Goal: Contribute content: Contribute content

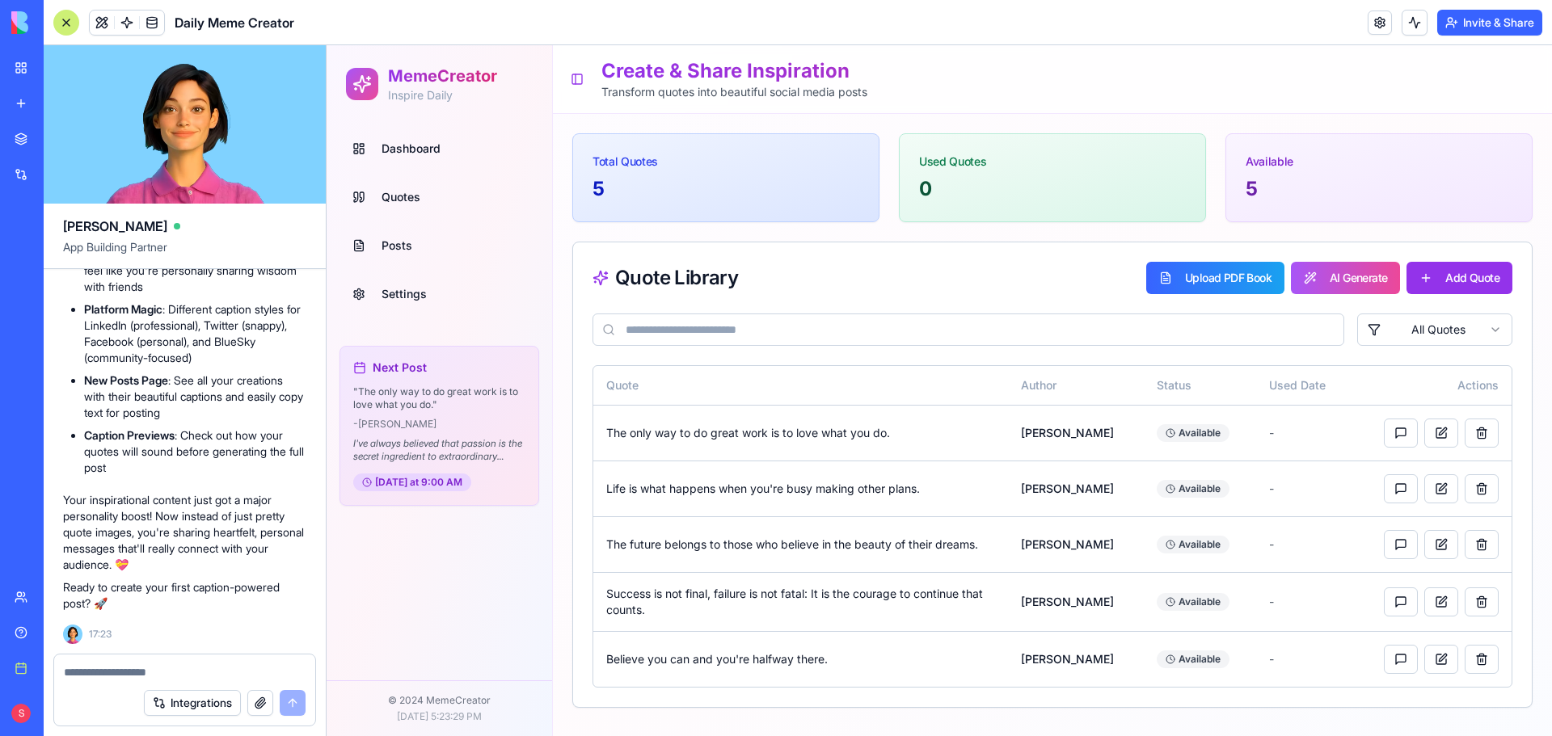
scroll to position [6338, 0]
click at [384, 236] on link "Posts" at bounding box center [439, 245] width 187 height 39
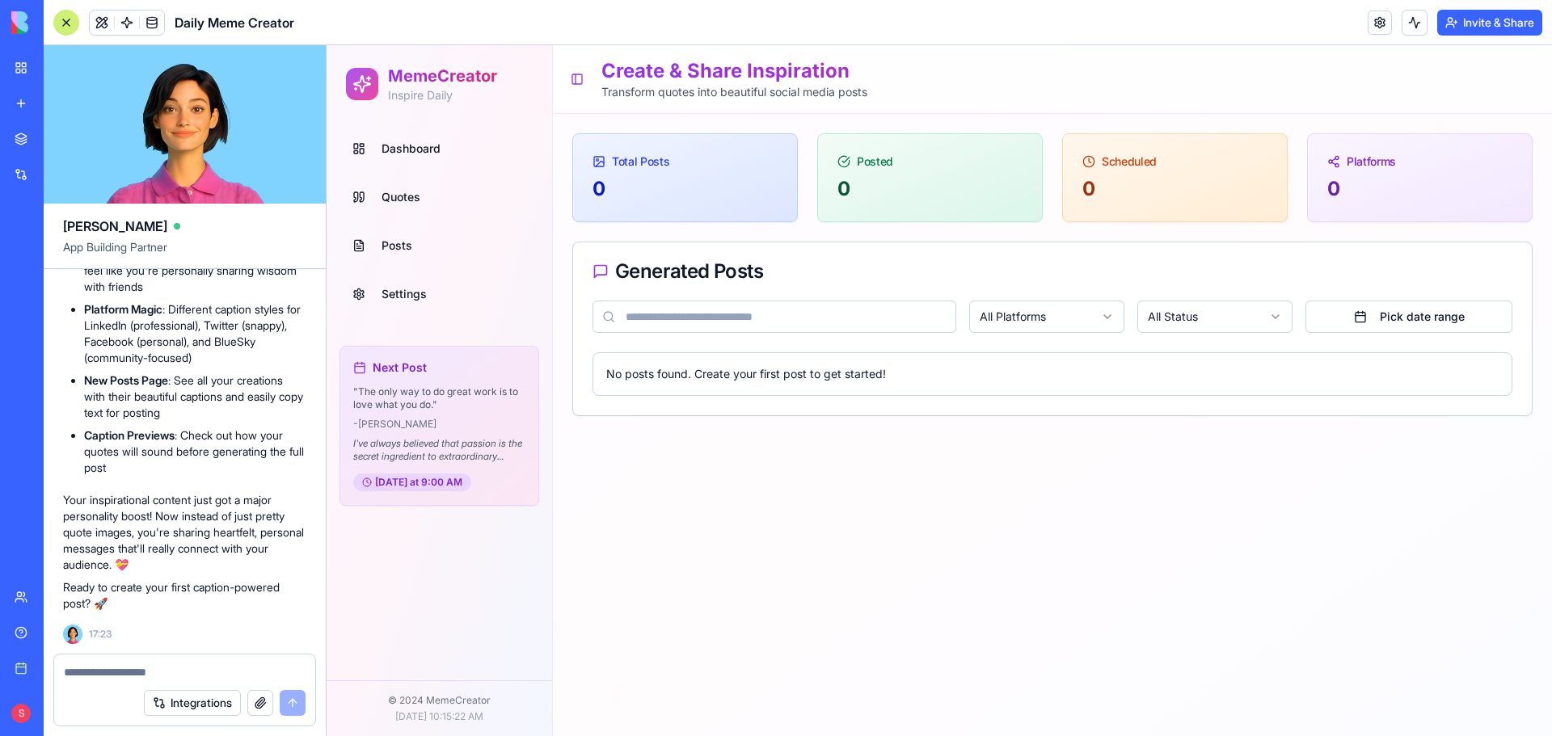
click at [1098, 321] on html "MemeCreator Inspire Daily Dashboard Quotes Posts Settings Next Post " The only …" at bounding box center [940, 390] width 1226 height 691
click at [1158, 547] on html "MemeCreator Inspire Daily Dashboard Quotes Posts Settings Next Post " The only …" at bounding box center [940, 390] width 1226 height 691
click at [1235, 329] on html "MemeCreator Inspire Daily Dashboard Quotes Posts Settings Next Post " The only …" at bounding box center [940, 390] width 1226 height 691
click at [165, 676] on textarea at bounding box center [185, 673] width 242 height 16
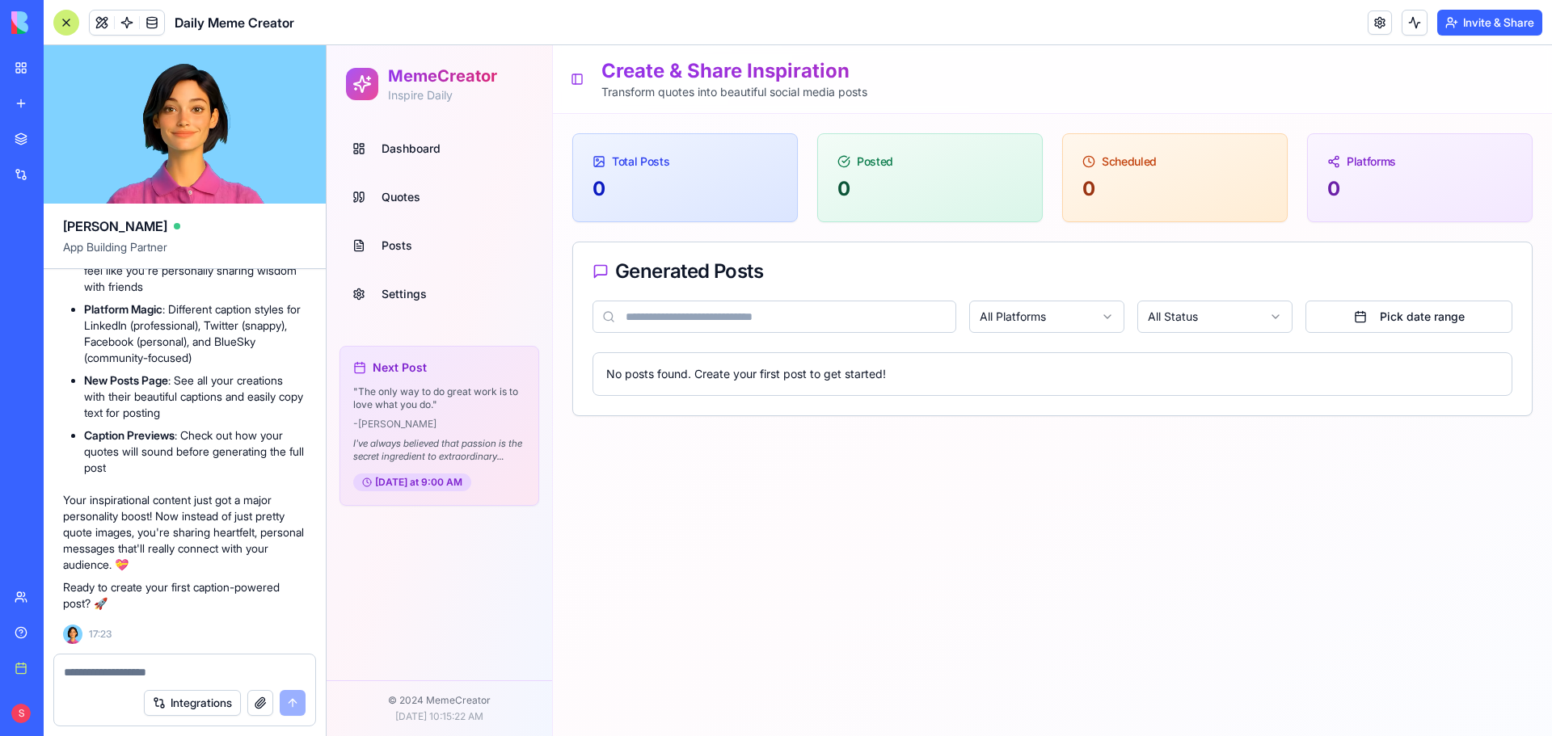
click at [410, 158] on link "Dashboard" at bounding box center [439, 148] width 187 height 39
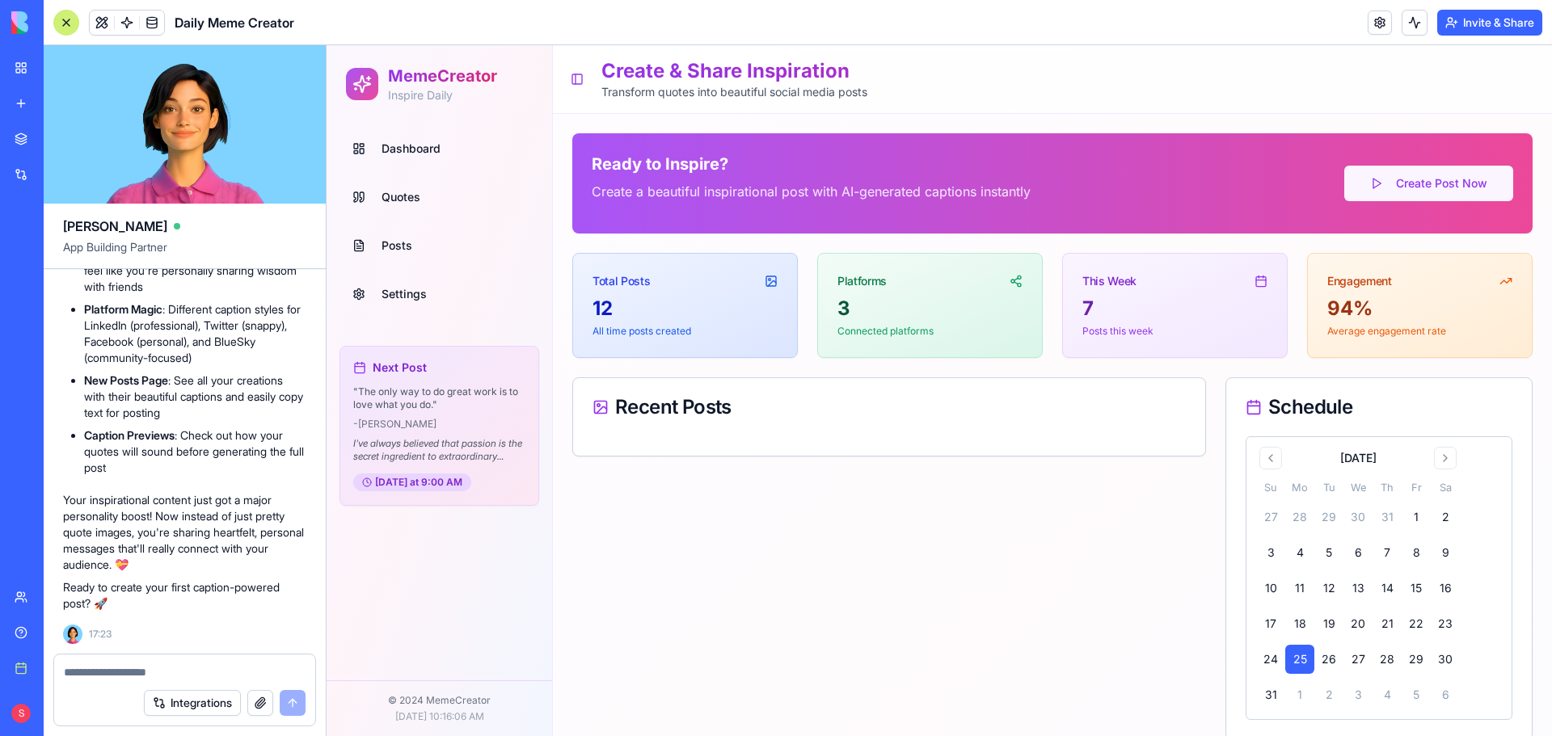
click at [1441, 179] on button "Create Post Now" at bounding box center [1428, 184] width 169 height 36
click at [403, 241] on span "Posts" at bounding box center [397, 246] width 31 height 16
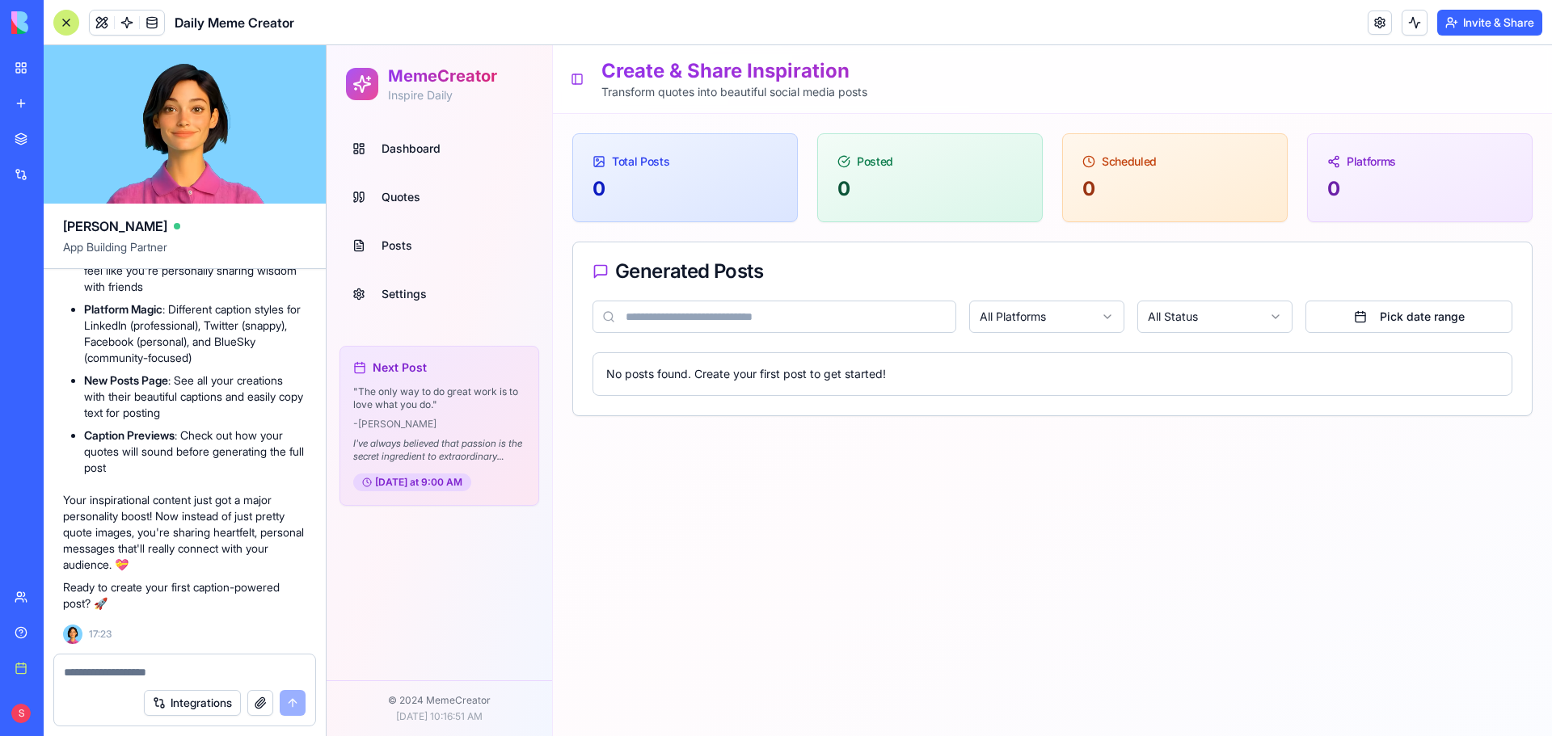
click at [157, 670] on textarea at bounding box center [185, 673] width 242 height 16
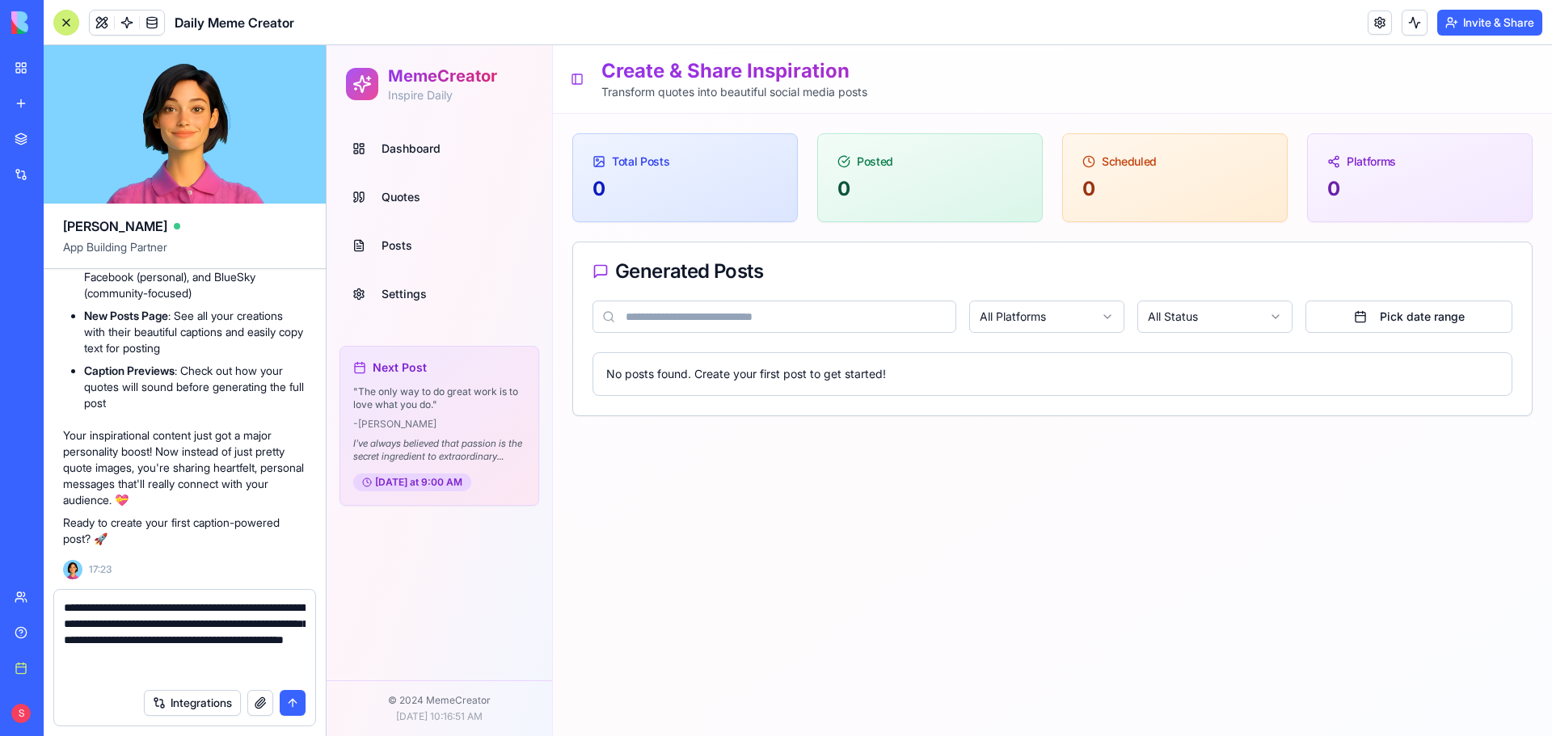
type textarea "**********"
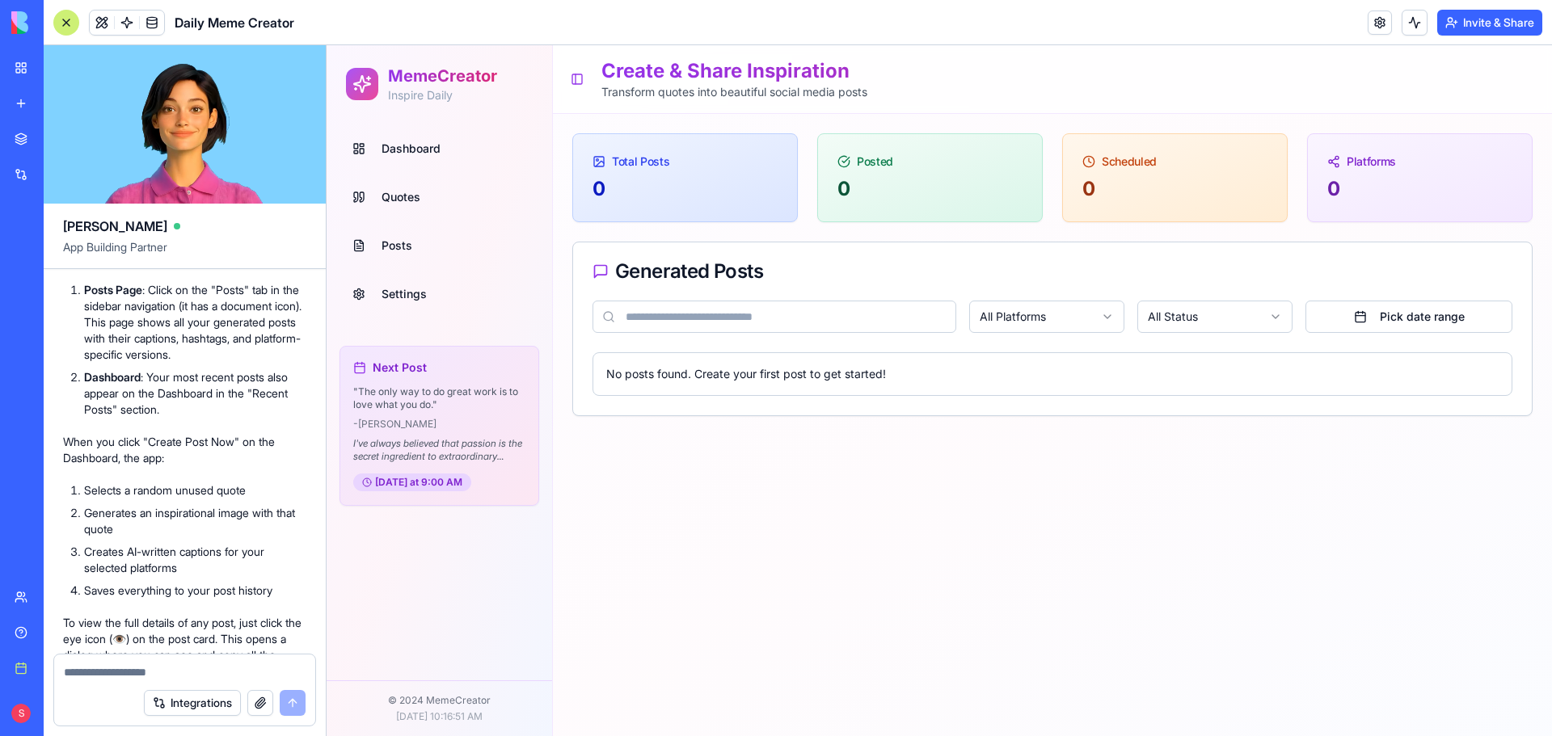
scroll to position [6875, 0]
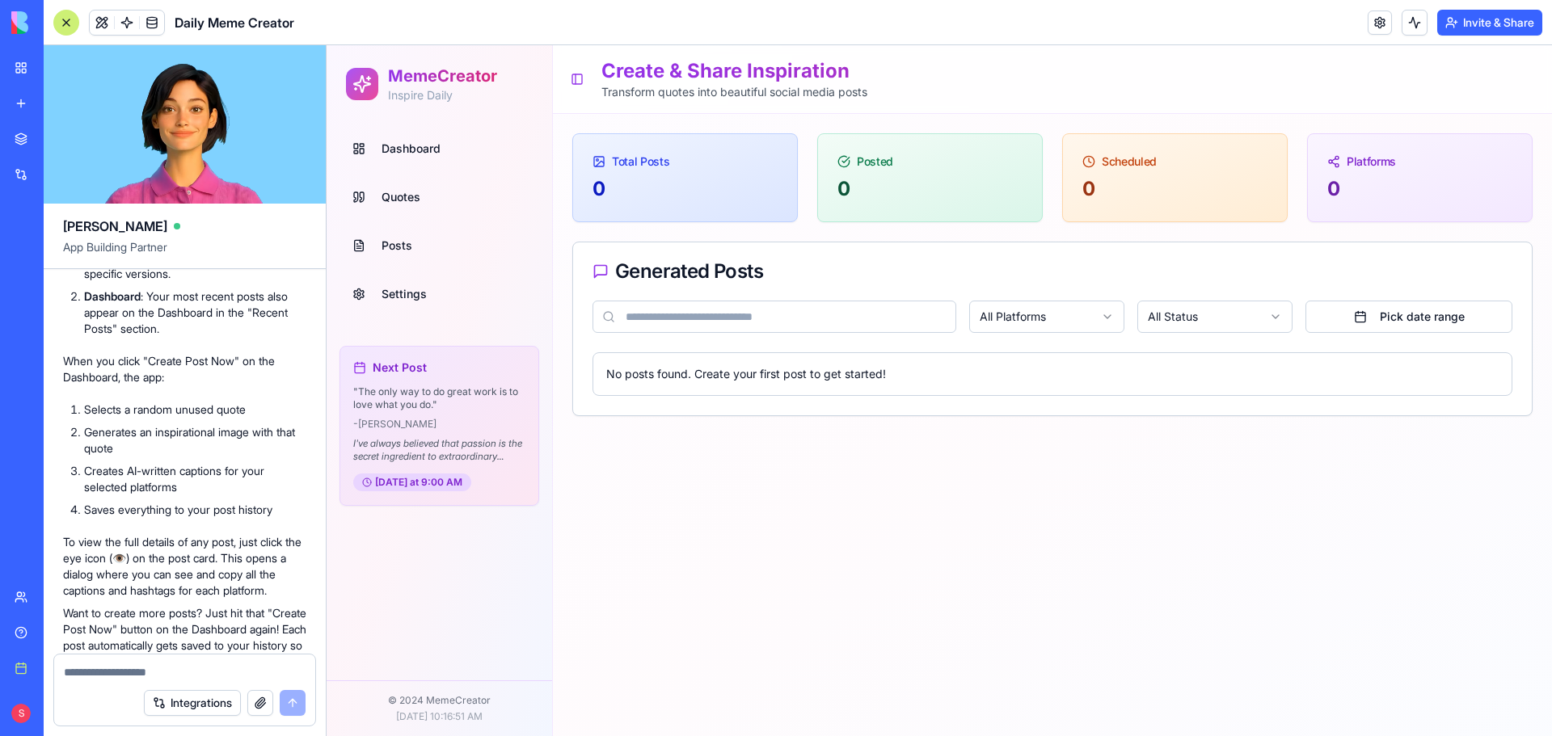
click at [384, 250] on span "Posts" at bounding box center [397, 246] width 31 height 16
click at [409, 250] on span "Posts" at bounding box center [397, 246] width 31 height 16
click at [416, 144] on span "Dashboard" at bounding box center [411, 149] width 59 height 16
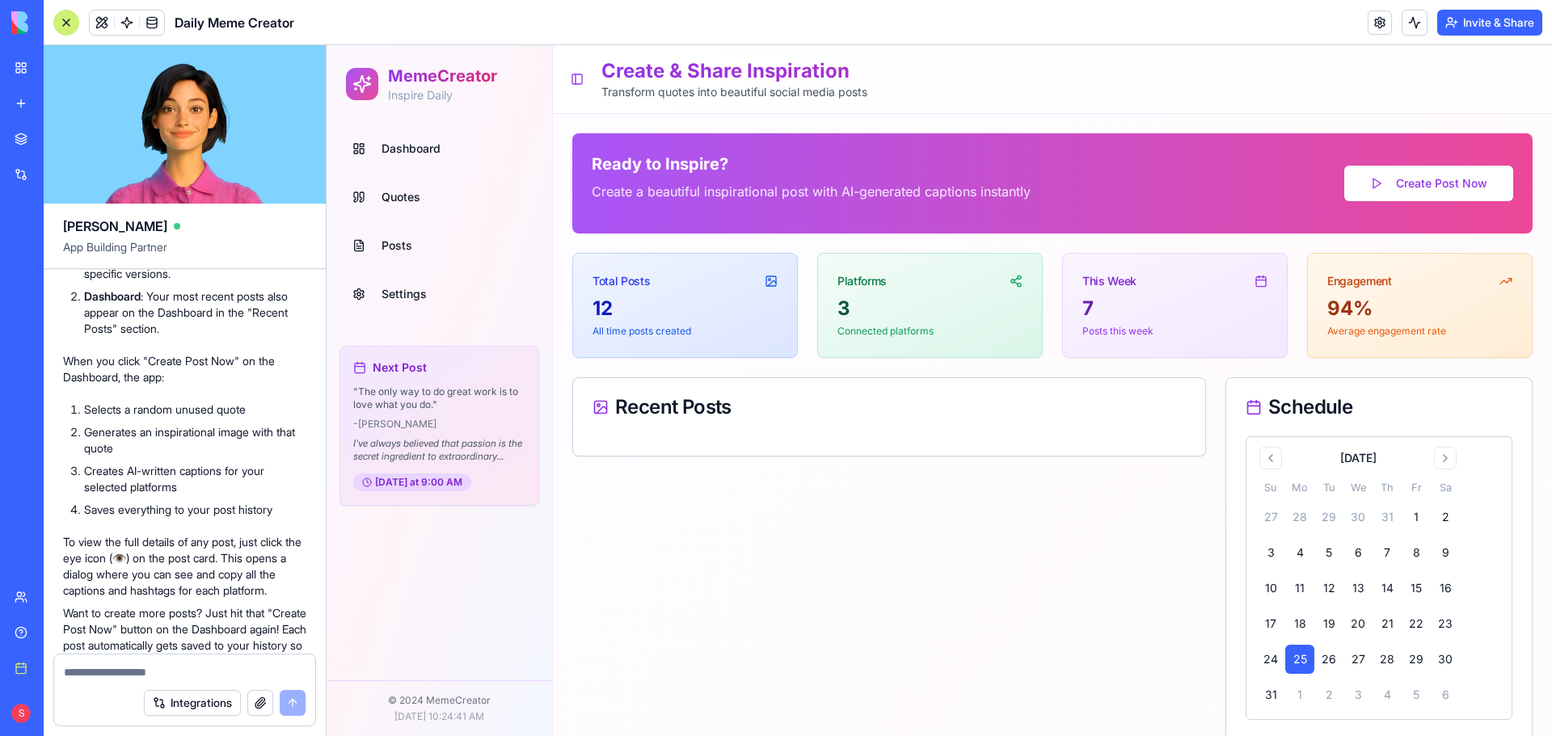
click at [687, 293] on div "Total Posts" at bounding box center [685, 275] width 224 height 42
click at [610, 410] on div "Recent Posts" at bounding box center [889, 407] width 593 height 19
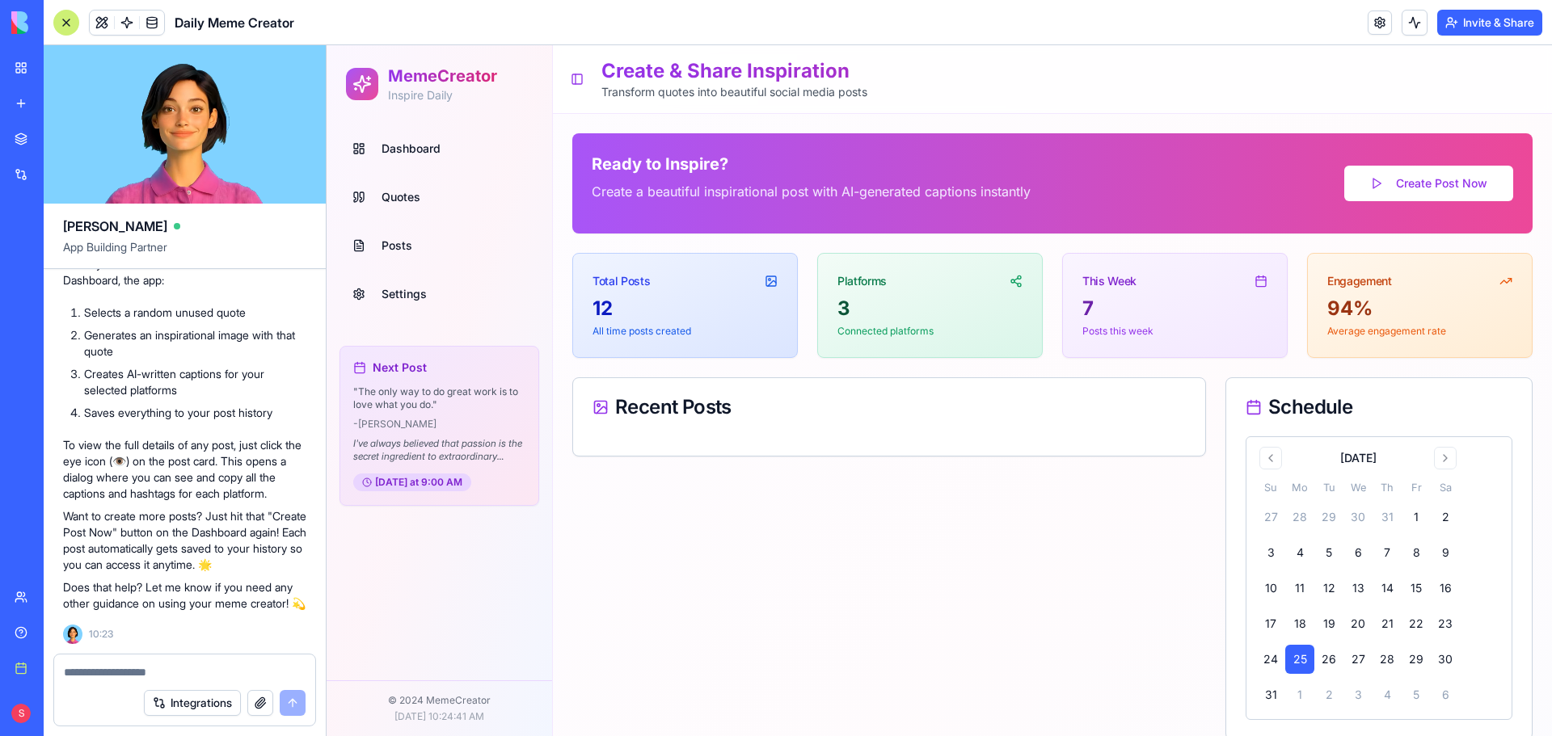
scroll to position [7117, 0]
click at [253, 421] on li "Saves everything to your post history" at bounding box center [195, 413] width 222 height 16
click at [149, 665] on textarea at bounding box center [185, 673] width 242 height 16
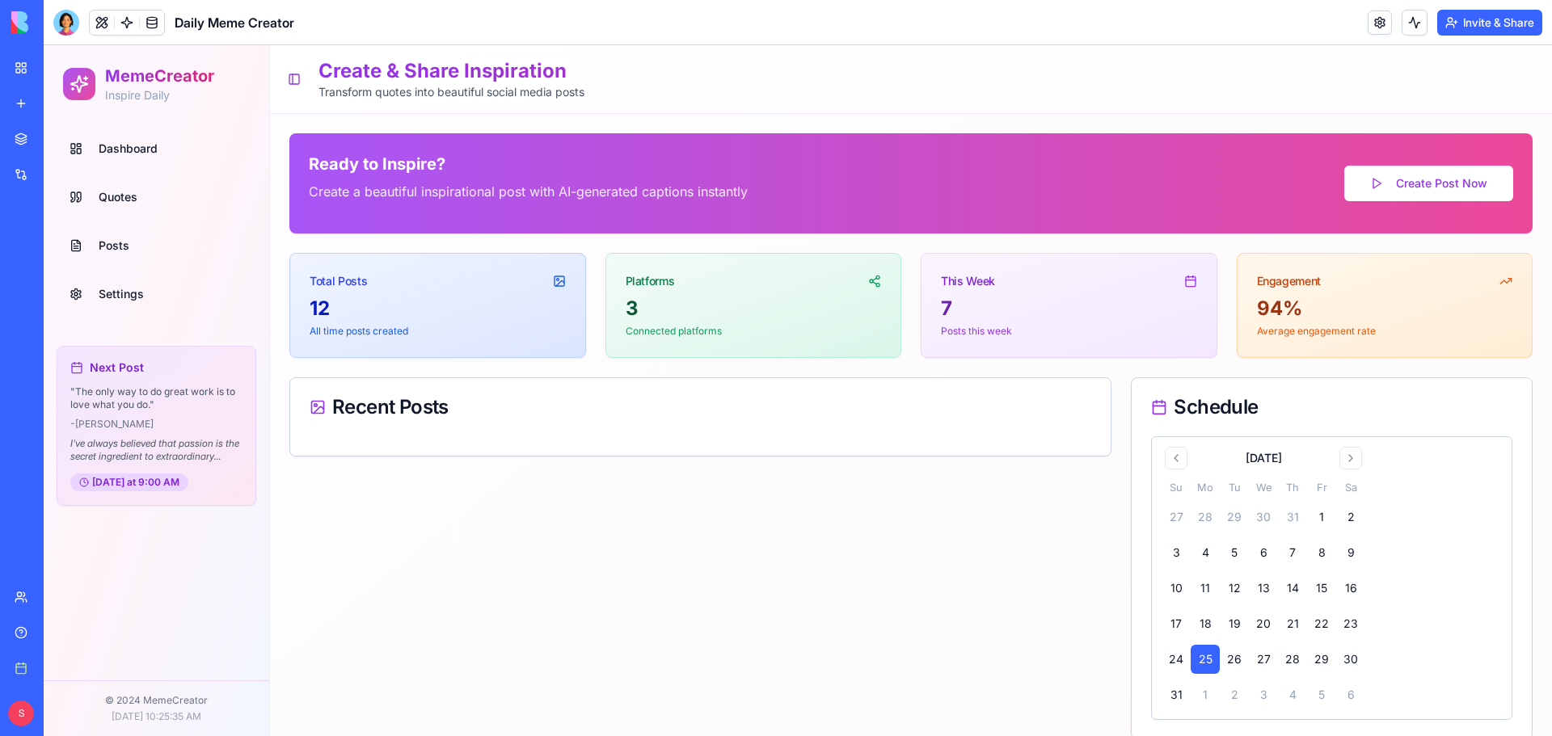
click at [119, 247] on span "Posts" at bounding box center [114, 246] width 31 height 16
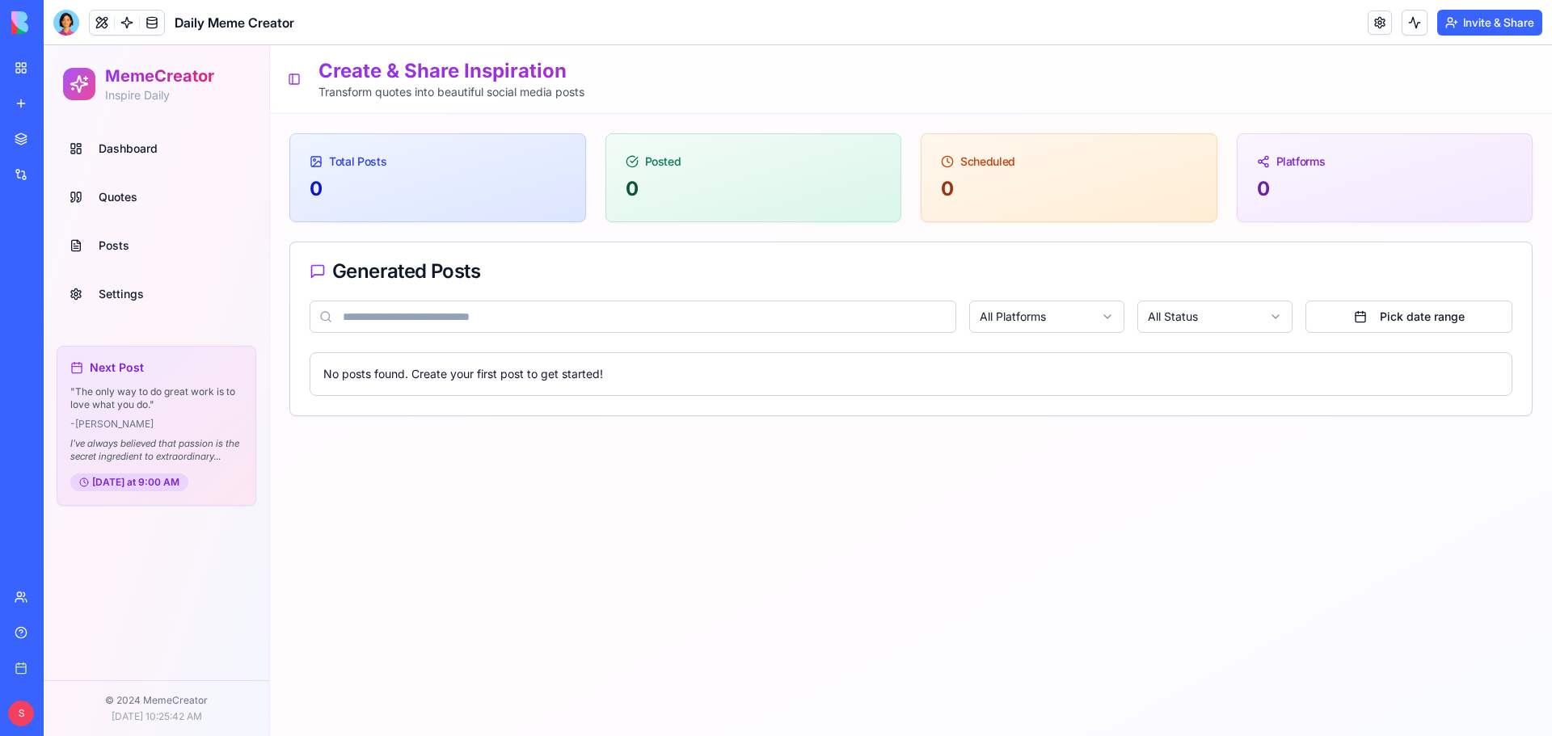
click at [119, 247] on span "Posts" at bounding box center [114, 246] width 31 height 16
click at [129, 154] on span "Dashboard" at bounding box center [128, 149] width 59 height 16
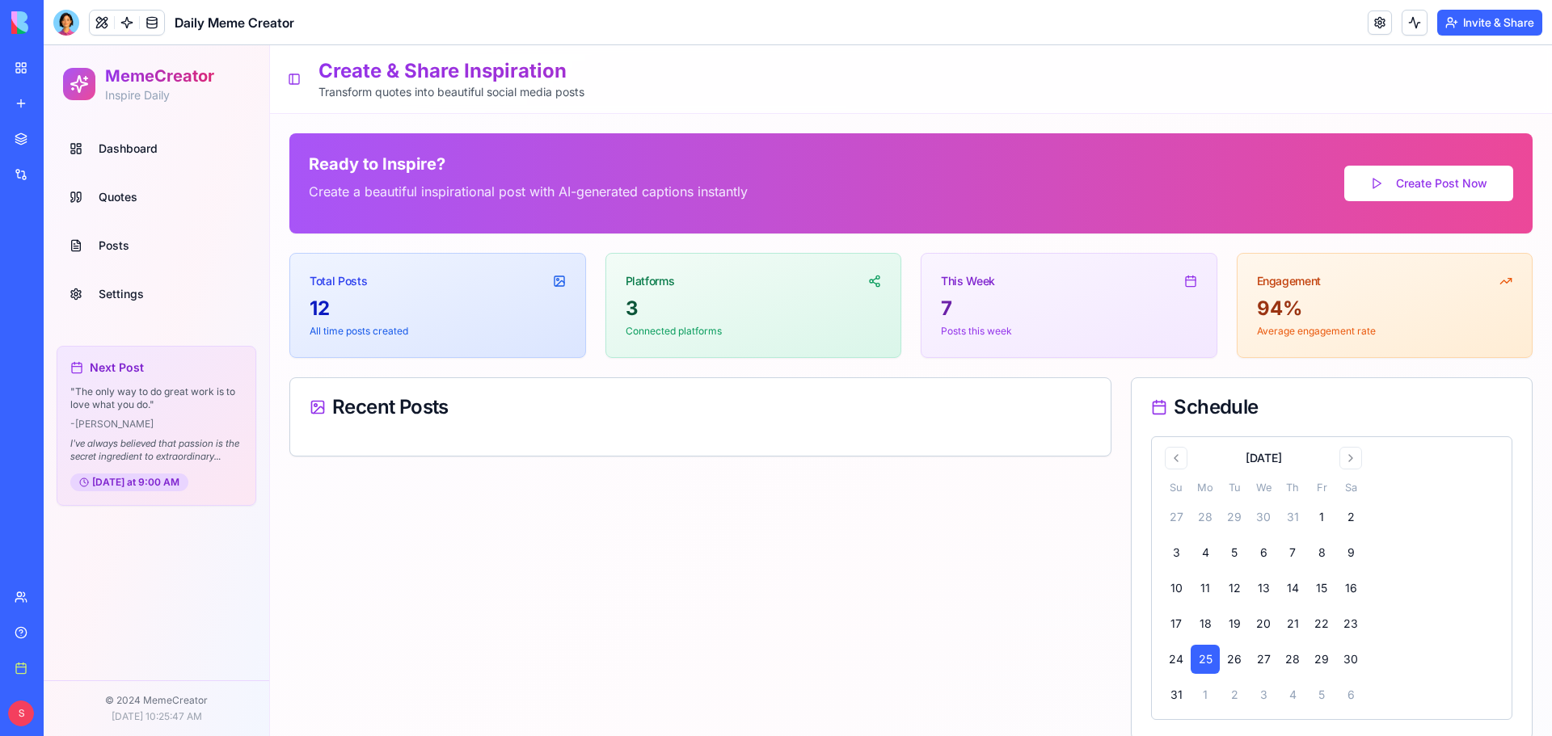
click at [171, 519] on div "Dashboard Quotes Posts Settings Next Post " The only way to do great work is to…" at bounding box center [157, 402] width 226 height 558
click at [138, 410] on p "" The only way to do great work is to love what you do. "" at bounding box center [156, 399] width 172 height 26
click at [116, 703] on p "© 2024 MemeCreator" at bounding box center [157, 700] width 200 height 13
click at [66, 24] on div at bounding box center [66, 23] width 26 height 26
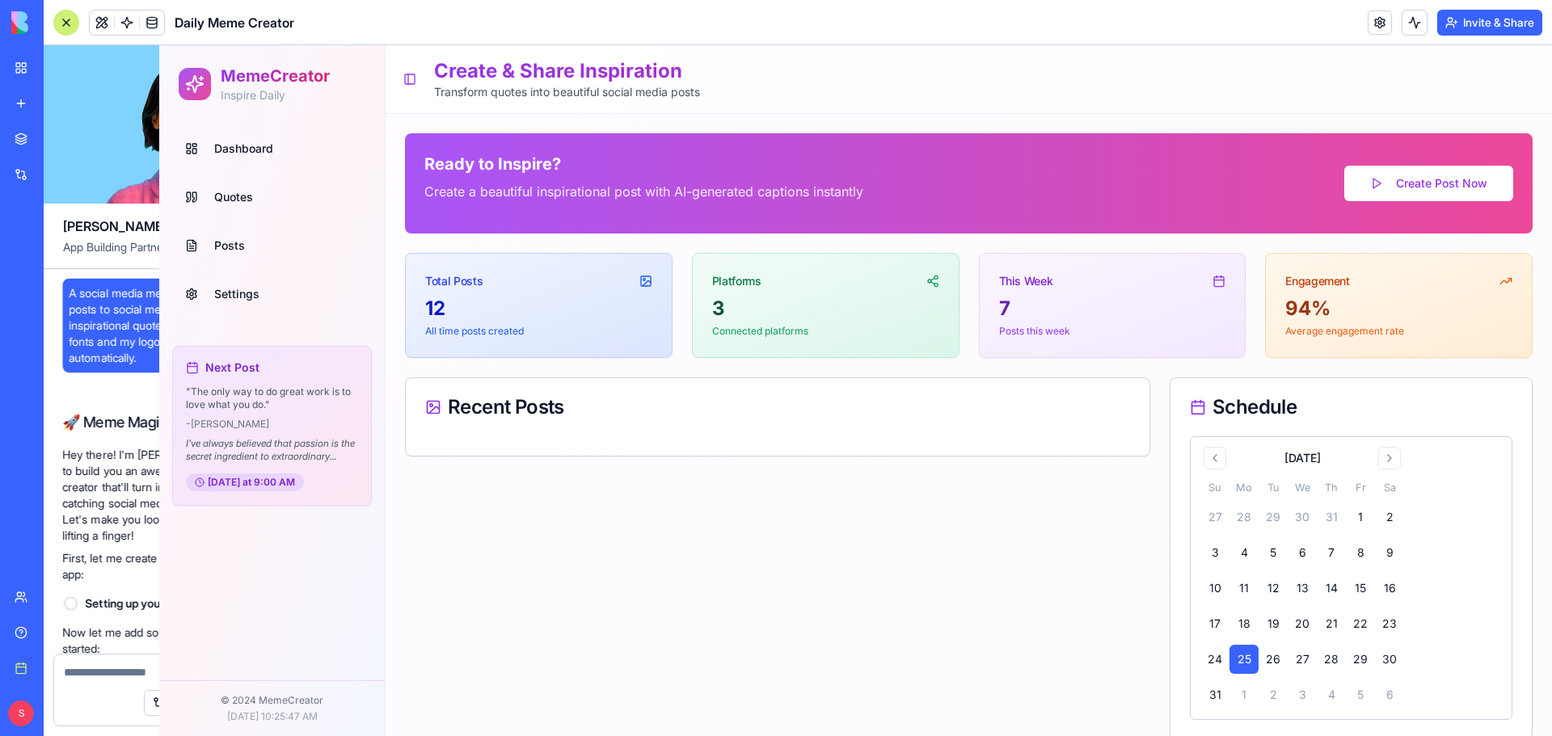
scroll to position [7198, 0]
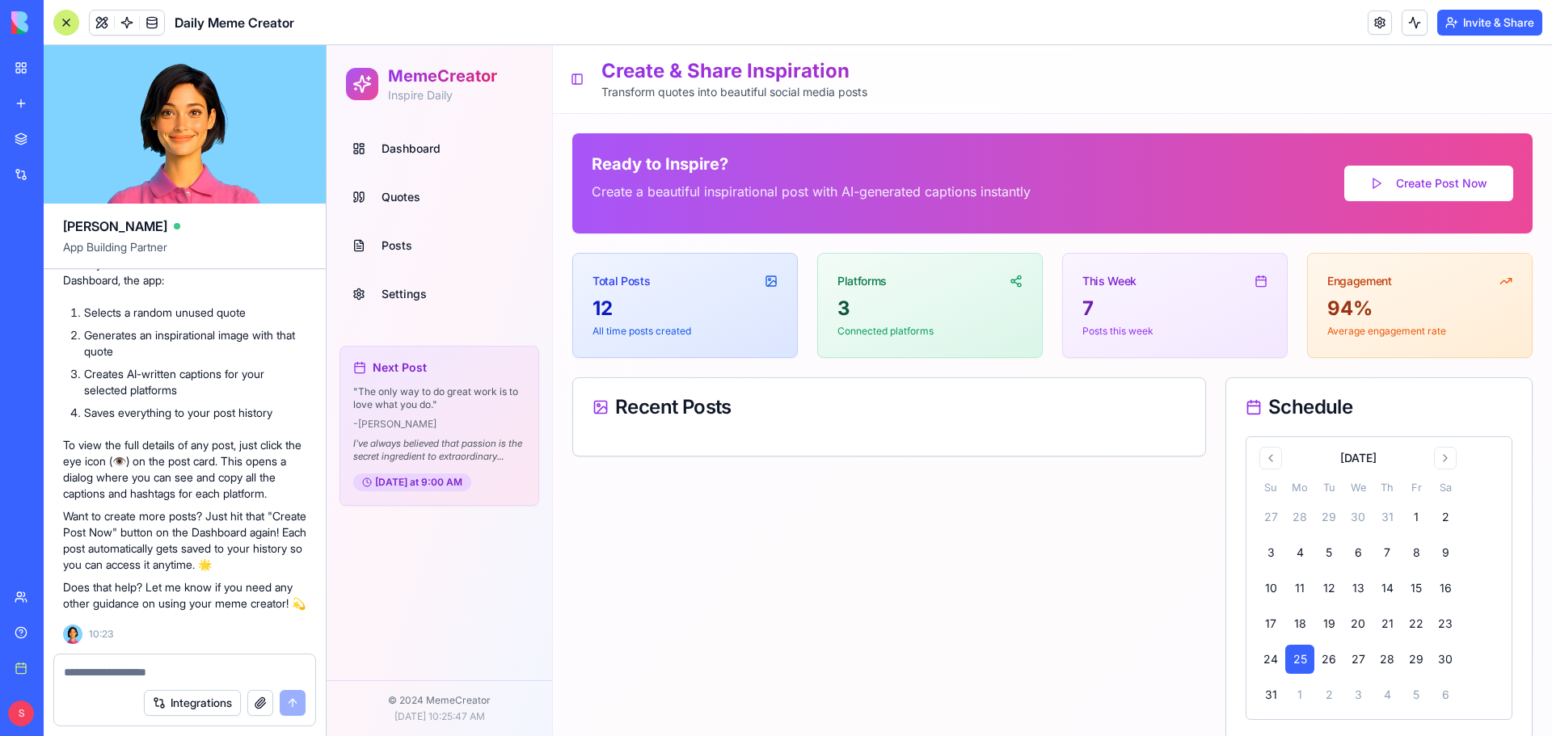
click at [169, 677] on textarea at bounding box center [185, 673] width 242 height 16
drag, startPoint x: 167, startPoint y: 677, endPoint x: 194, endPoint y: 635, distance: 50.9
click at [167, 677] on textarea "***" at bounding box center [185, 673] width 242 height 16
click at [184, 665] on textarea "***" at bounding box center [185, 673] width 242 height 16
drag, startPoint x: 122, startPoint y: 667, endPoint x: 55, endPoint y: 673, distance: 67.3
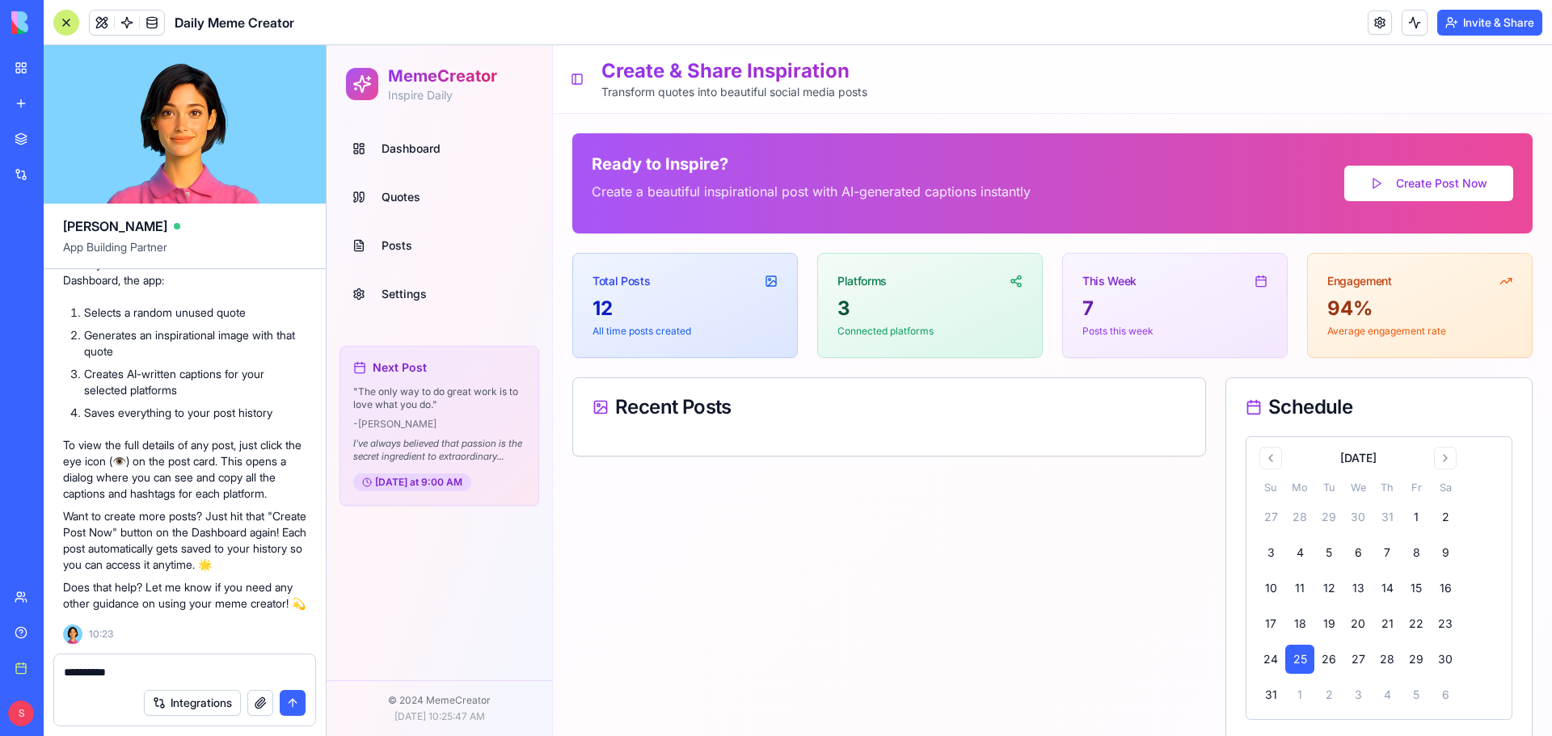
click at [55, 673] on div "**********" at bounding box center [184, 668] width 261 height 26
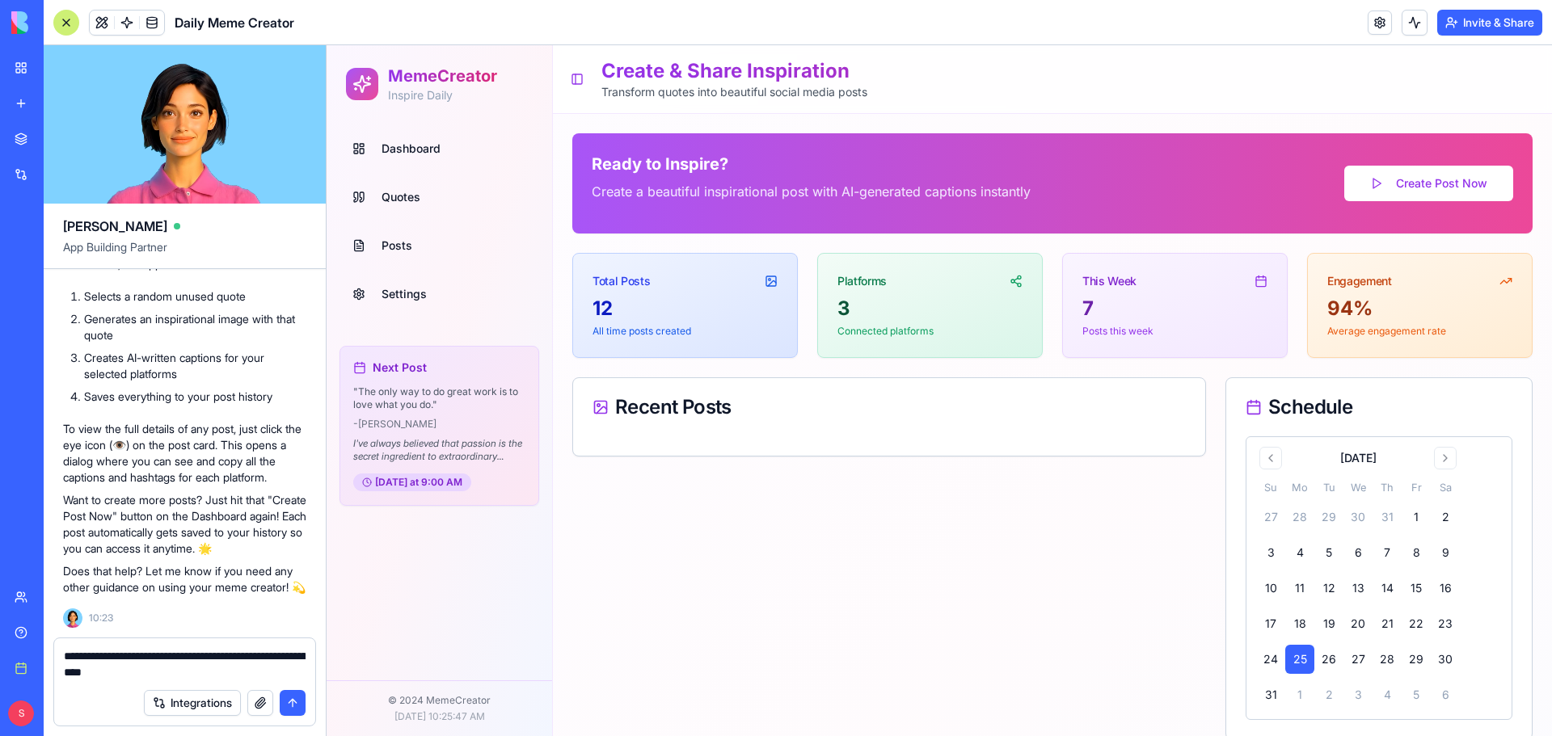
type textarea "**********"
paste textarea
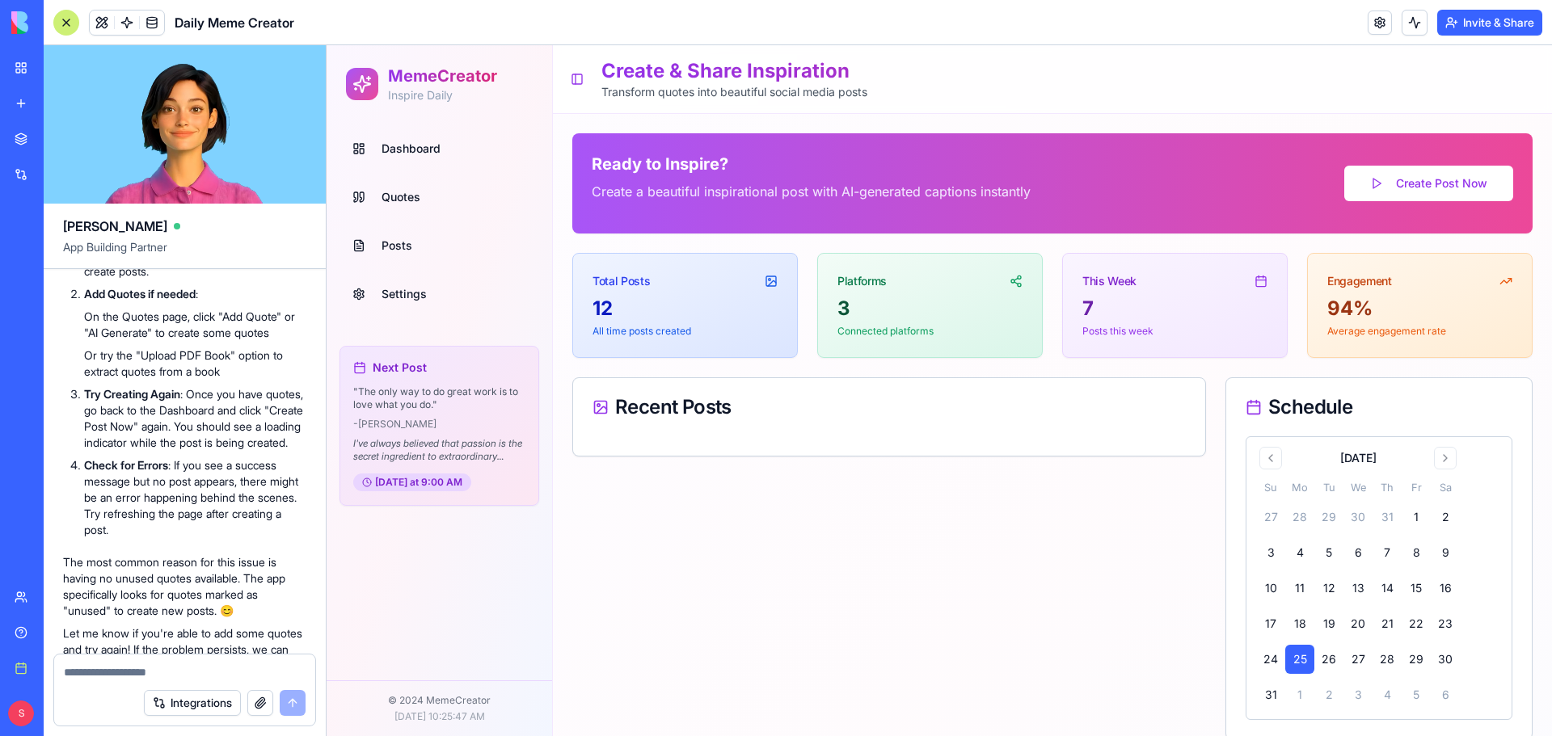
scroll to position [7771, 0]
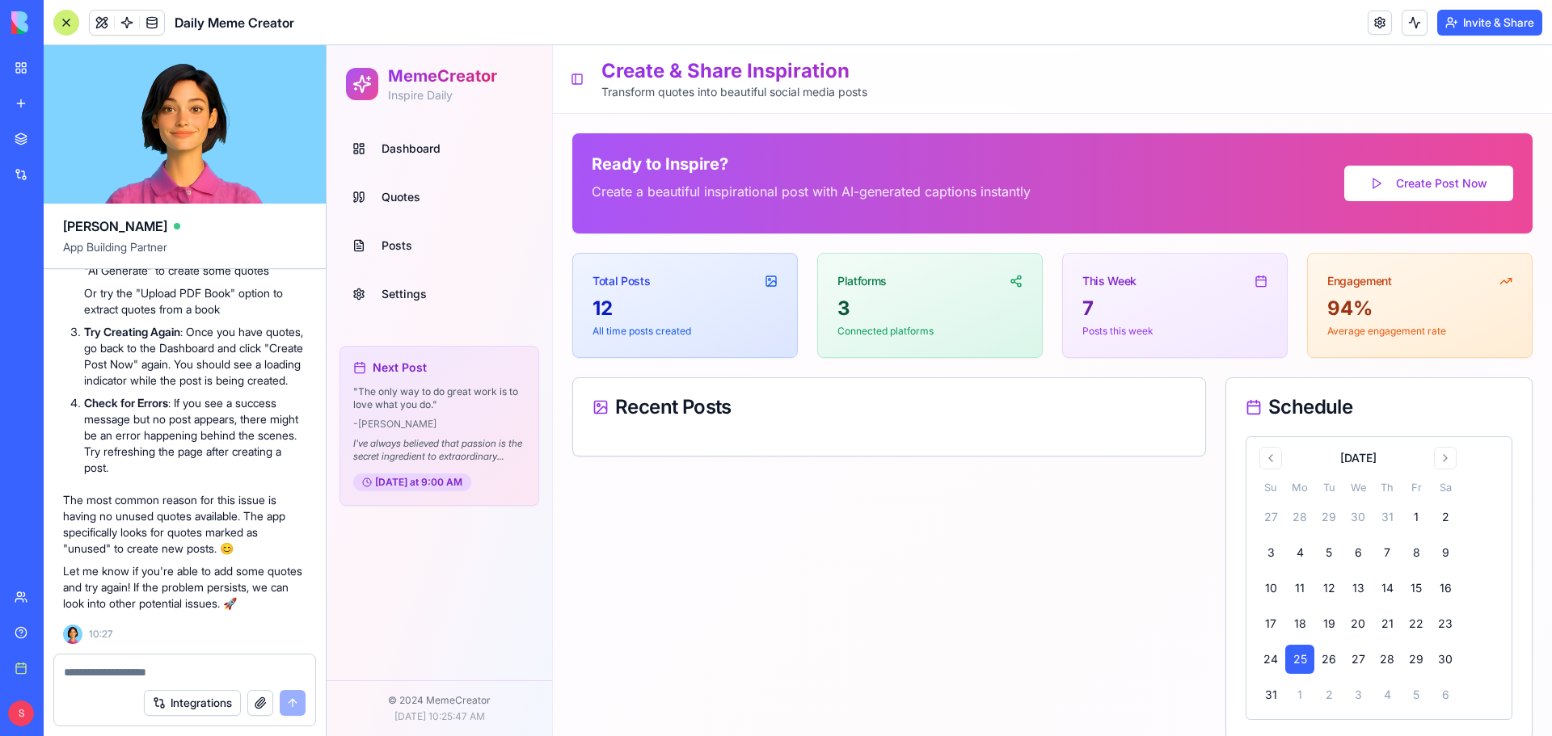
click at [414, 199] on span "Quotes" at bounding box center [401, 197] width 39 height 16
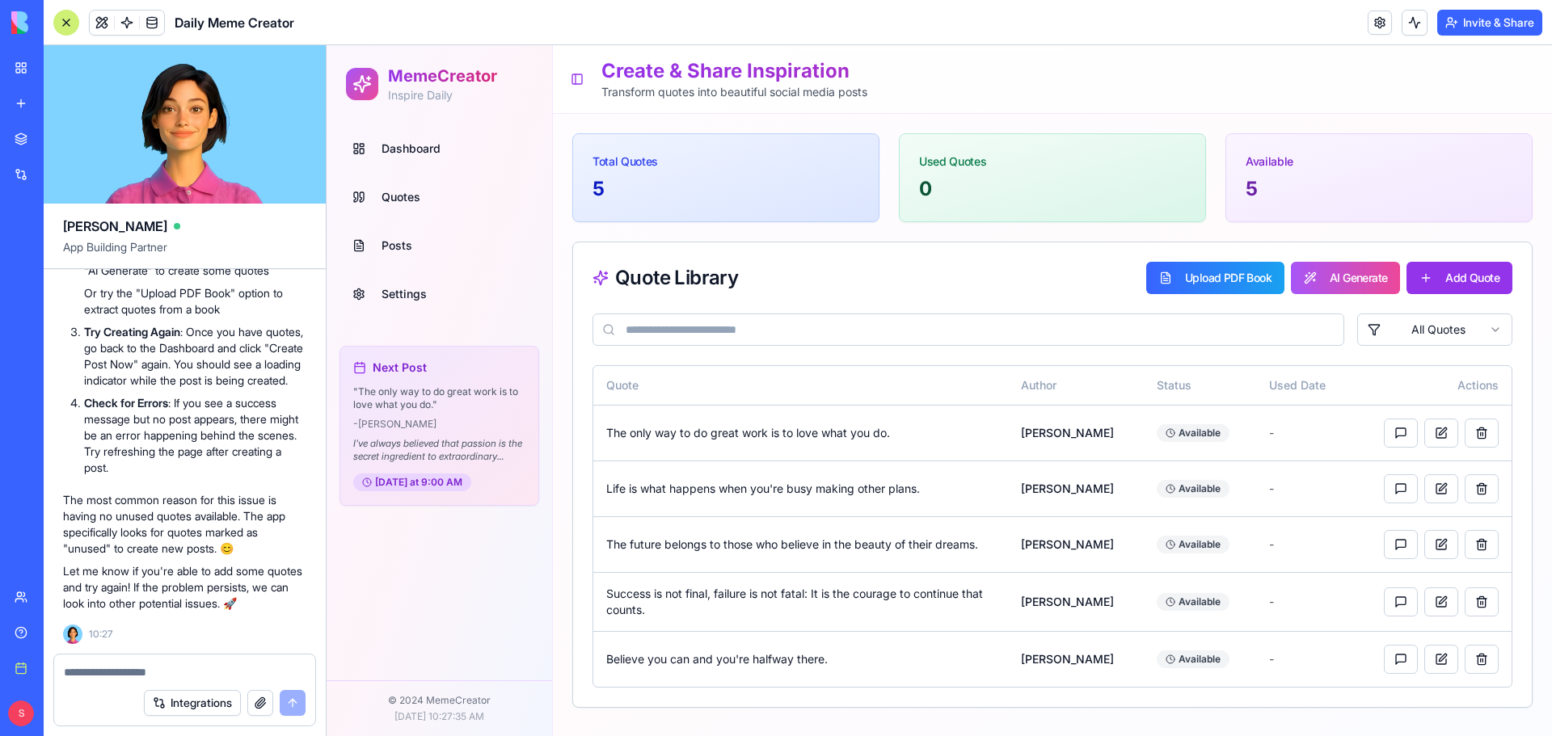
click at [111, 677] on textarea at bounding box center [185, 673] width 242 height 16
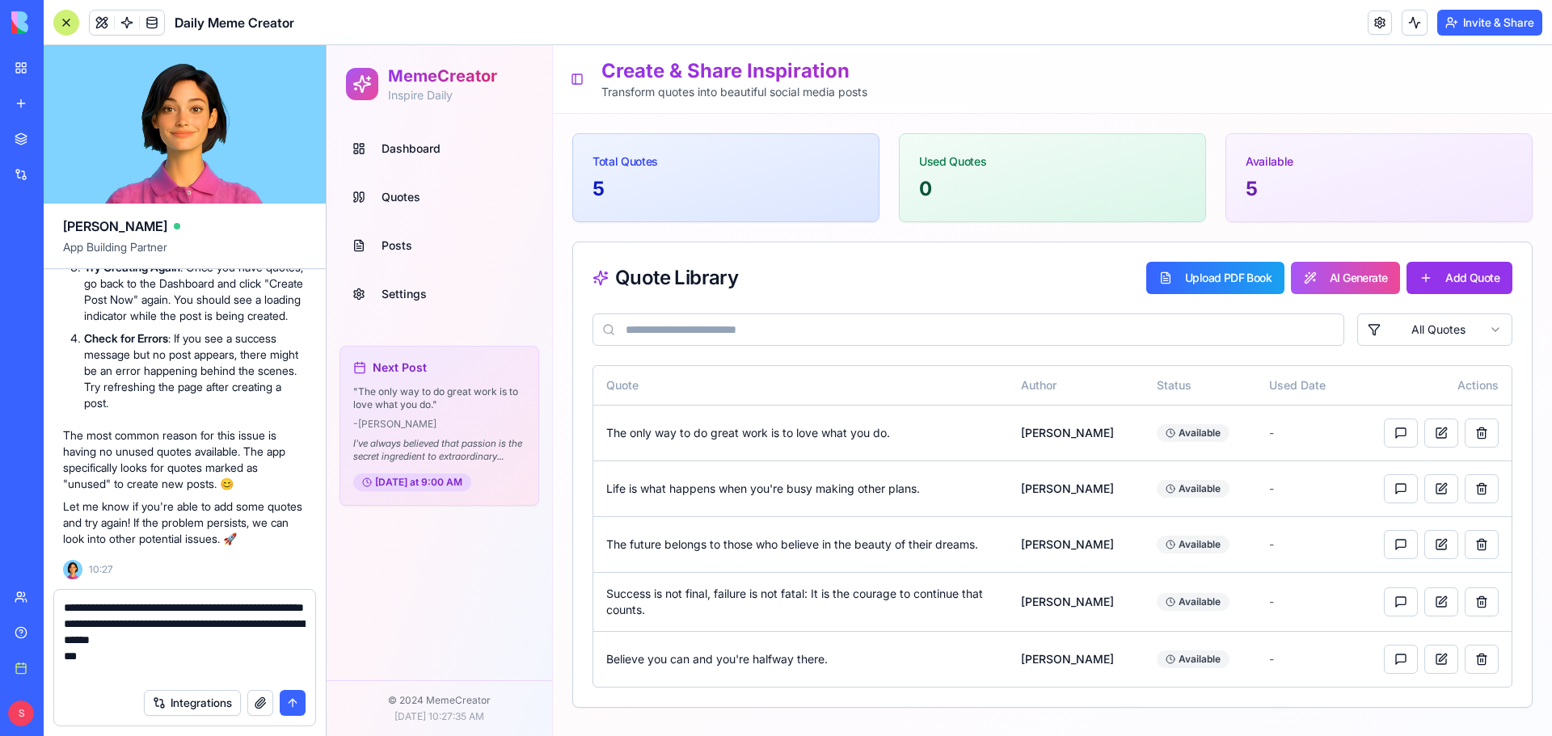
scroll to position [8078, 0]
click at [176, 617] on textarea "**********" at bounding box center [185, 640] width 242 height 81
click at [378, 141] on link "Dashboard" at bounding box center [439, 148] width 187 height 39
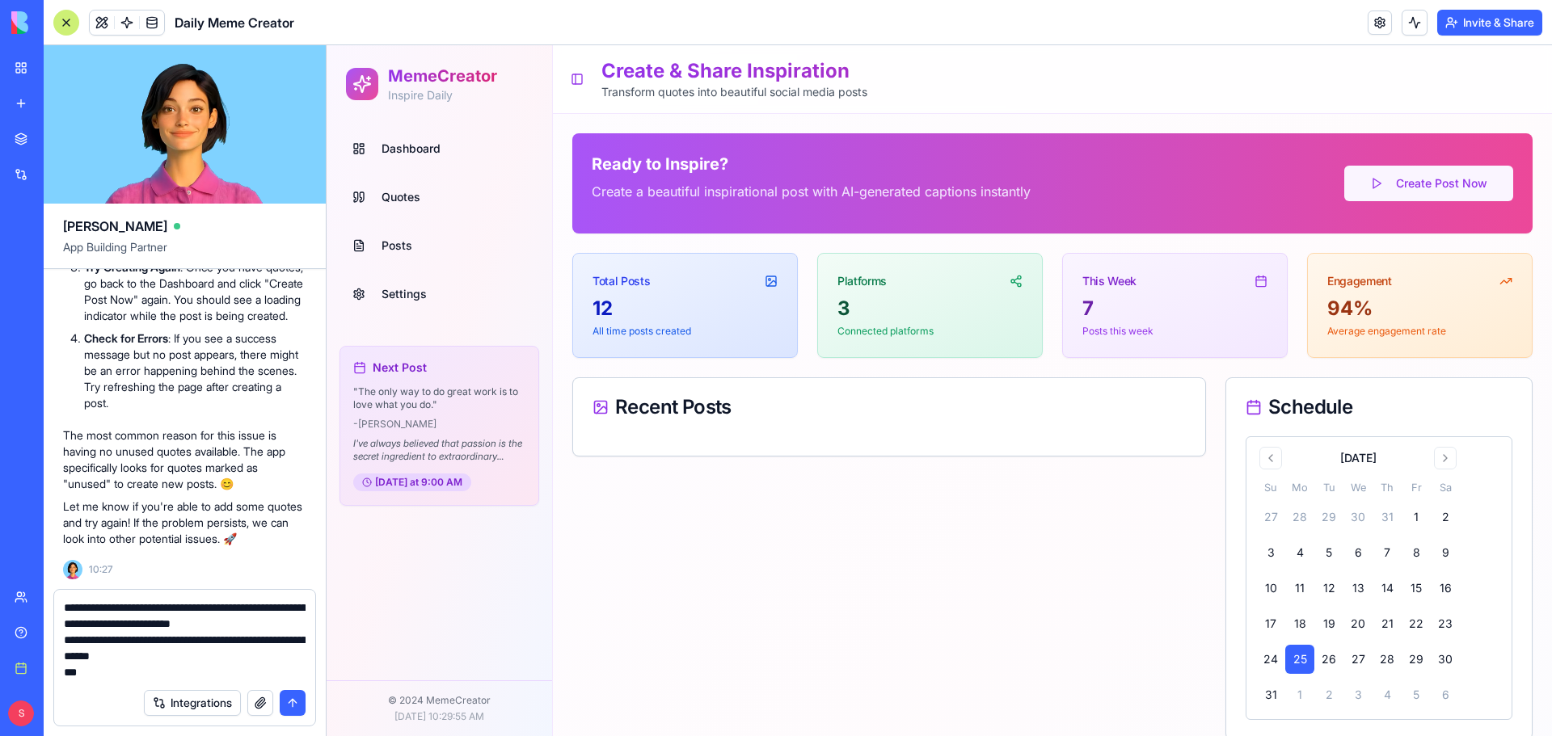
click at [1410, 181] on button "Create Post Now" at bounding box center [1428, 184] width 169 height 36
click at [402, 241] on span "Posts" at bounding box center [397, 246] width 31 height 16
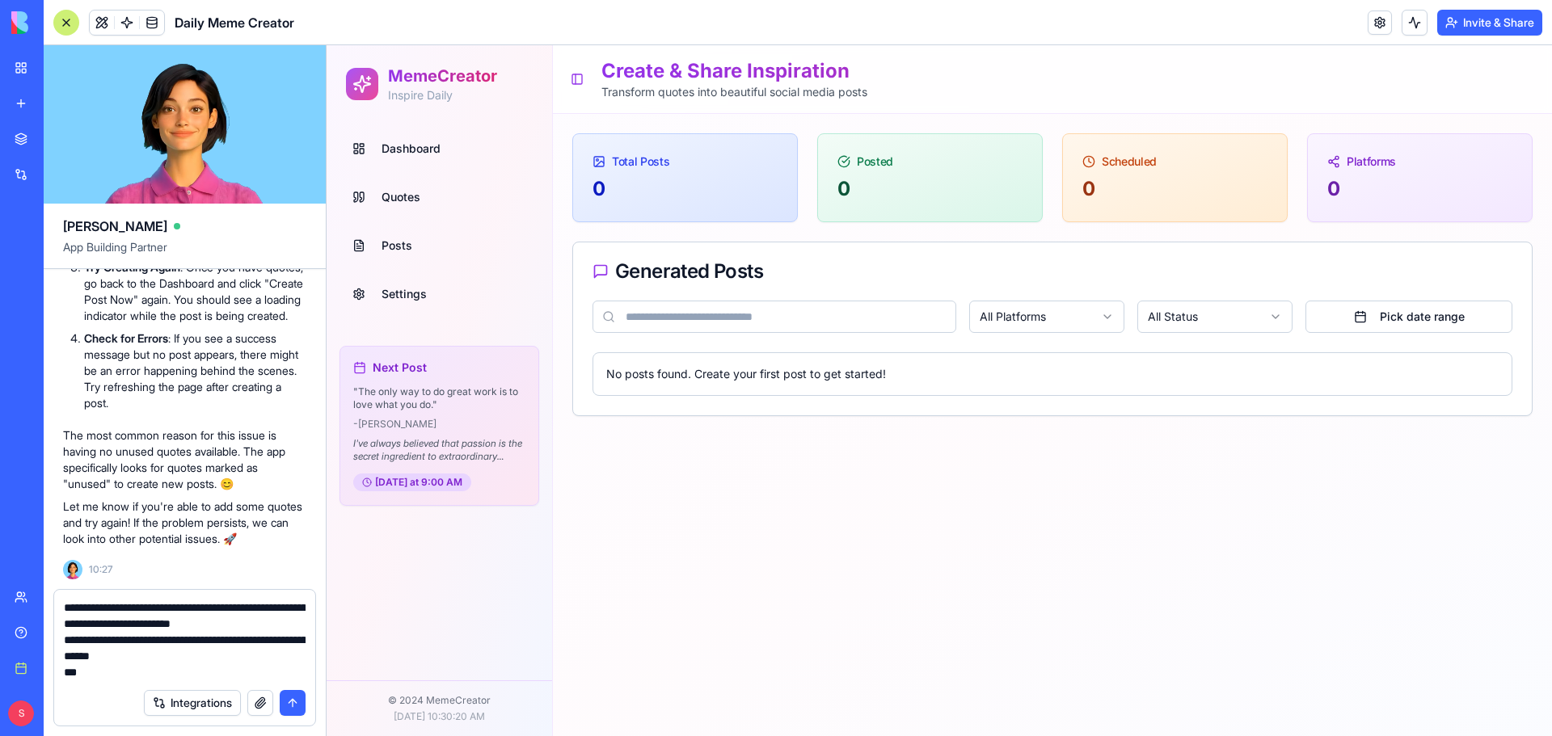
click at [402, 241] on span "Posts" at bounding box center [397, 246] width 31 height 16
click at [115, 674] on textarea "**********" at bounding box center [185, 640] width 242 height 81
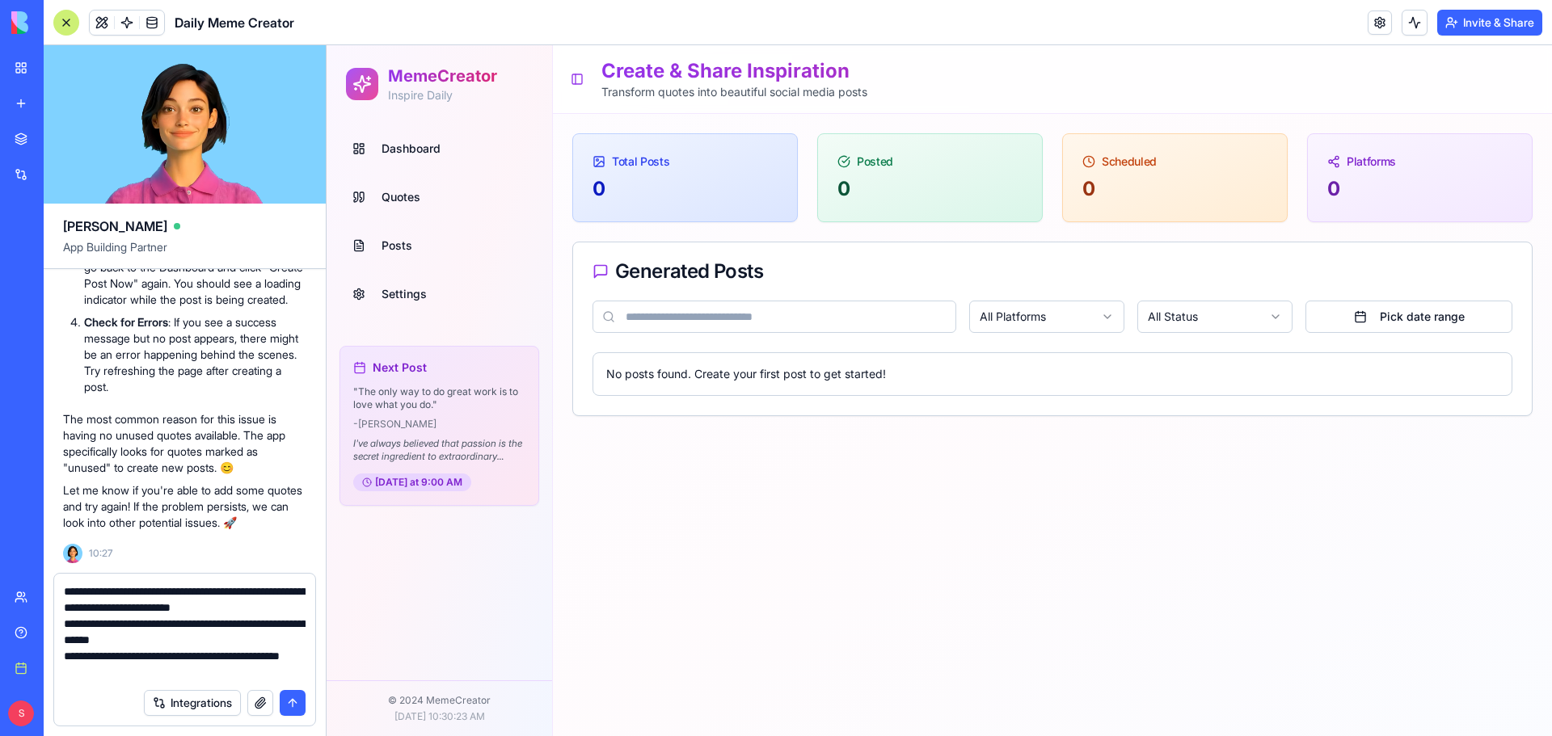
scroll to position [31, 0]
type textarea "**********"
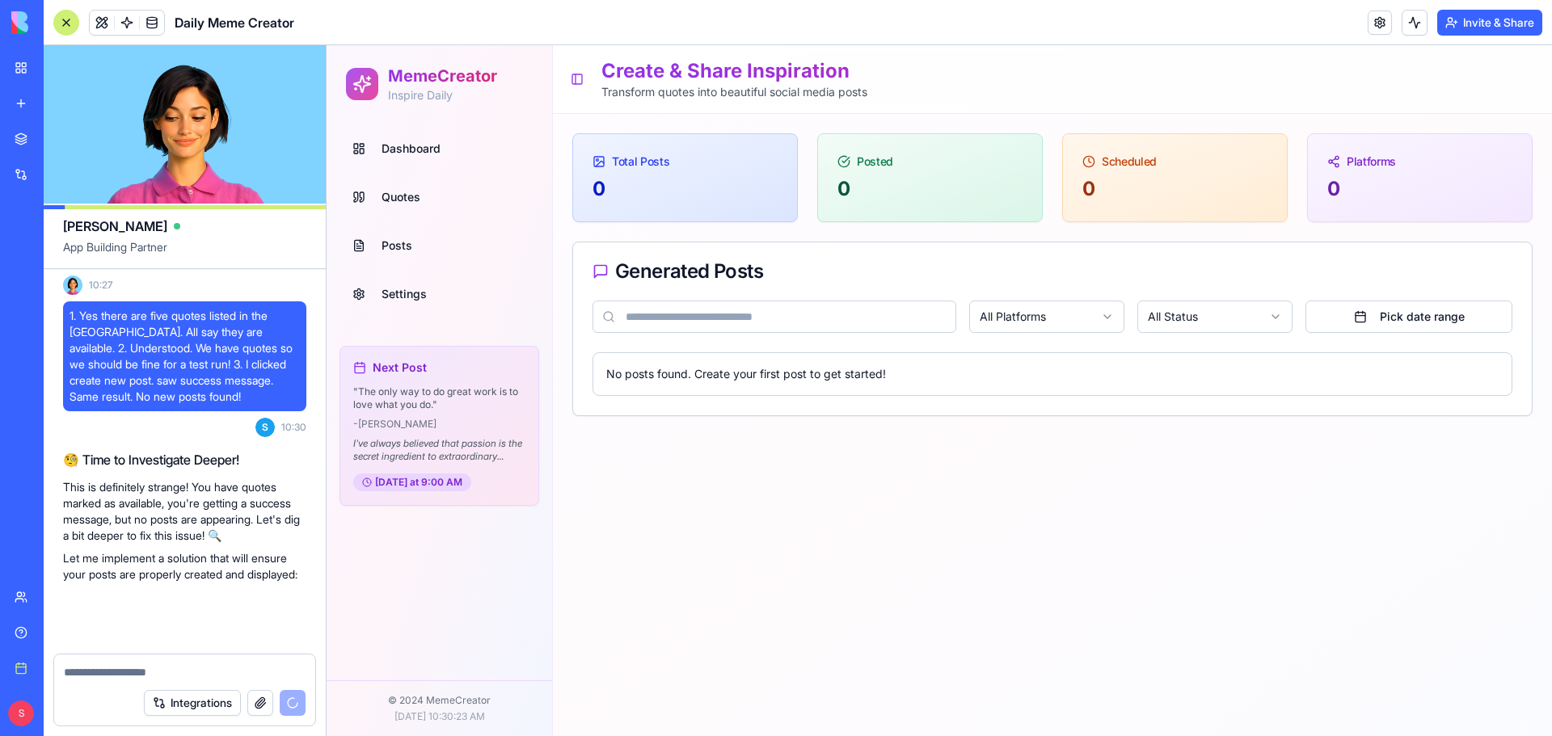
scroll to position [8378, 0]
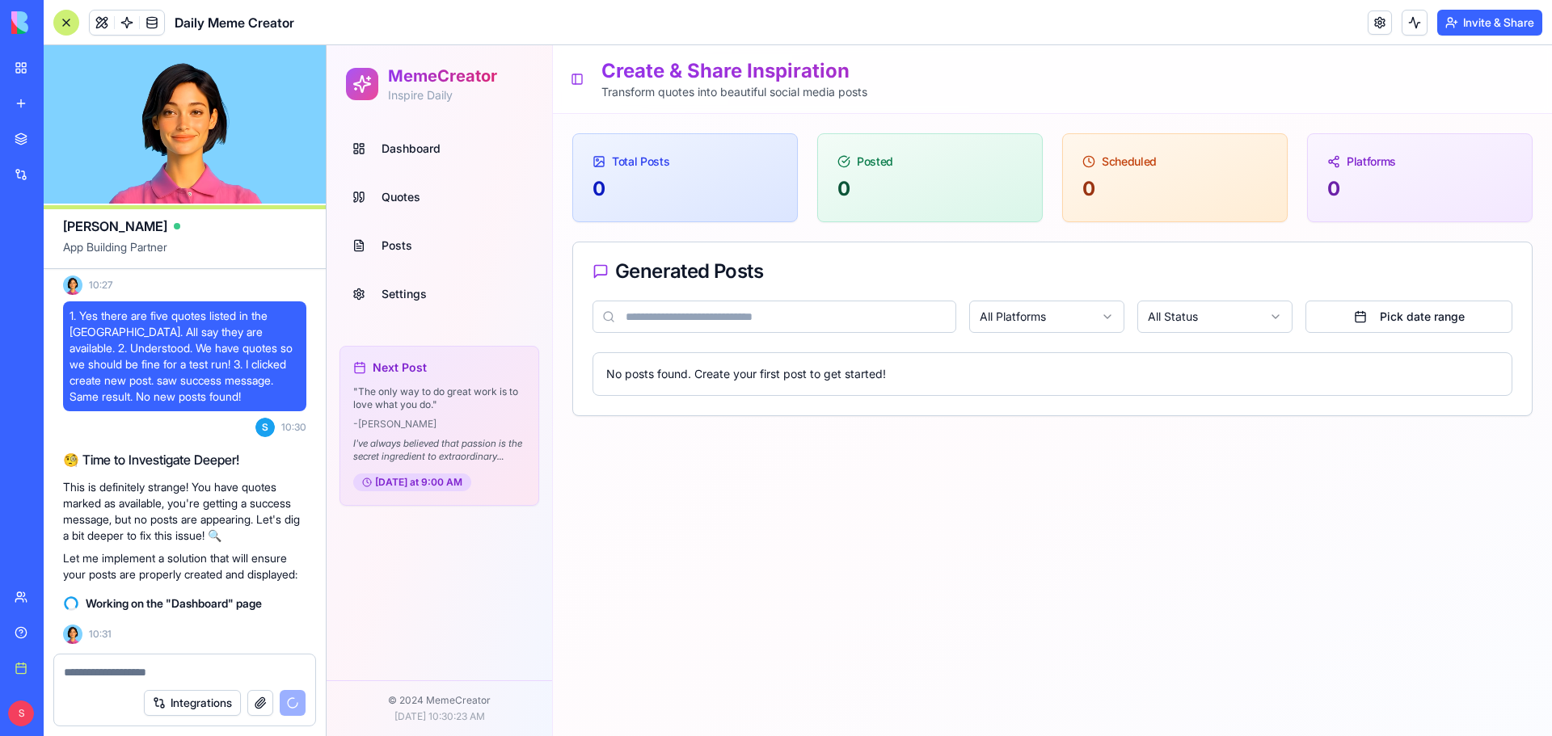
click at [418, 154] on span "Dashboard" at bounding box center [411, 149] width 59 height 16
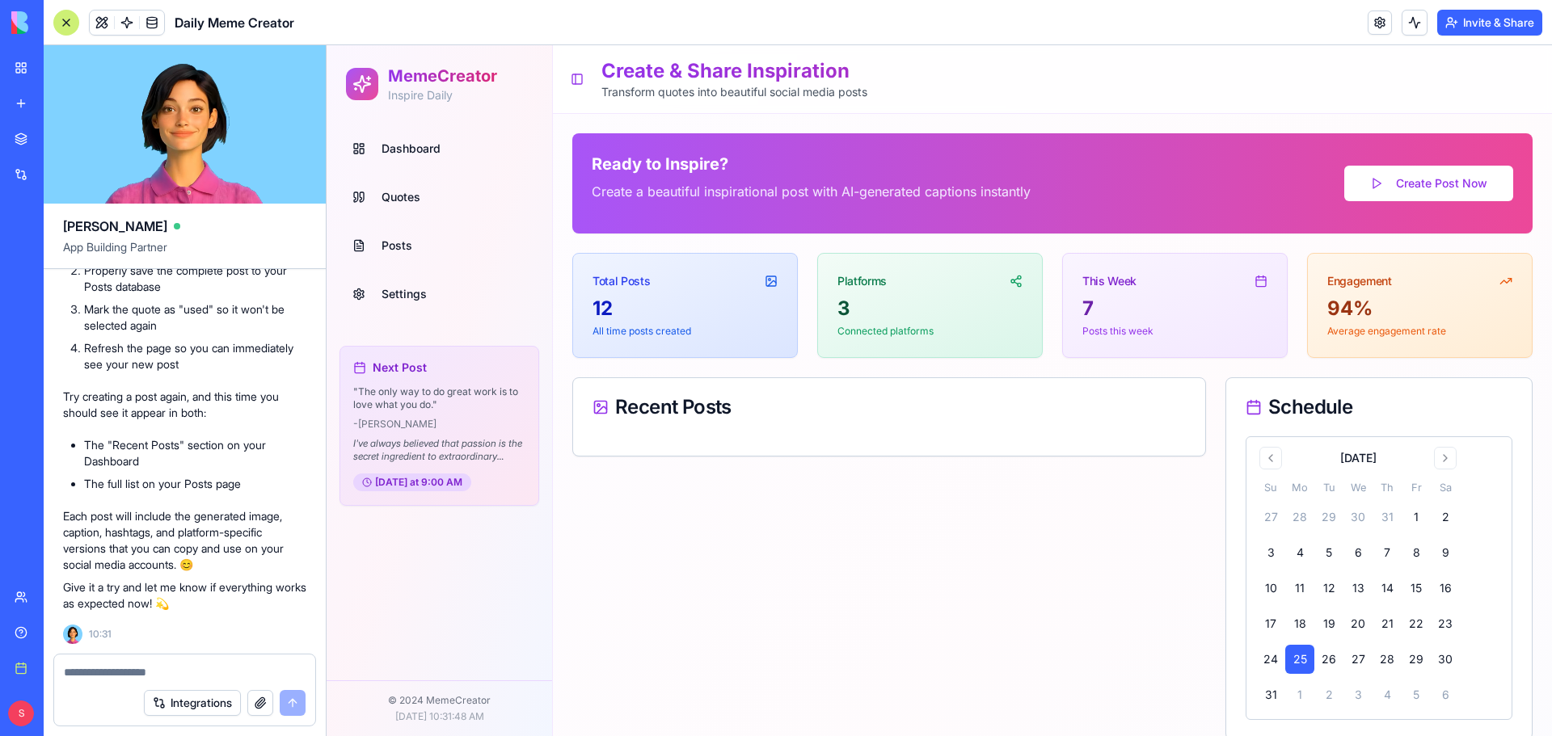
scroll to position [9045, 0]
click at [1420, 175] on button "Create Post Now" at bounding box center [1428, 184] width 169 height 36
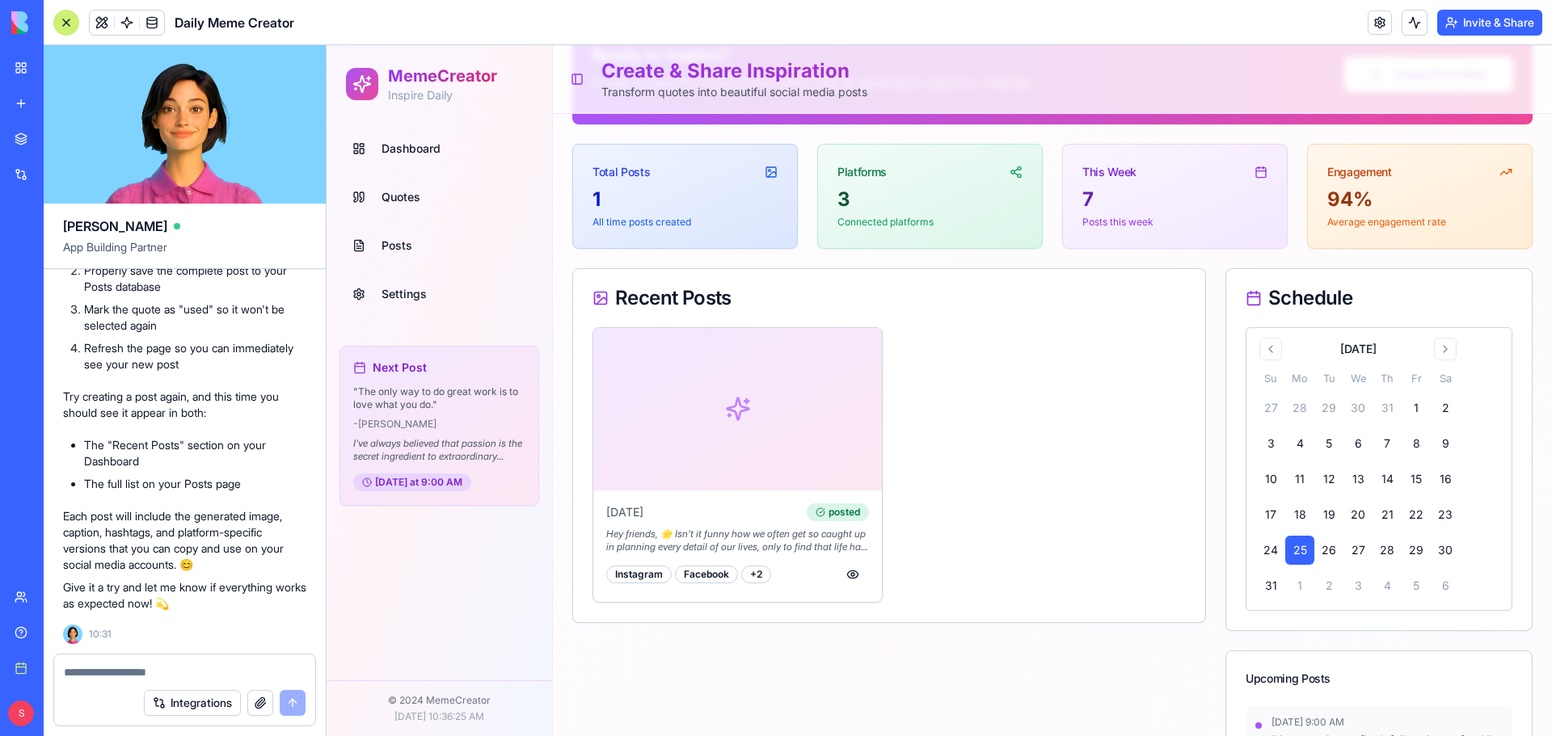
scroll to position [81, 0]
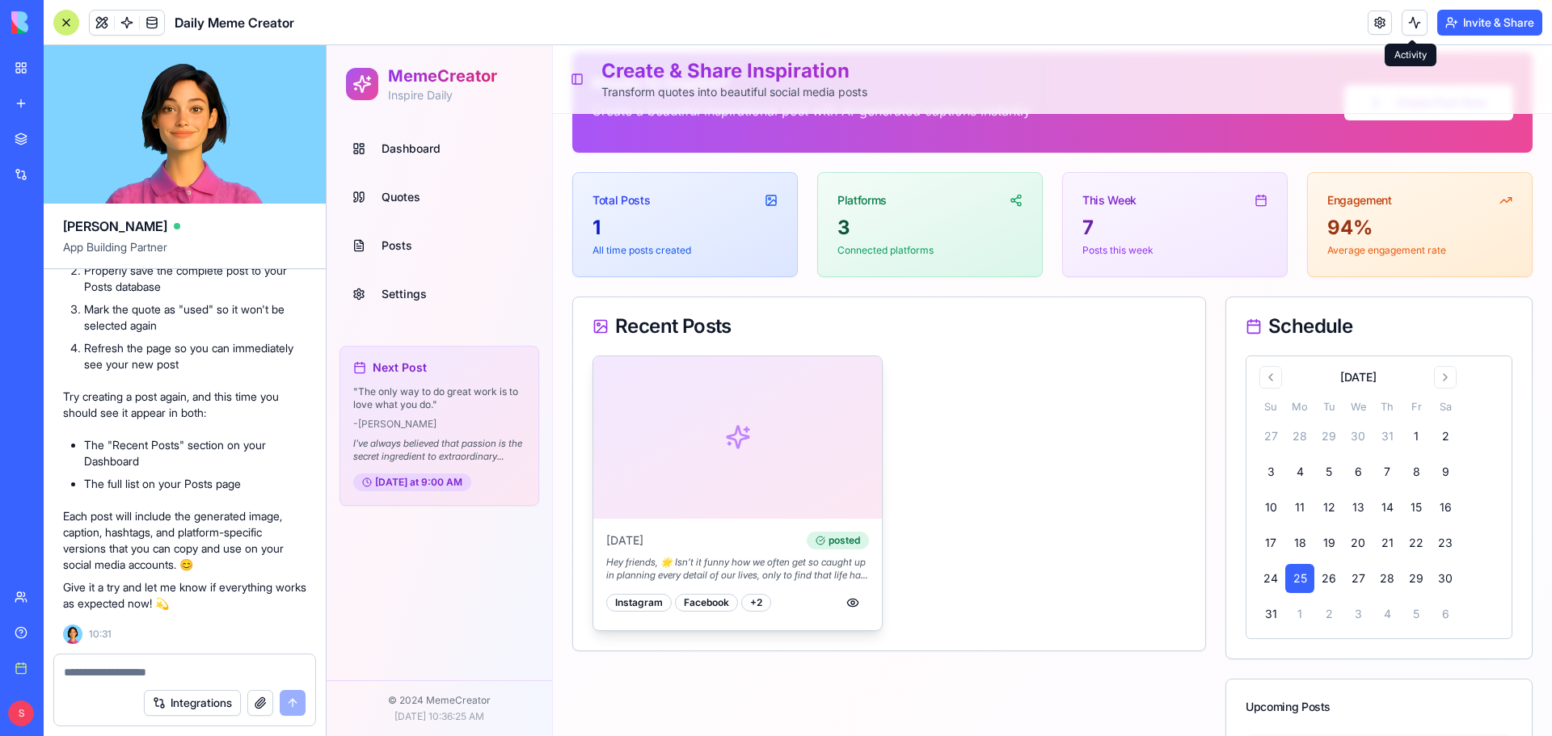
click at [772, 488] on div at bounding box center [737, 438] width 289 height 162
click at [851, 597] on button "button" at bounding box center [853, 603] width 32 height 29
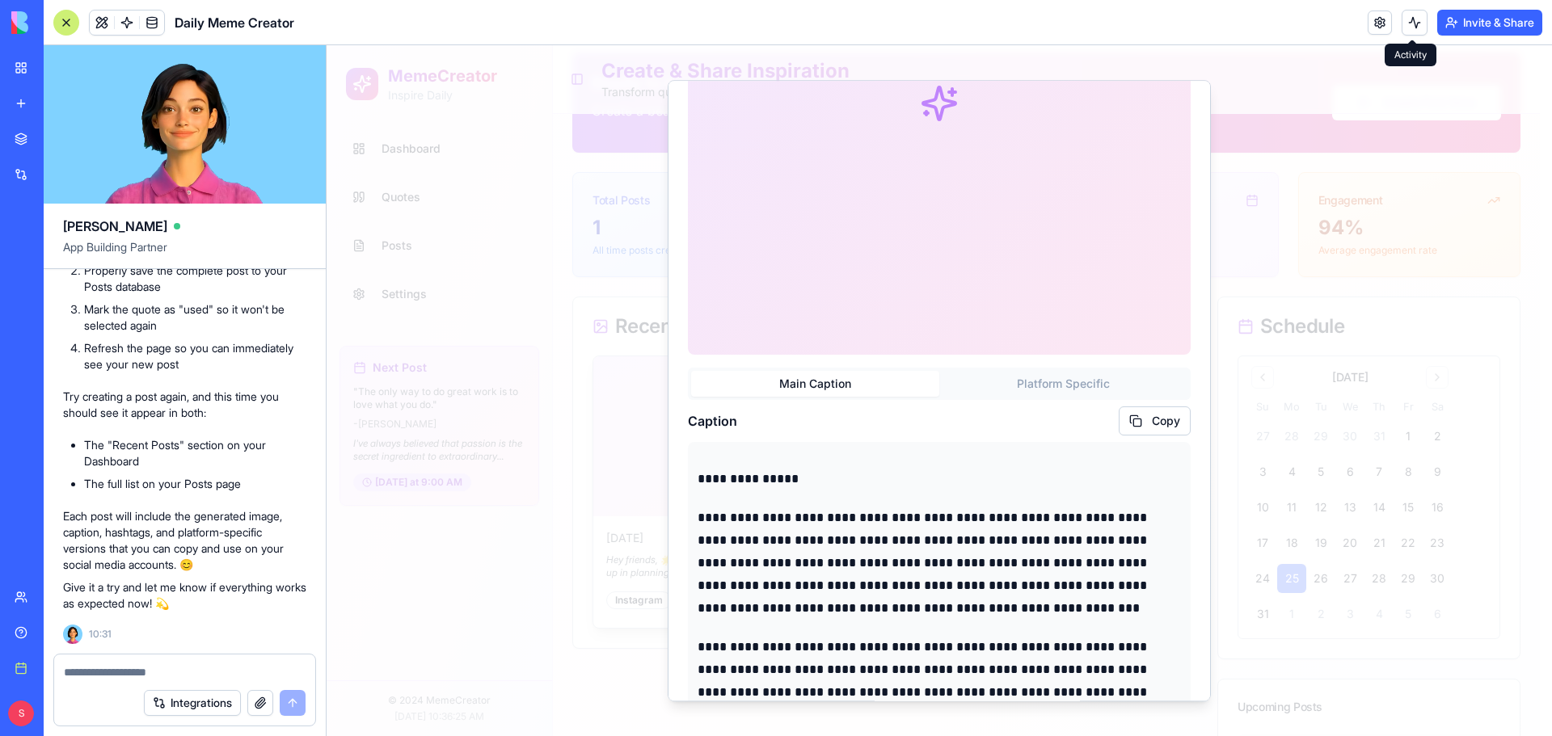
scroll to position [243, 0]
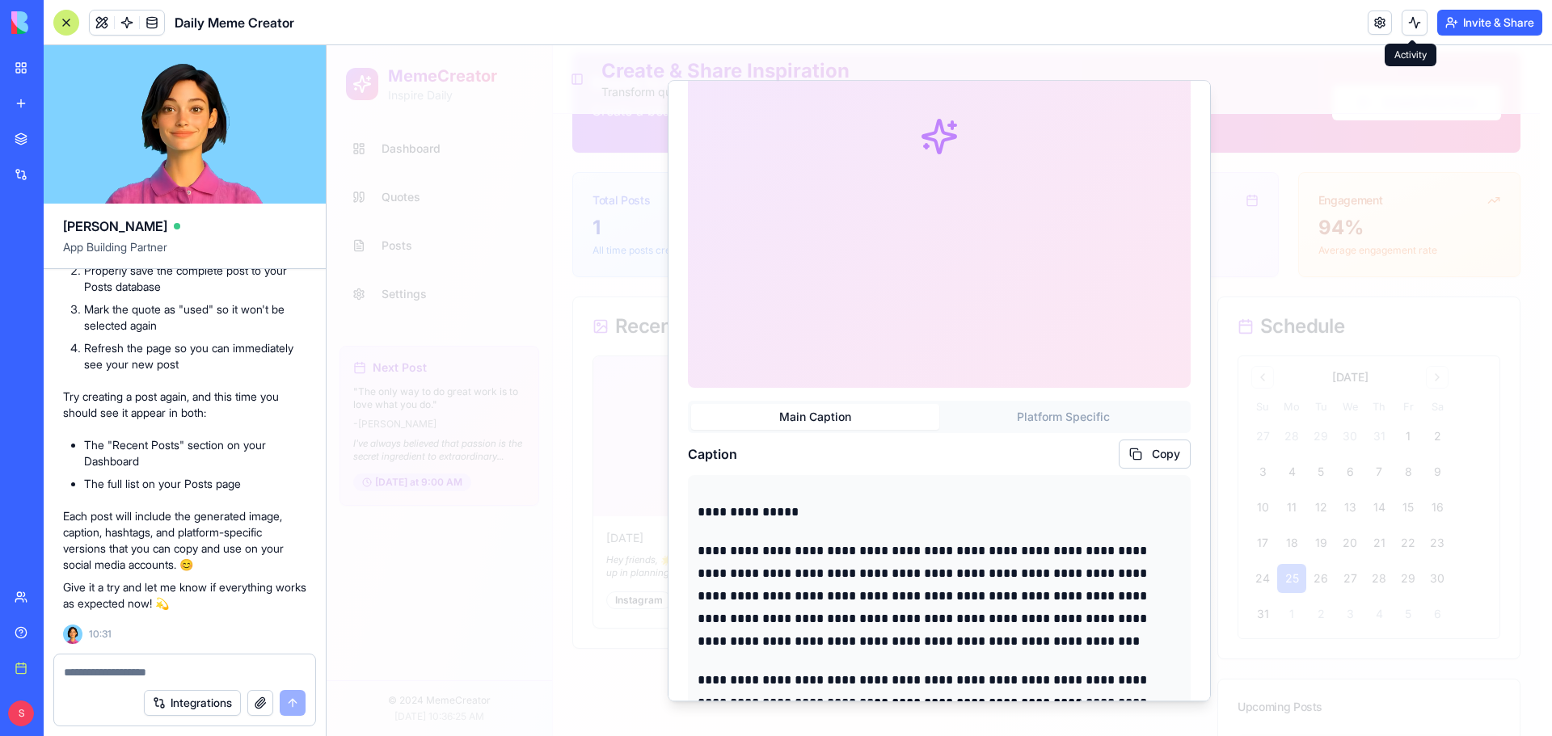
click at [857, 501] on p "**********" at bounding box center [933, 512] width 471 height 23
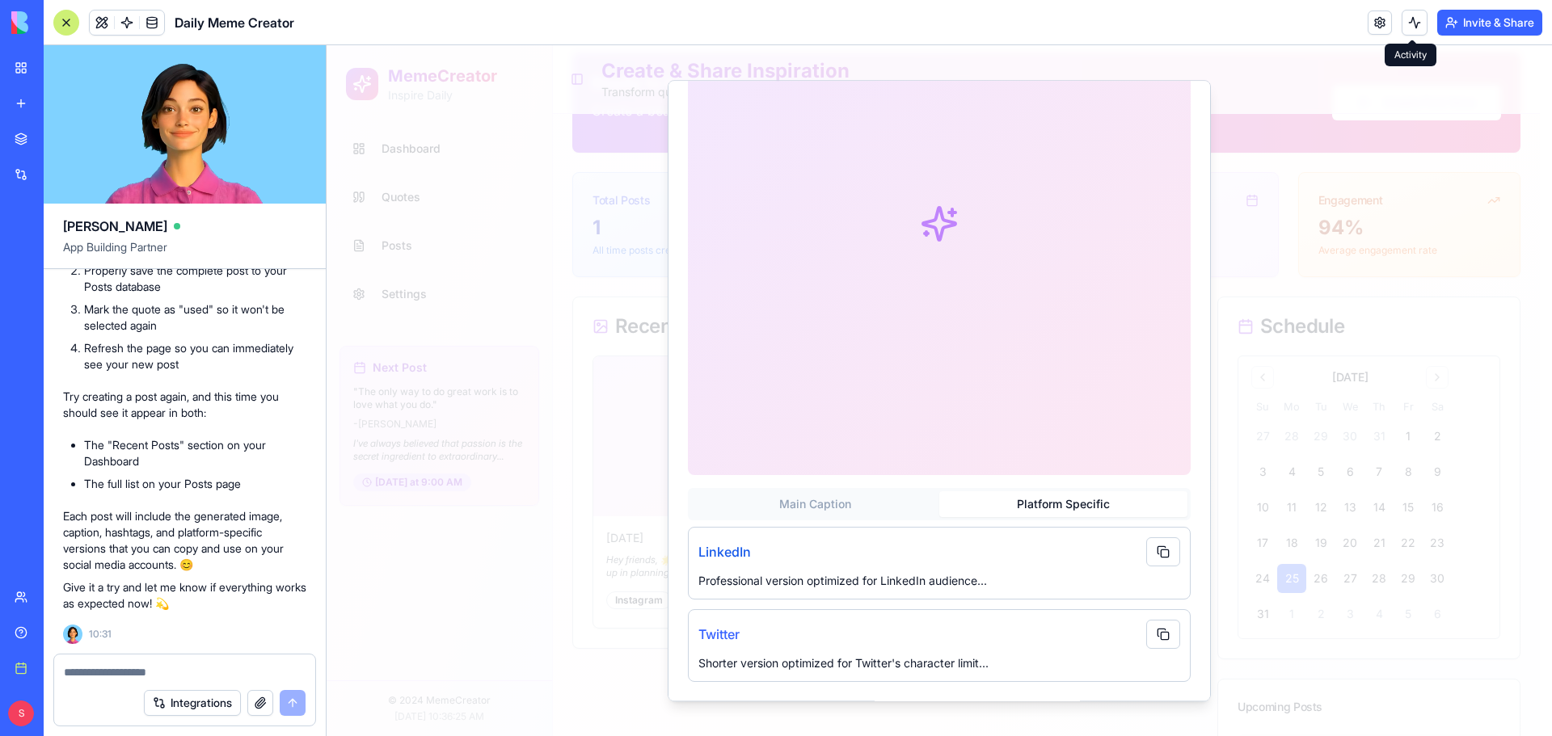
scroll to position [143, 0]
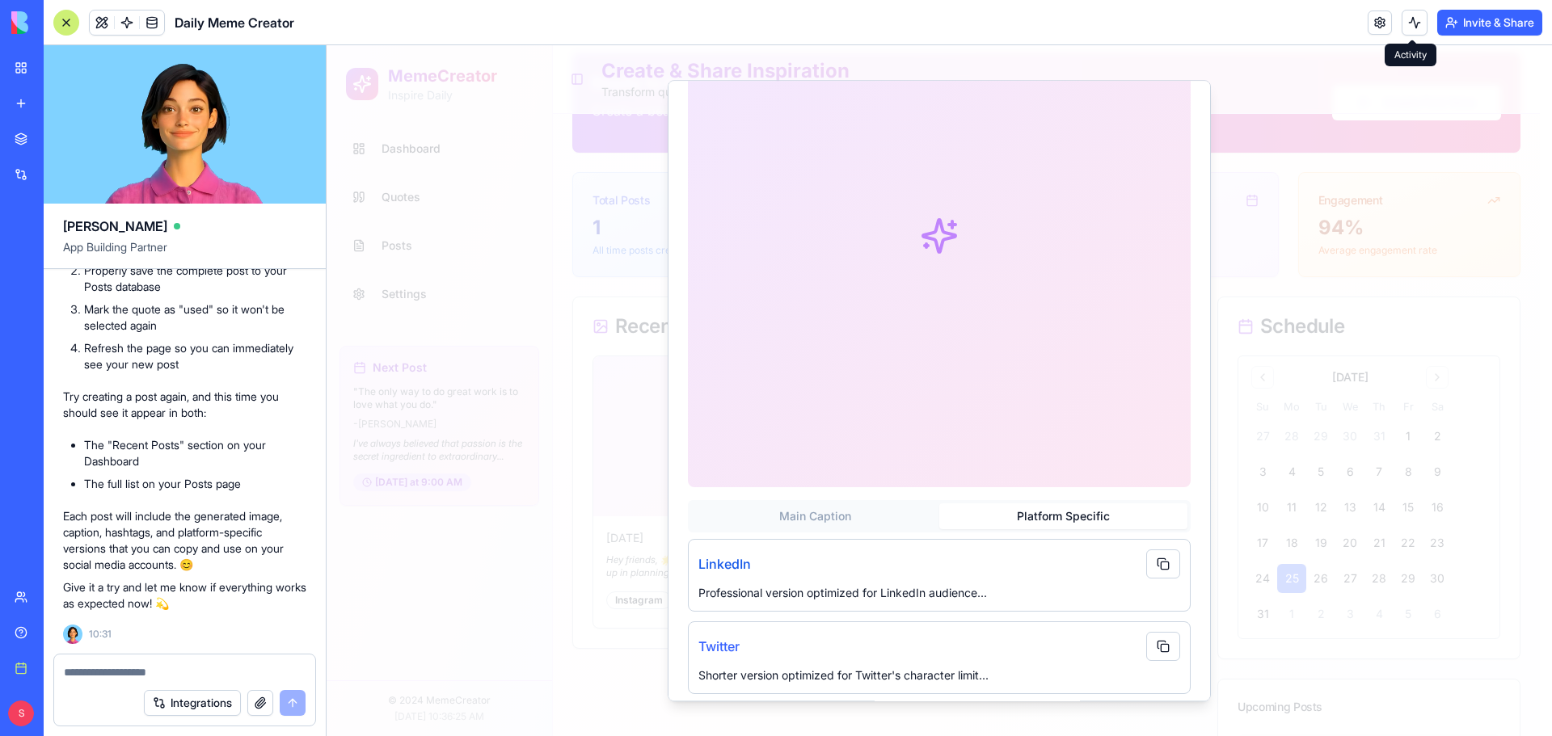
click at [1015, 348] on div "Main Caption Platform Specific LinkedIn Professional version optimized for Link…" at bounding box center [939, 340] width 503 height 710
click at [1011, 557] on div "LinkedIn" at bounding box center [939, 564] width 482 height 29
click at [878, 585] on p "Professional version optimized for LinkedIn audience..." at bounding box center [939, 593] width 482 height 16
click at [1066, 565] on div "LinkedIn" at bounding box center [939, 564] width 482 height 29
click at [1148, 552] on button at bounding box center [1163, 564] width 34 height 29
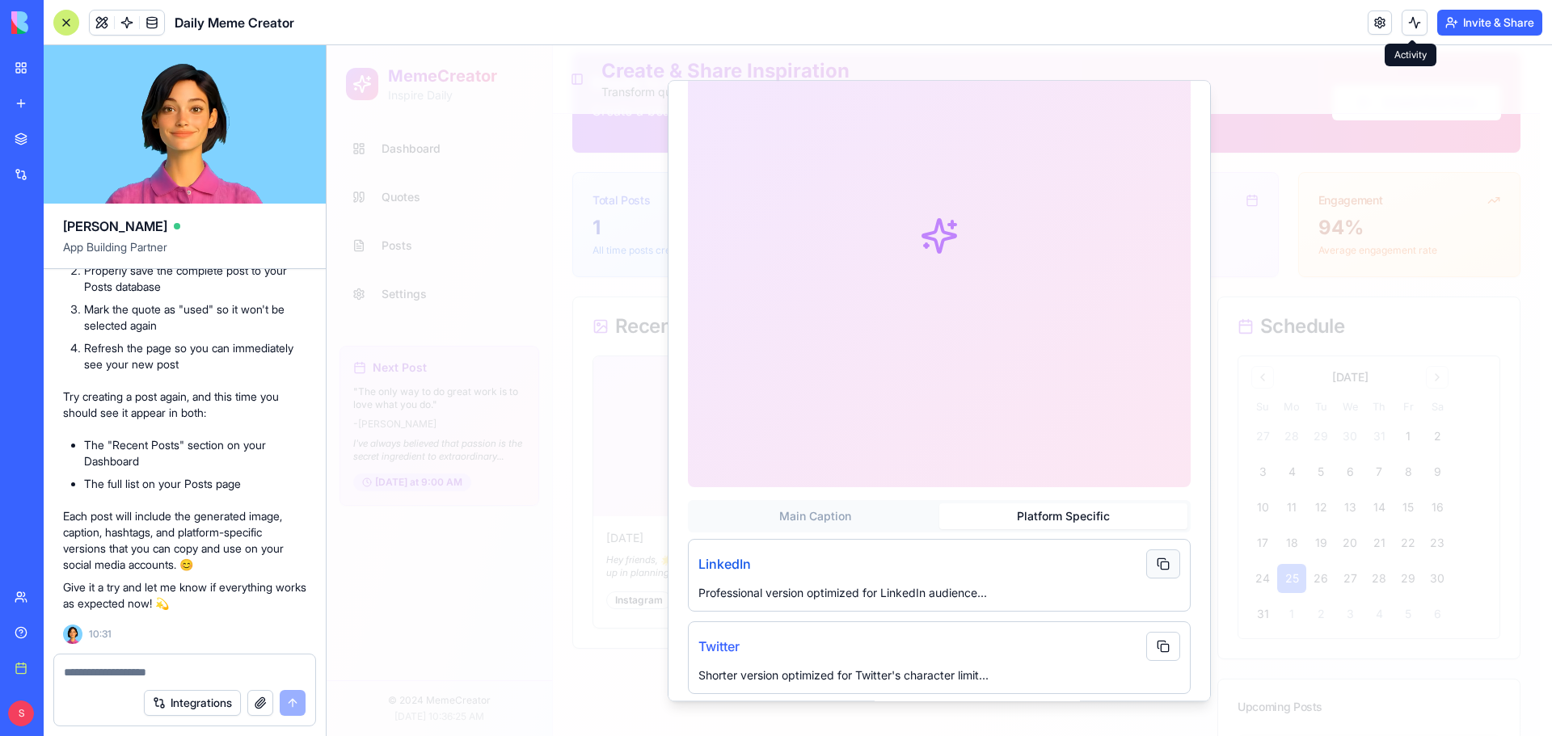
click at [1155, 559] on button at bounding box center [1163, 564] width 34 height 29
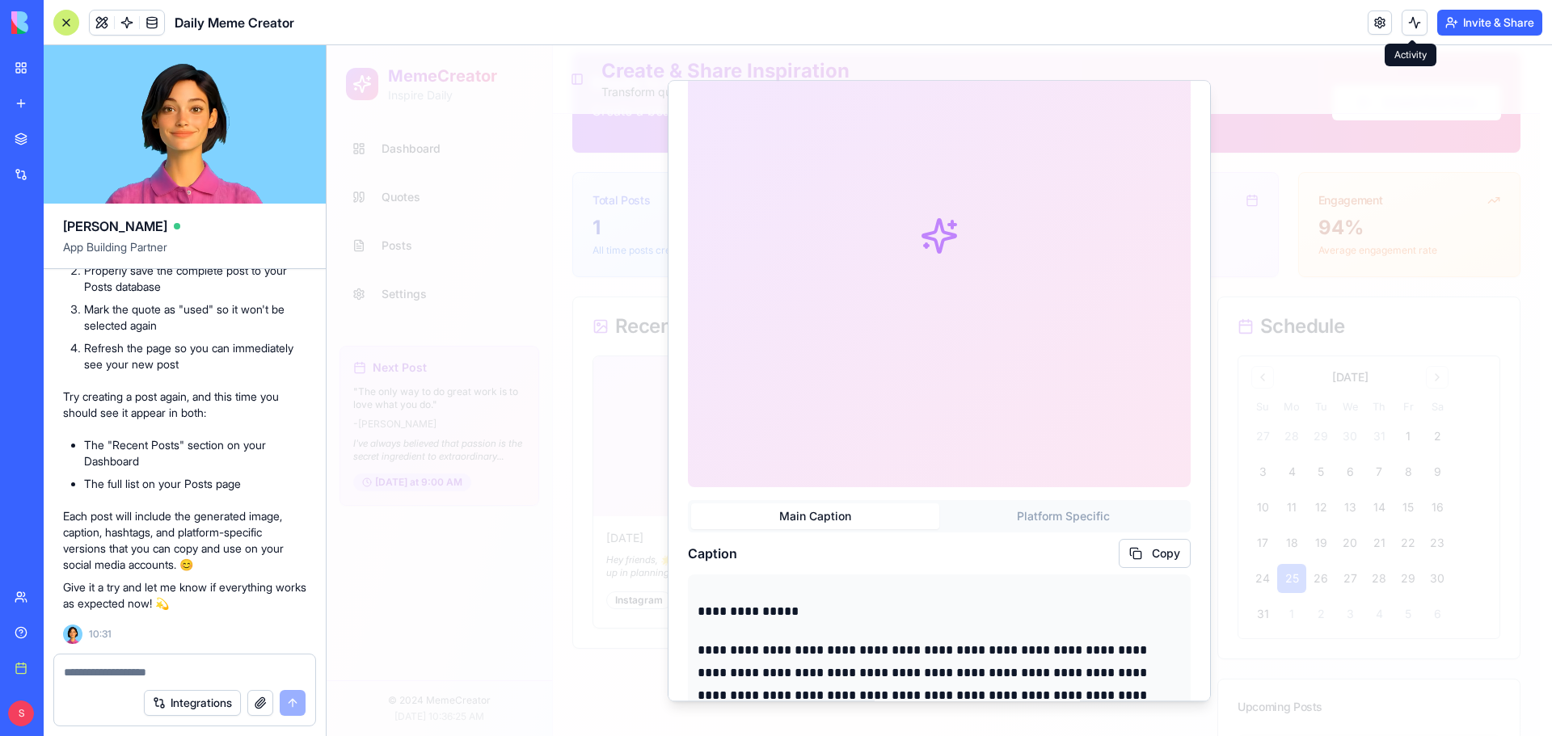
click at [846, 508] on button "Main Caption" at bounding box center [815, 517] width 248 height 26
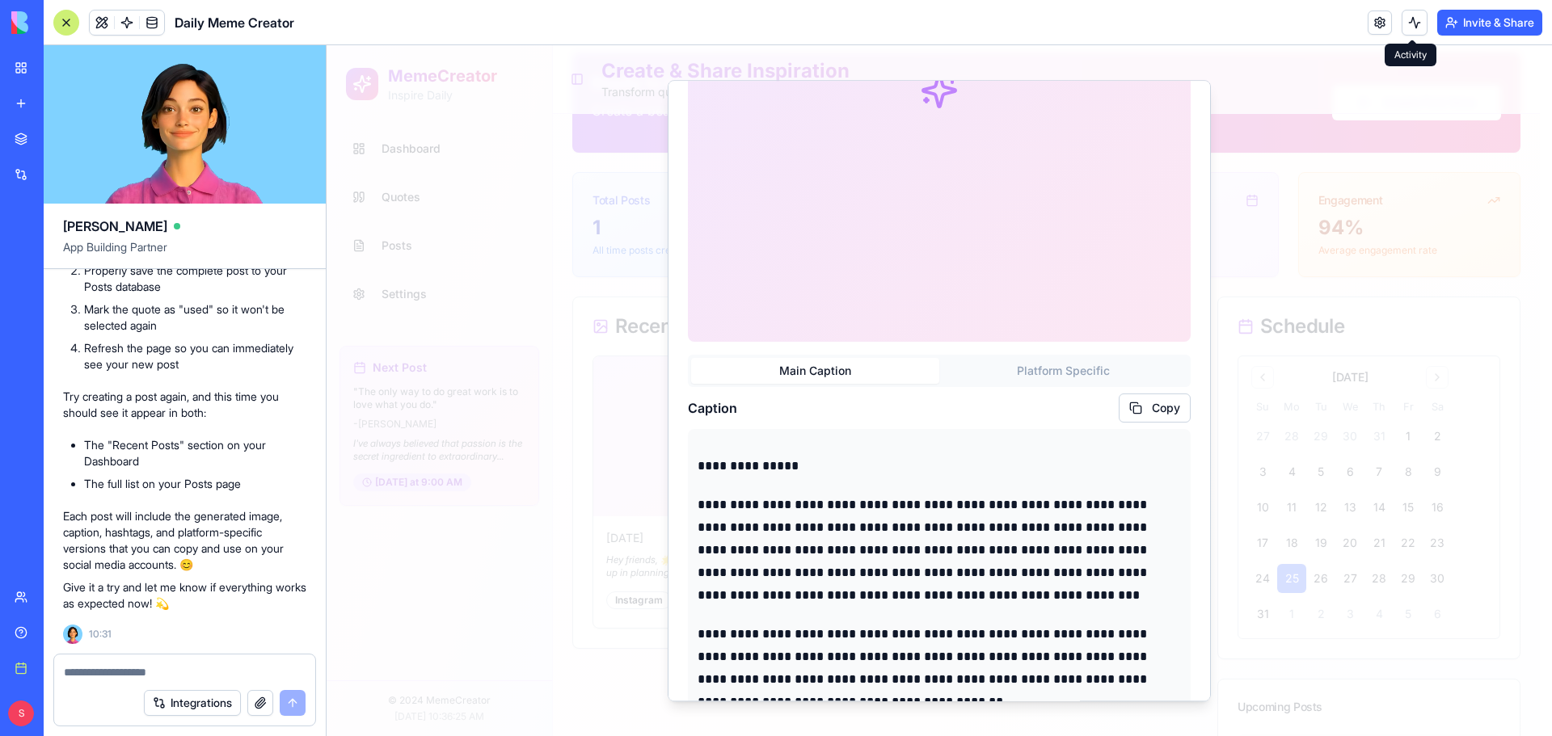
scroll to position [305, 0]
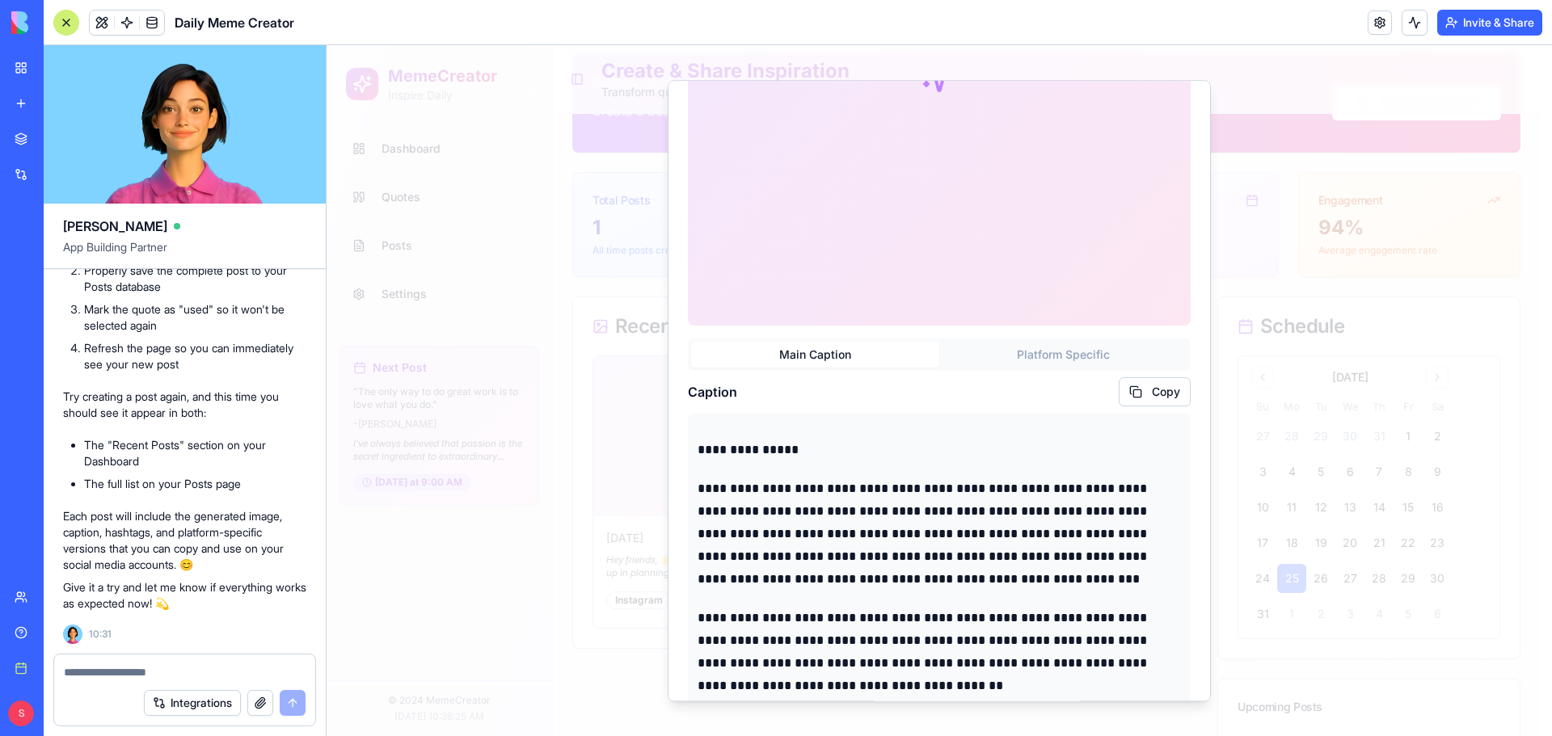
click at [95, 673] on textarea at bounding box center [185, 673] width 242 height 16
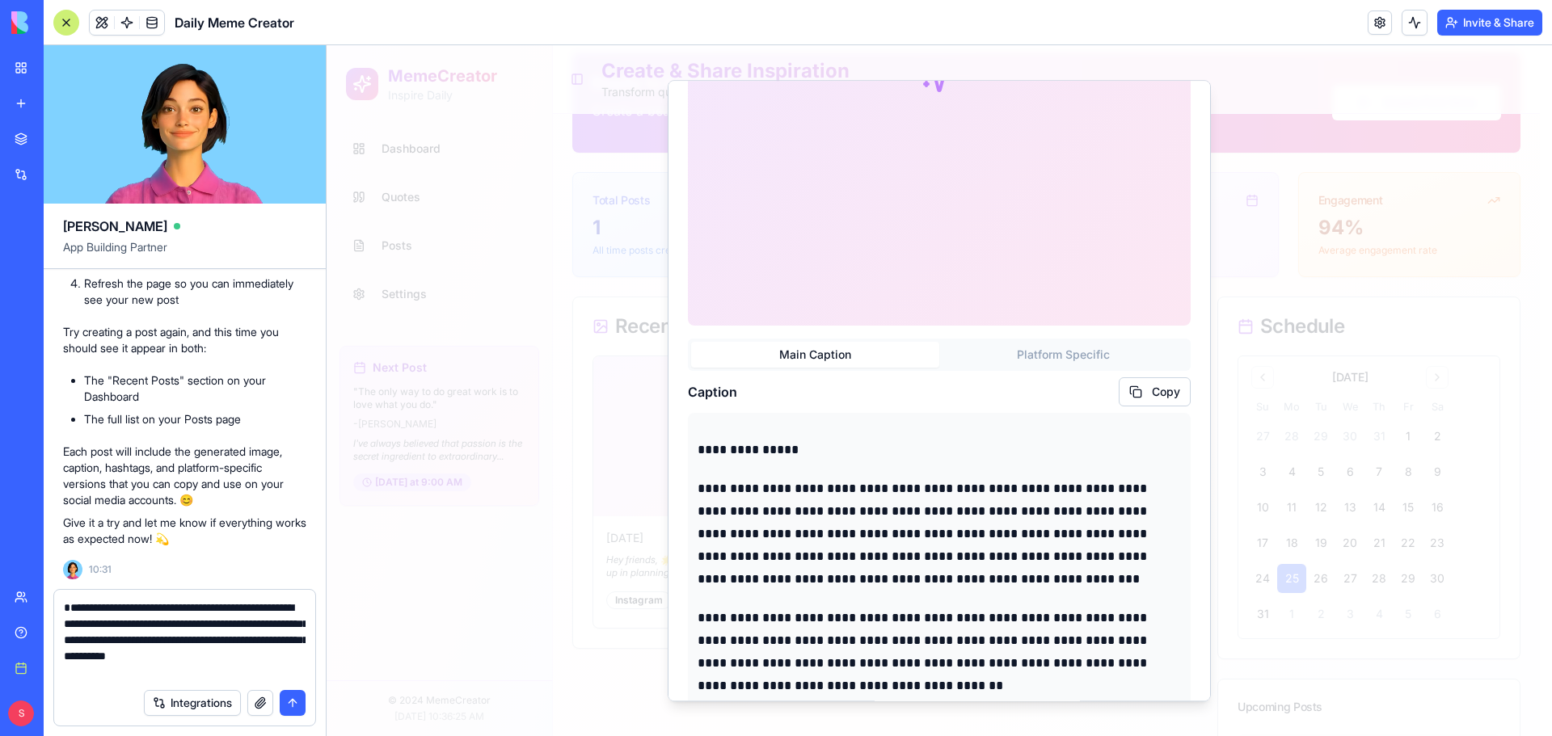
scroll to position [143, 0]
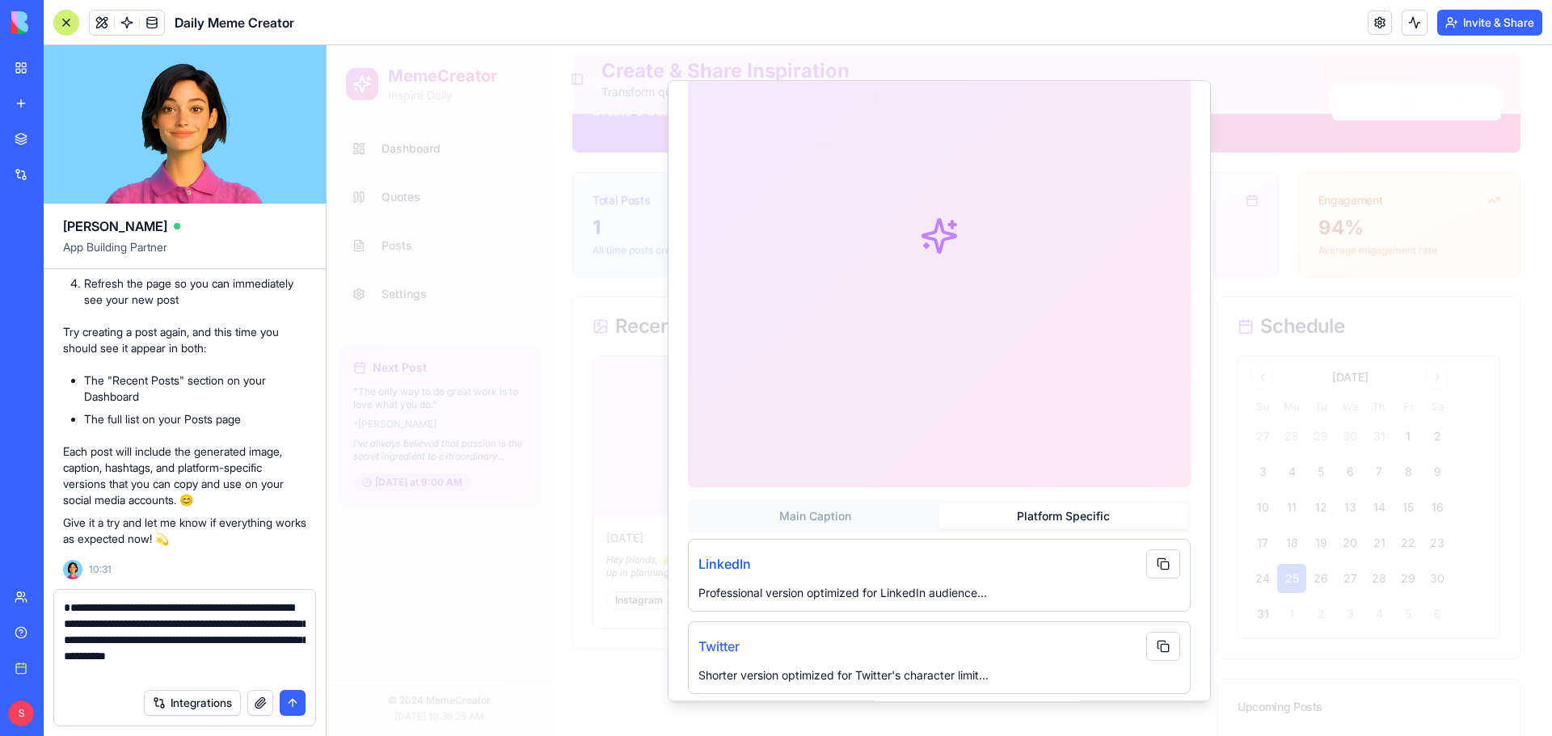
click at [1036, 346] on div "Main Caption Platform Specific LinkedIn Professional version optimized for Link…" at bounding box center [939, 340] width 503 height 710
drag, startPoint x: 707, startPoint y: 551, endPoint x: 740, endPoint y: 566, distance: 36.5
click at [710, 555] on h5 "LinkedIn" at bounding box center [724, 564] width 53 height 19
drag, startPoint x: 736, startPoint y: 576, endPoint x: 890, endPoint y: 572, distance: 154.4
click at [890, 585] on p "Professional version optimized for LinkedIn audience..." at bounding box center [939, 593] width 482 height 16
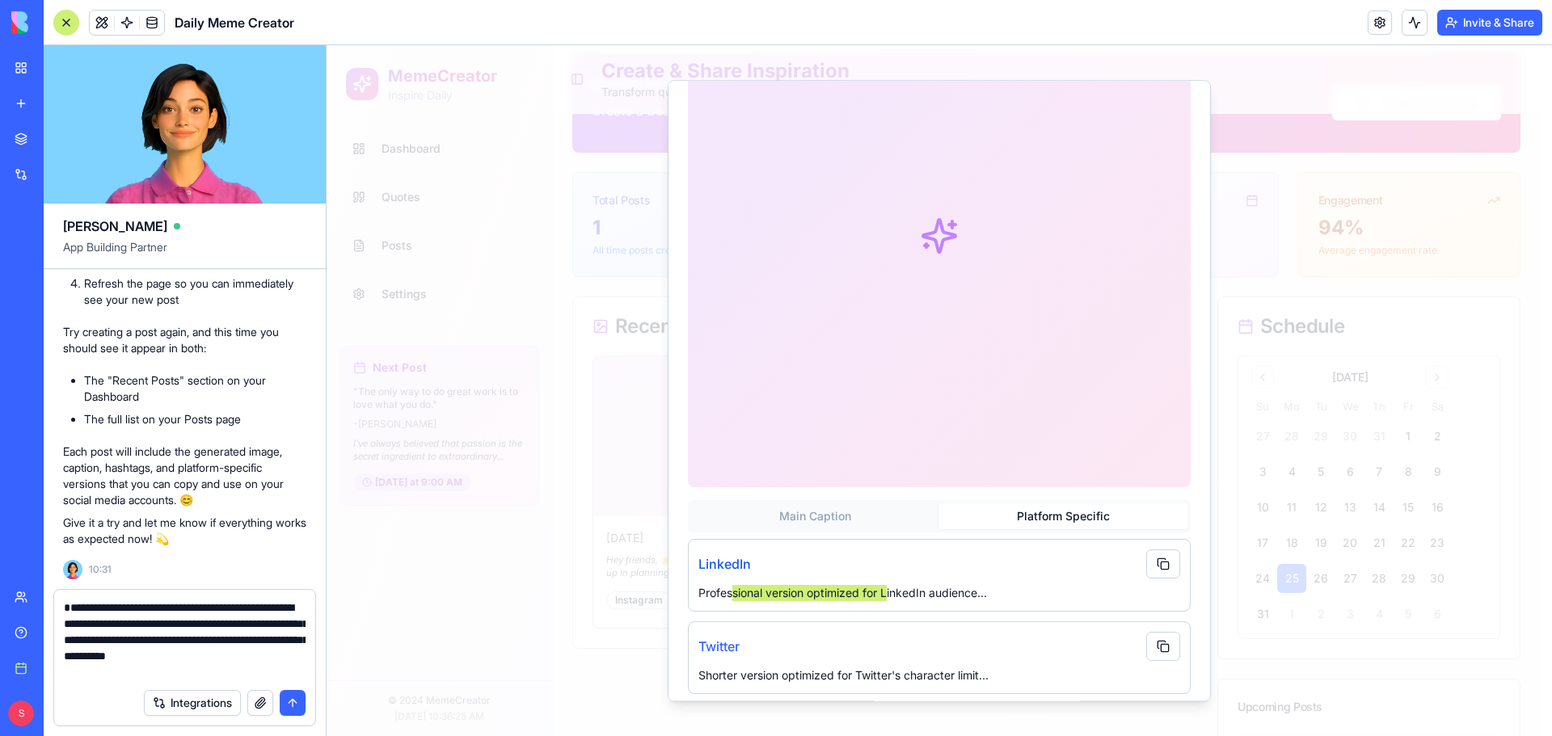
click at [209, 677] on textarea "**********" at bounding box center [185, 640] width 242 height 81
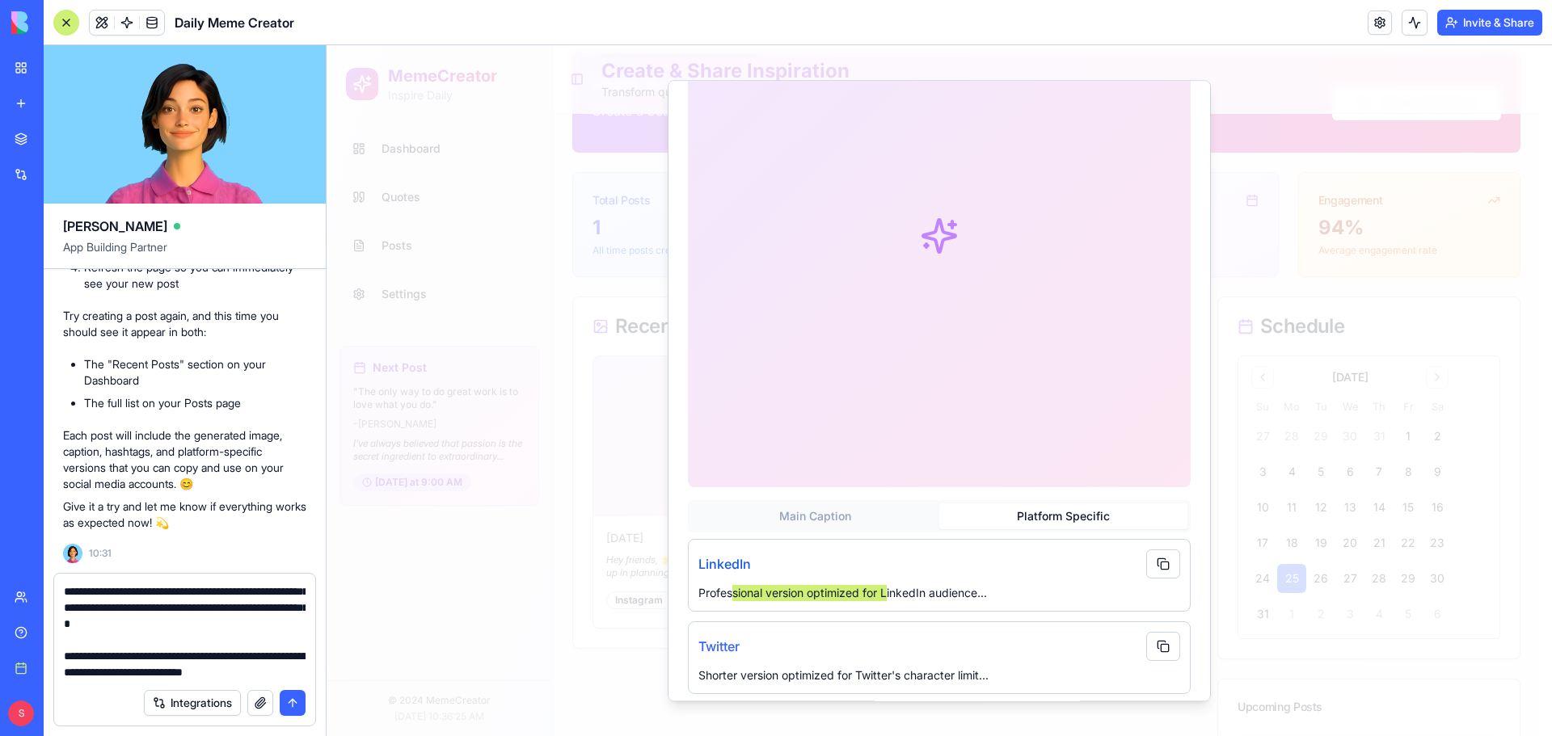
scroll to position [63, 0]
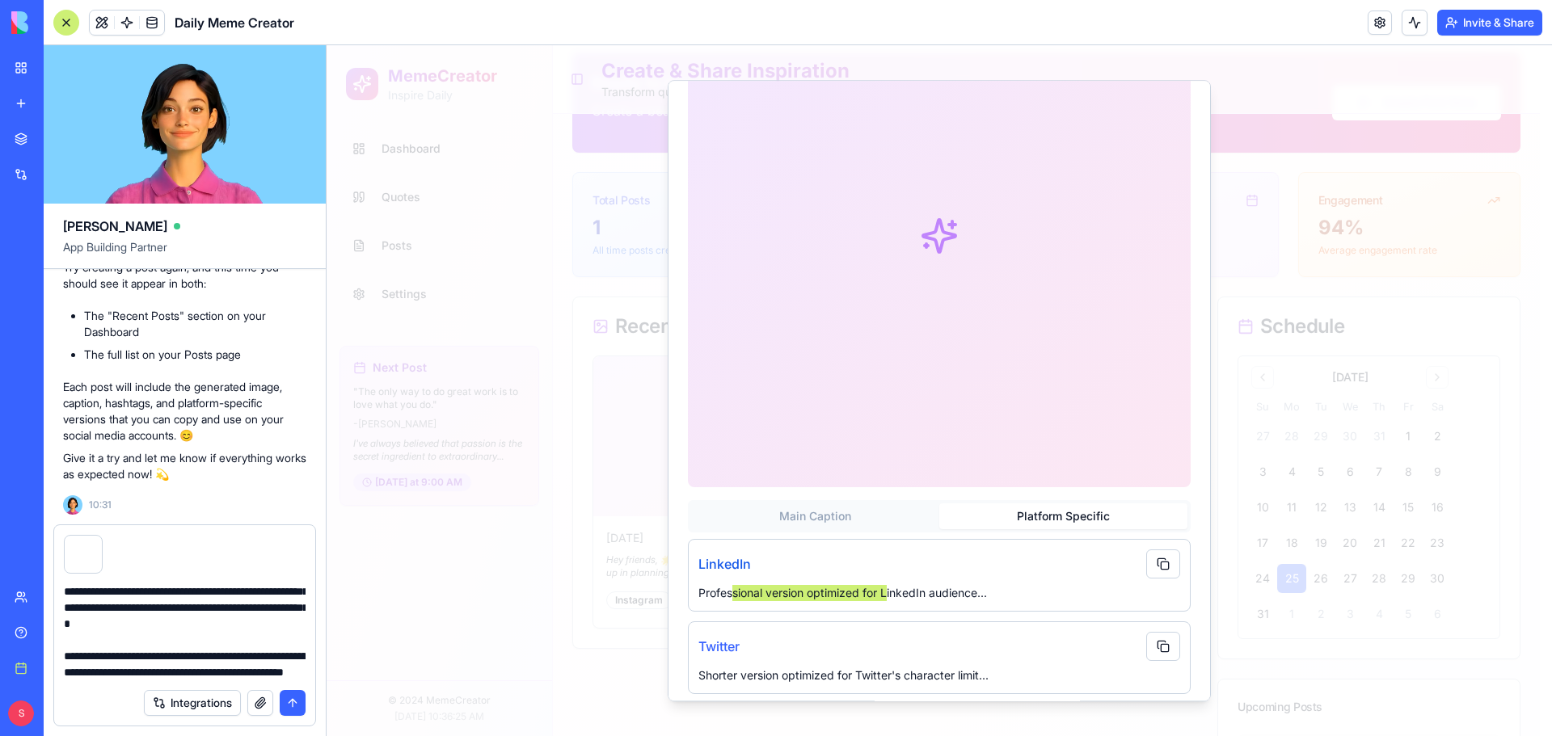
type textarea "**********"
click at [289, 704] on button "submit" at bounding box center [293, 703] width 26 height 26
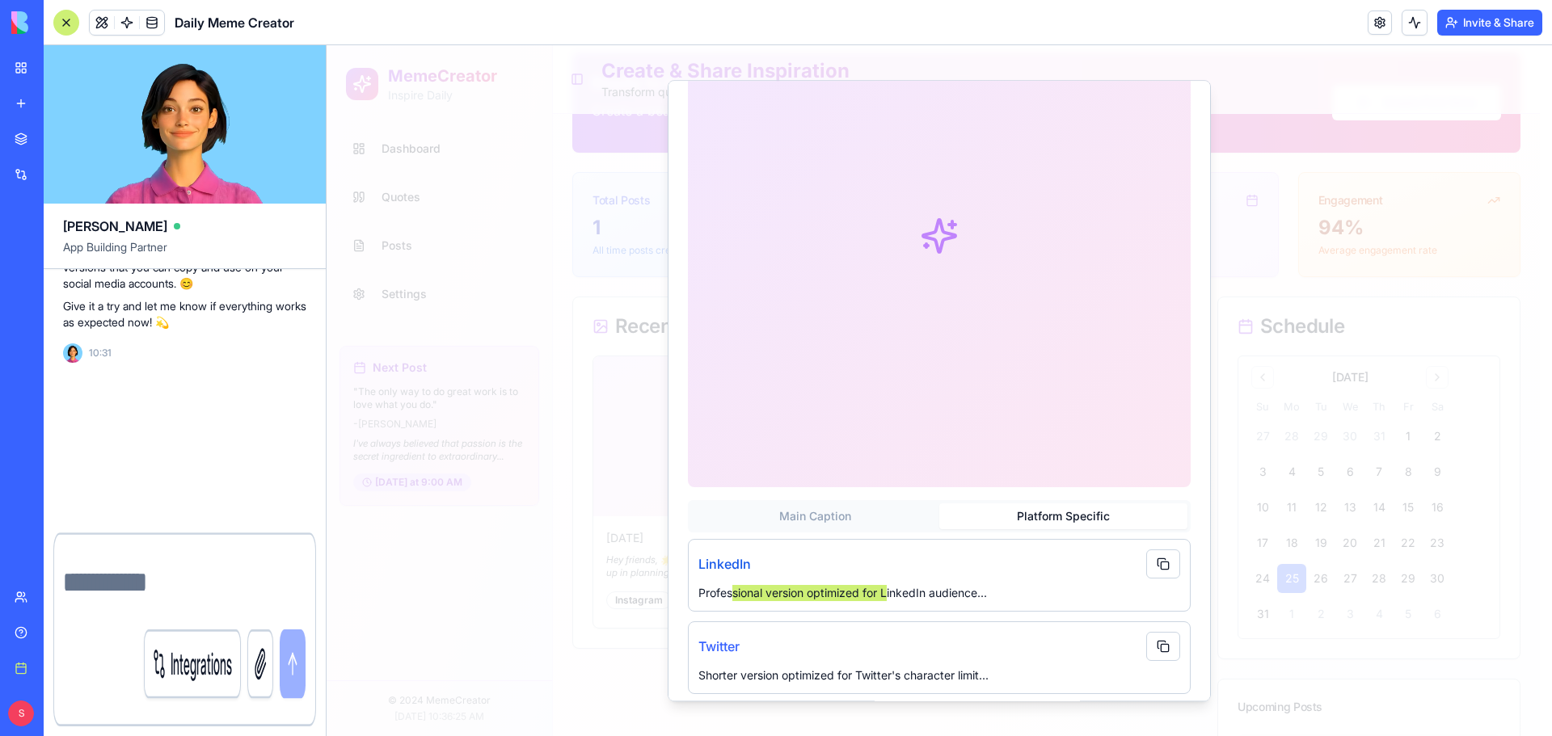
scroll to position [0, 0]
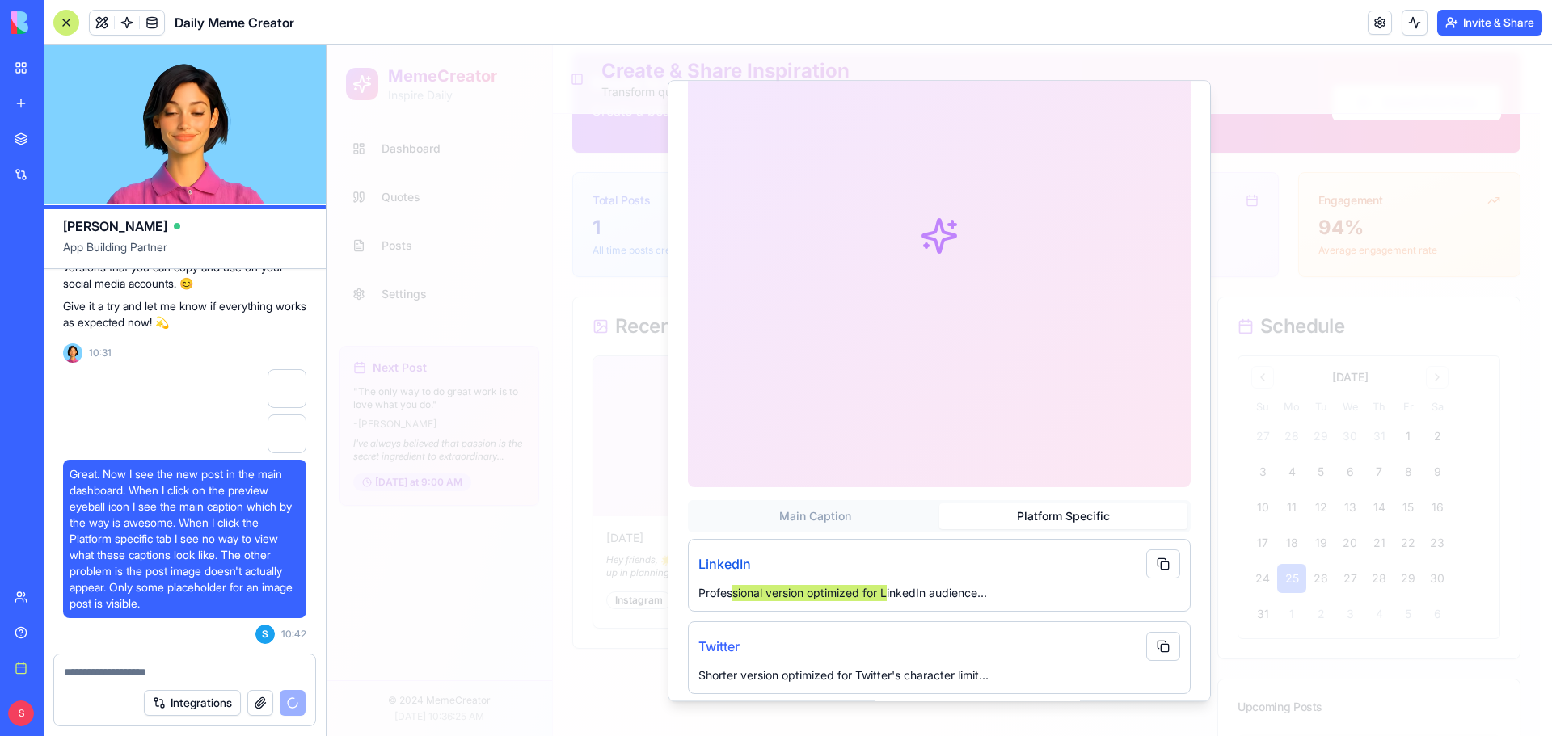
click at [224, 1] on header "Daily Meme Creator Invite & Share" at bounding box center [798, 22] width 1509 height 45
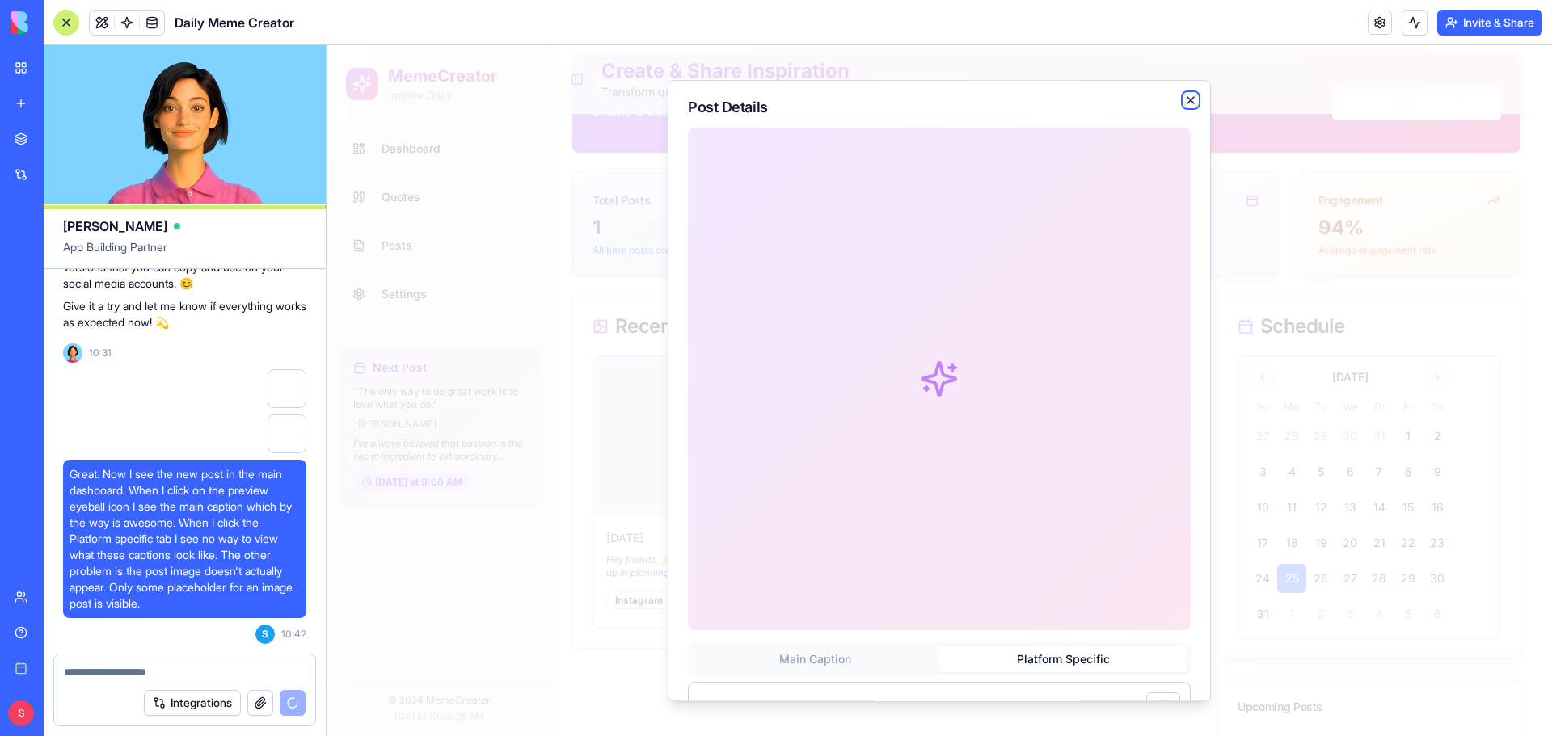
click at [1188, 103] on icon "button" at bounding box center [1191, 100] width 6 height 6
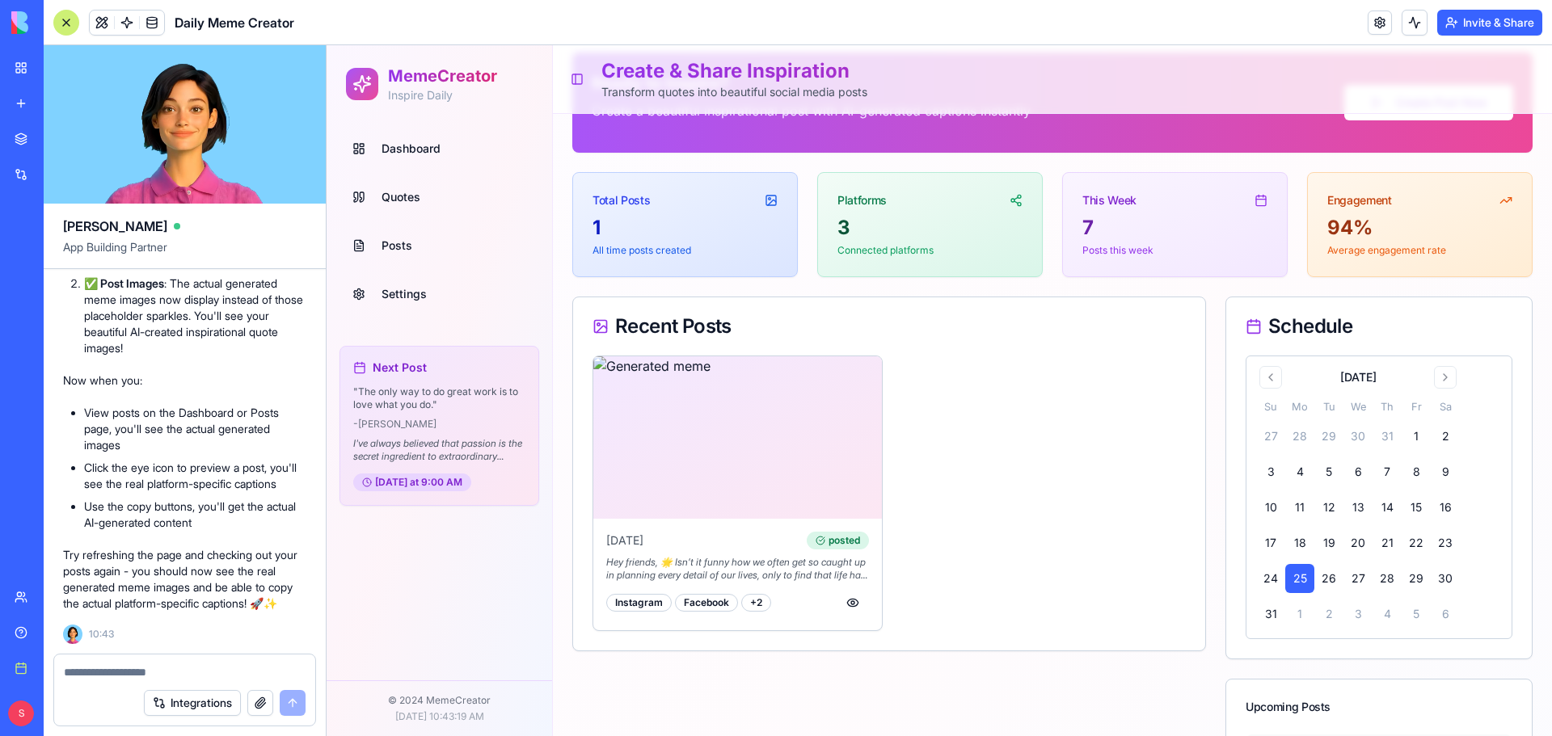
scroll to position [10186, 0]
click at [850, 602] on button "button" at bounding box center [853, 603] width 32 height 29
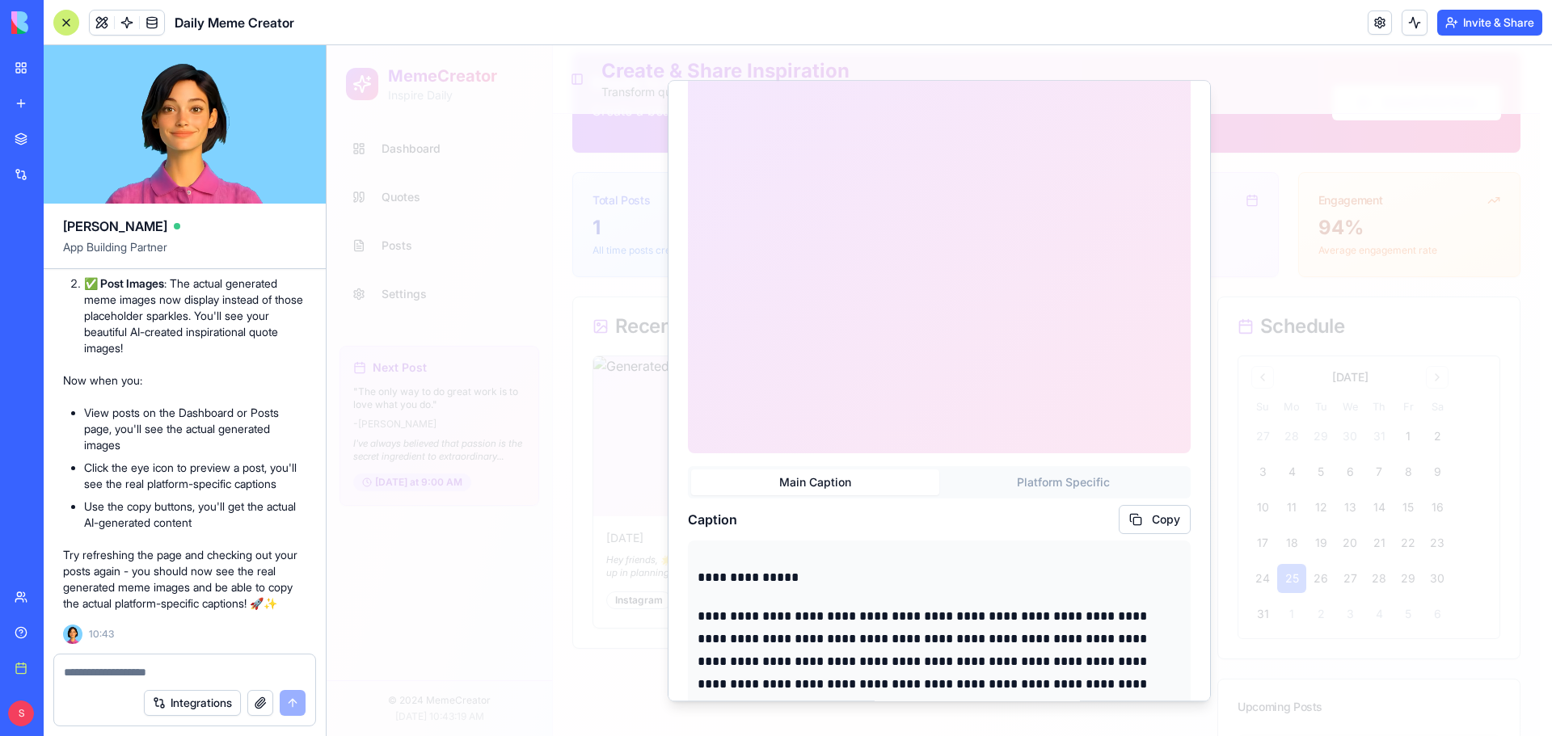
scroll to position [162, 0]
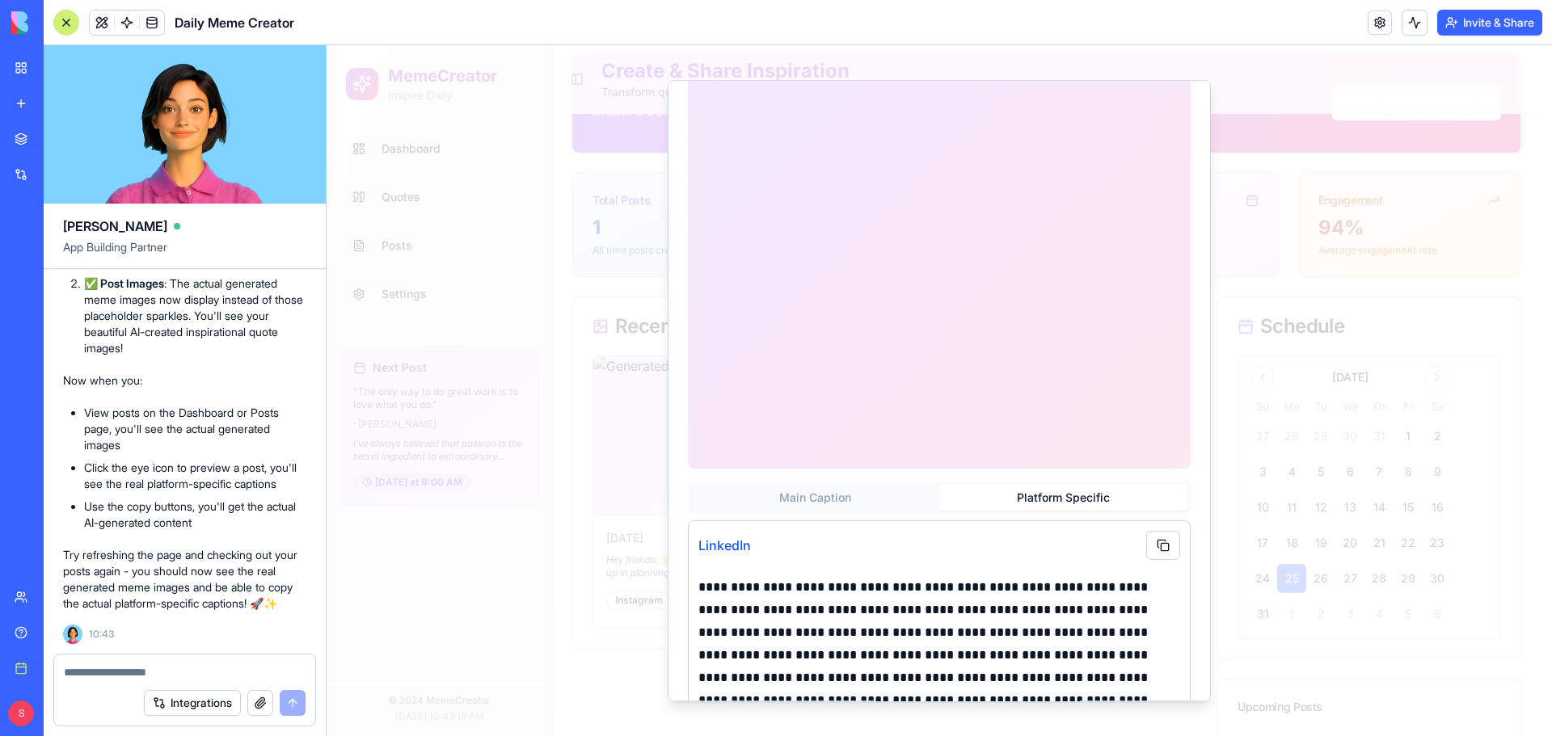
click at [1062, 485] on button "Platform Specific" at bounding box center [1063, 498] width 248 height 26
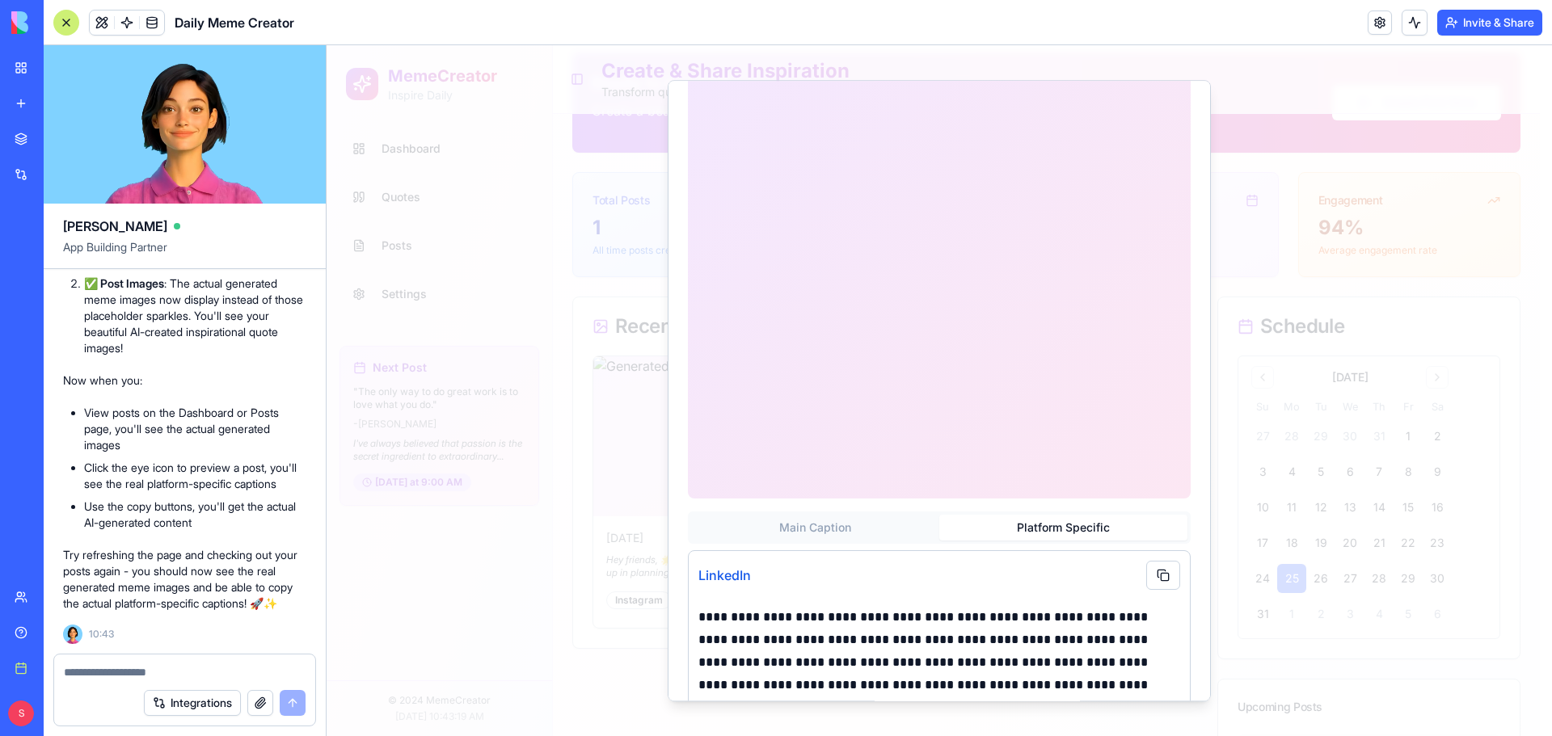
scroll to position [0, 0]
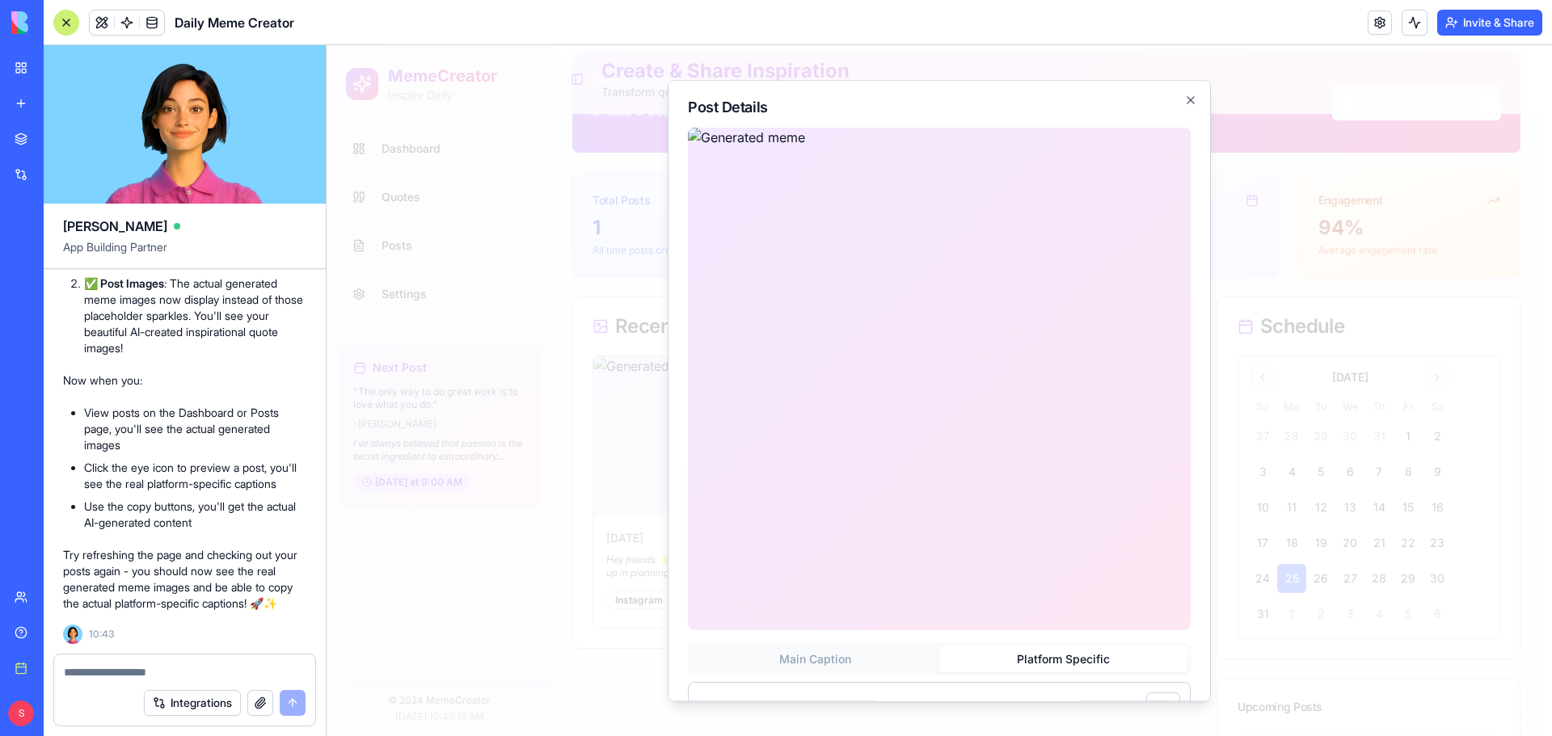
click at [82, 667] on textarea at bounding box center [185, 673] width 242 height 16
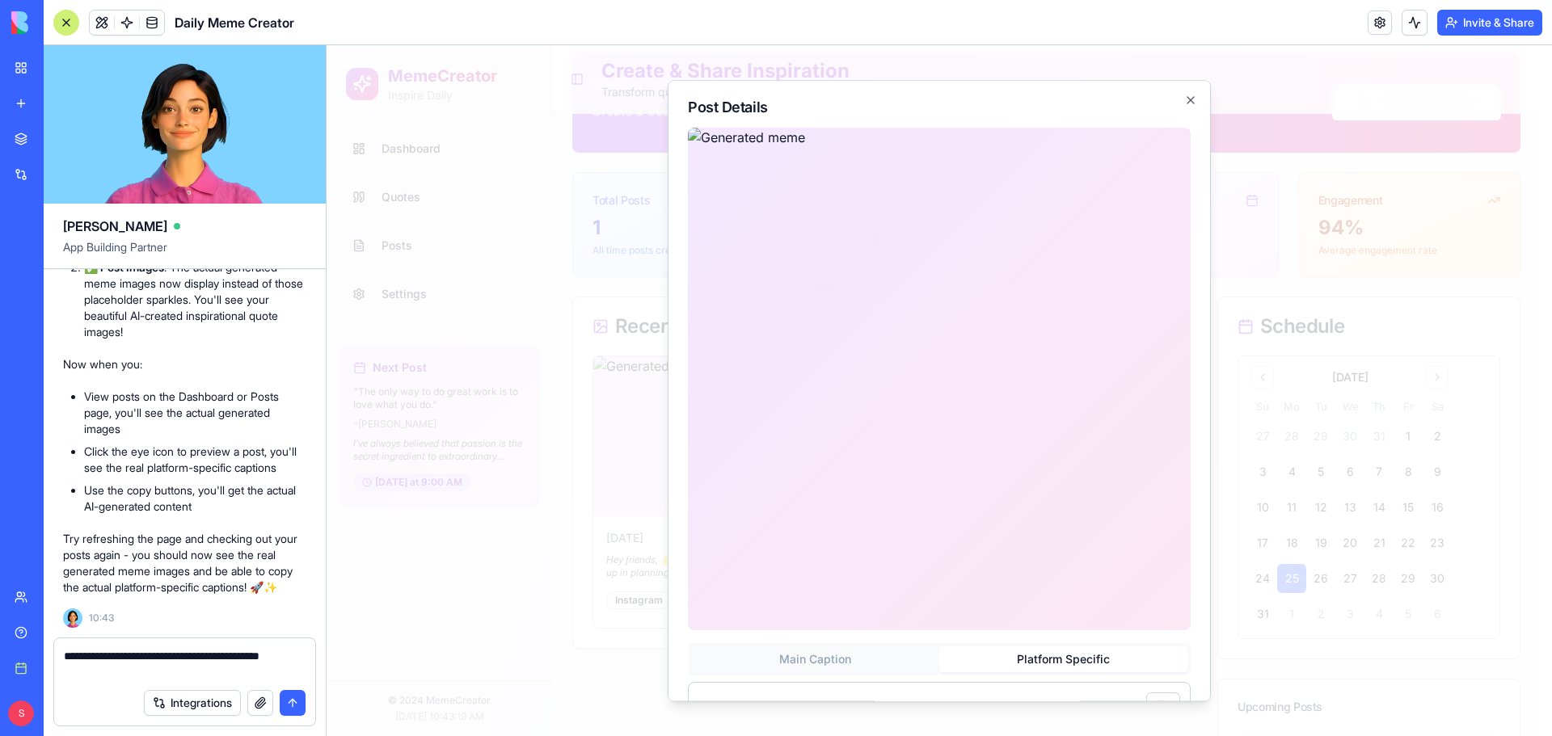
click at [116, 663] on textarea "**********" at bounding box center [185, 664] width 242 height 32
click at [120, 678] on textarea "**********" at bounding box center [185, 664] width 242 height 32
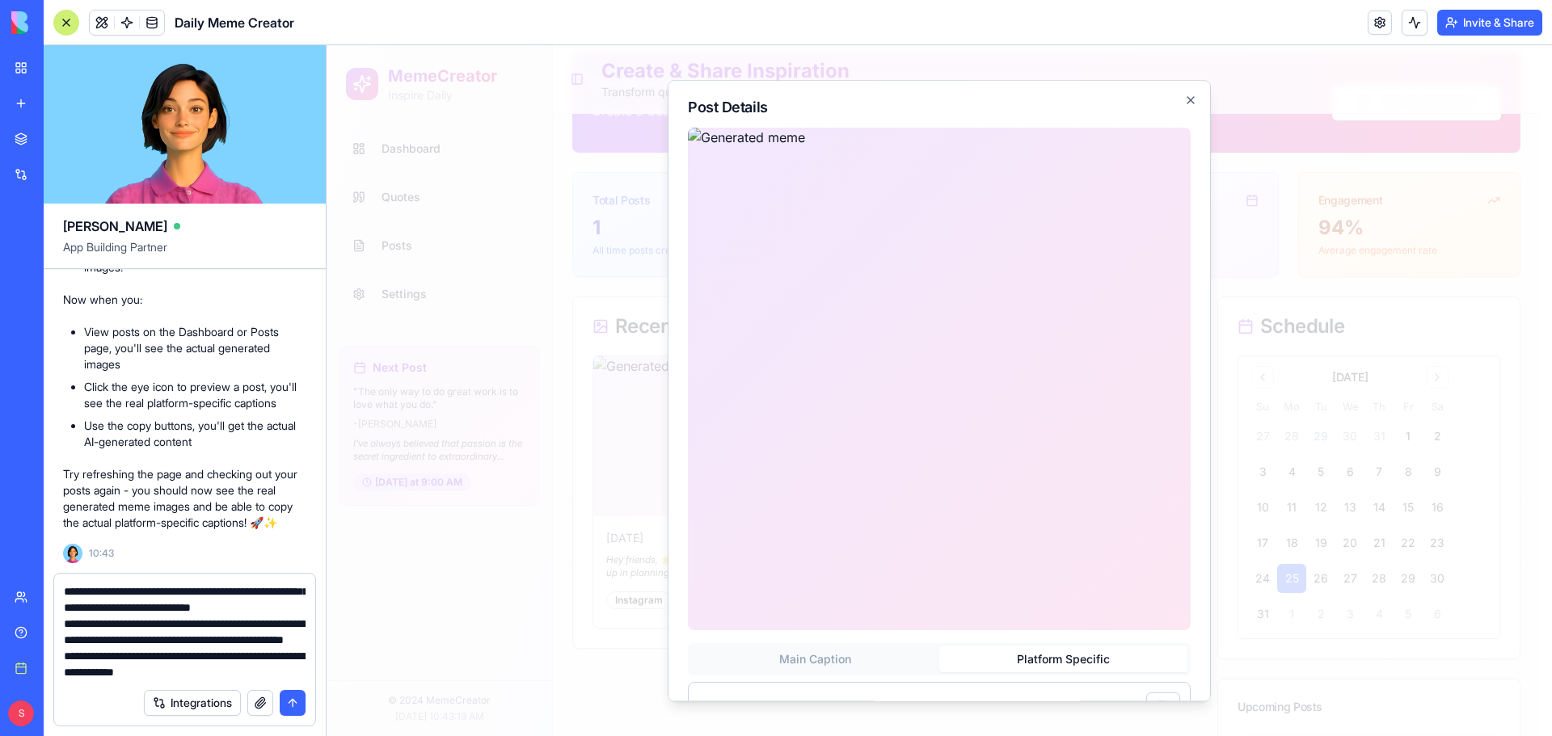
scroll to position [178, 0]
type textarea "**********"
click at [297, 704] on button "submit" at bounding box center [293, 703] width 26 height 26
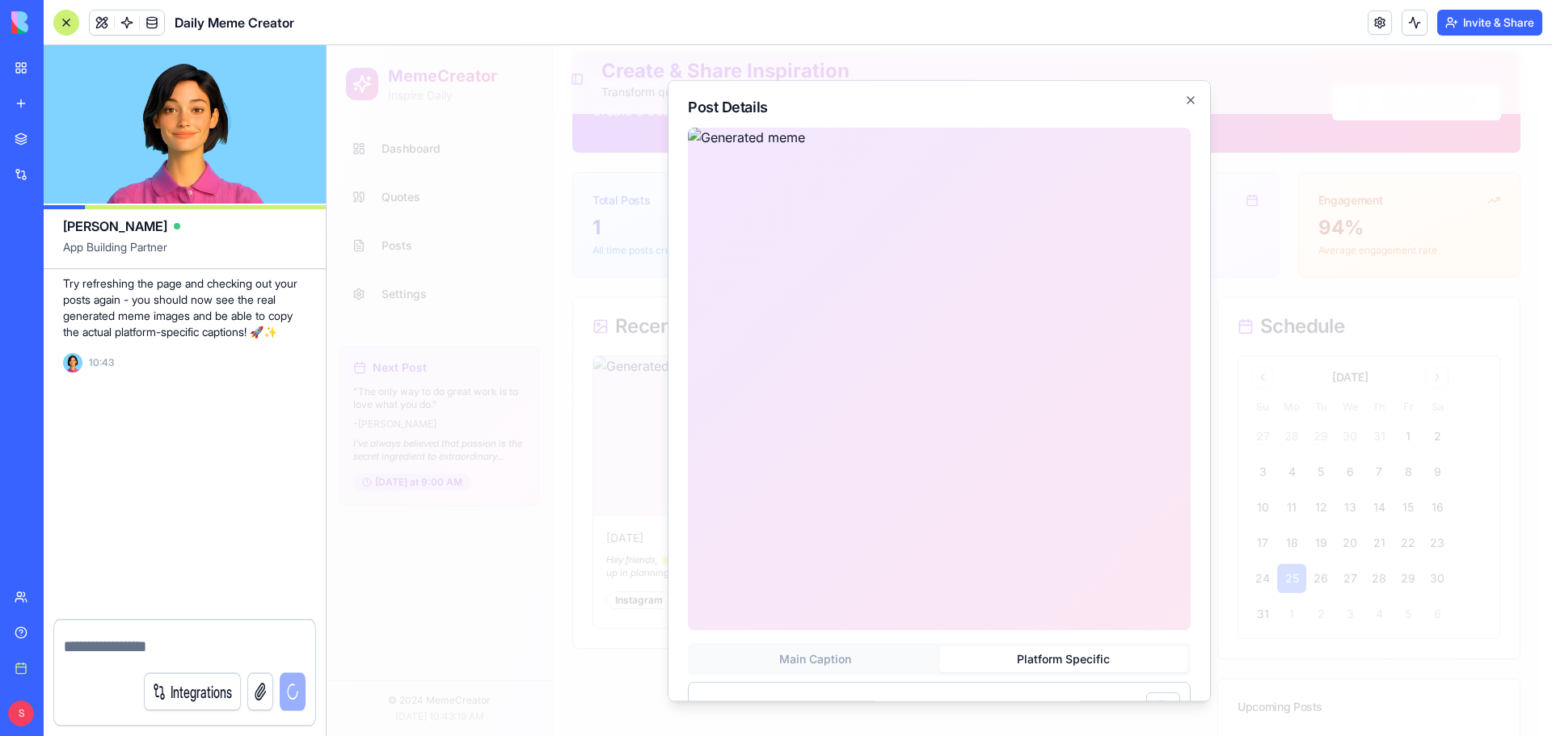
scroll to position [0, 0]
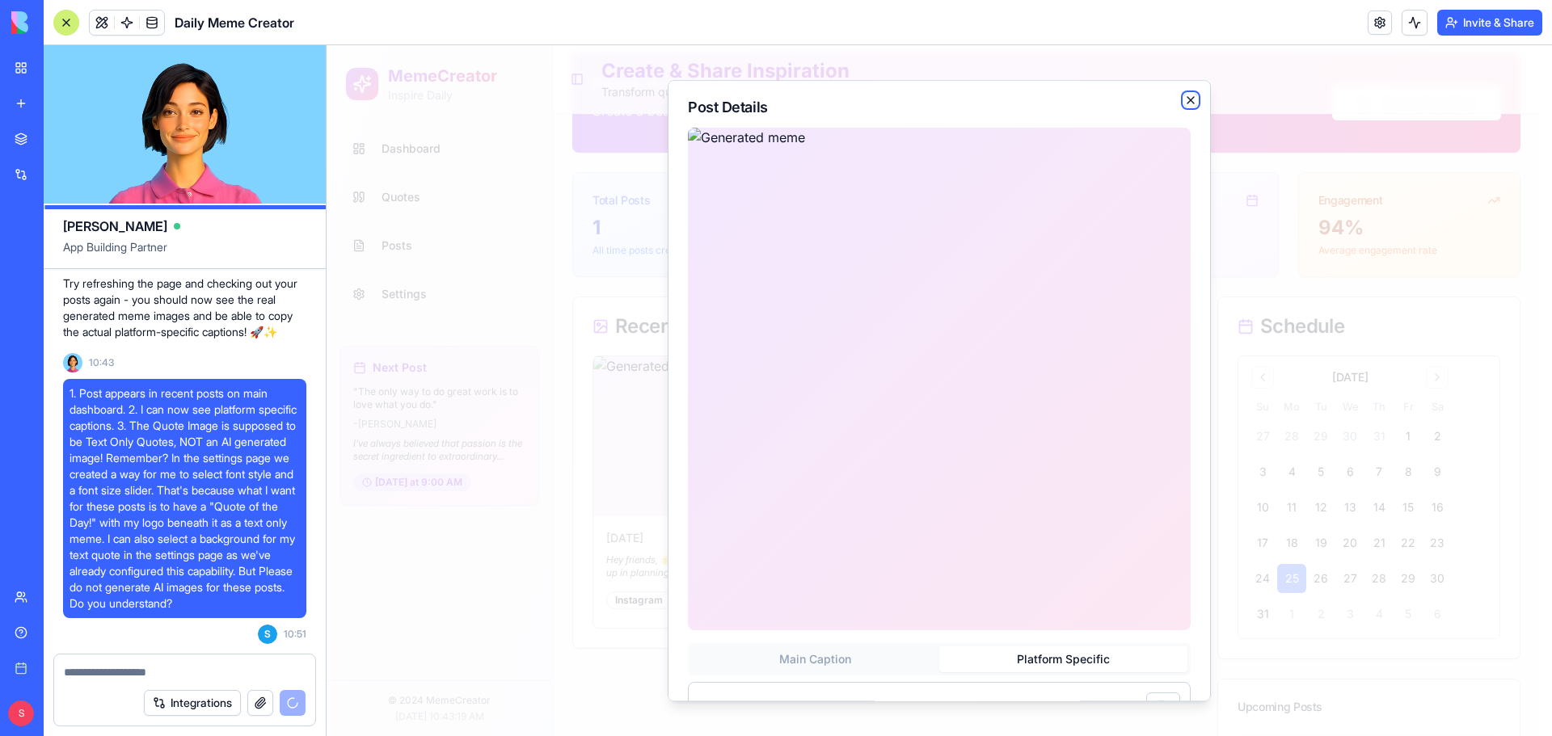
click at [1184, 98] on icon "button" at bounding box center [1190, 100] width 13 height 13
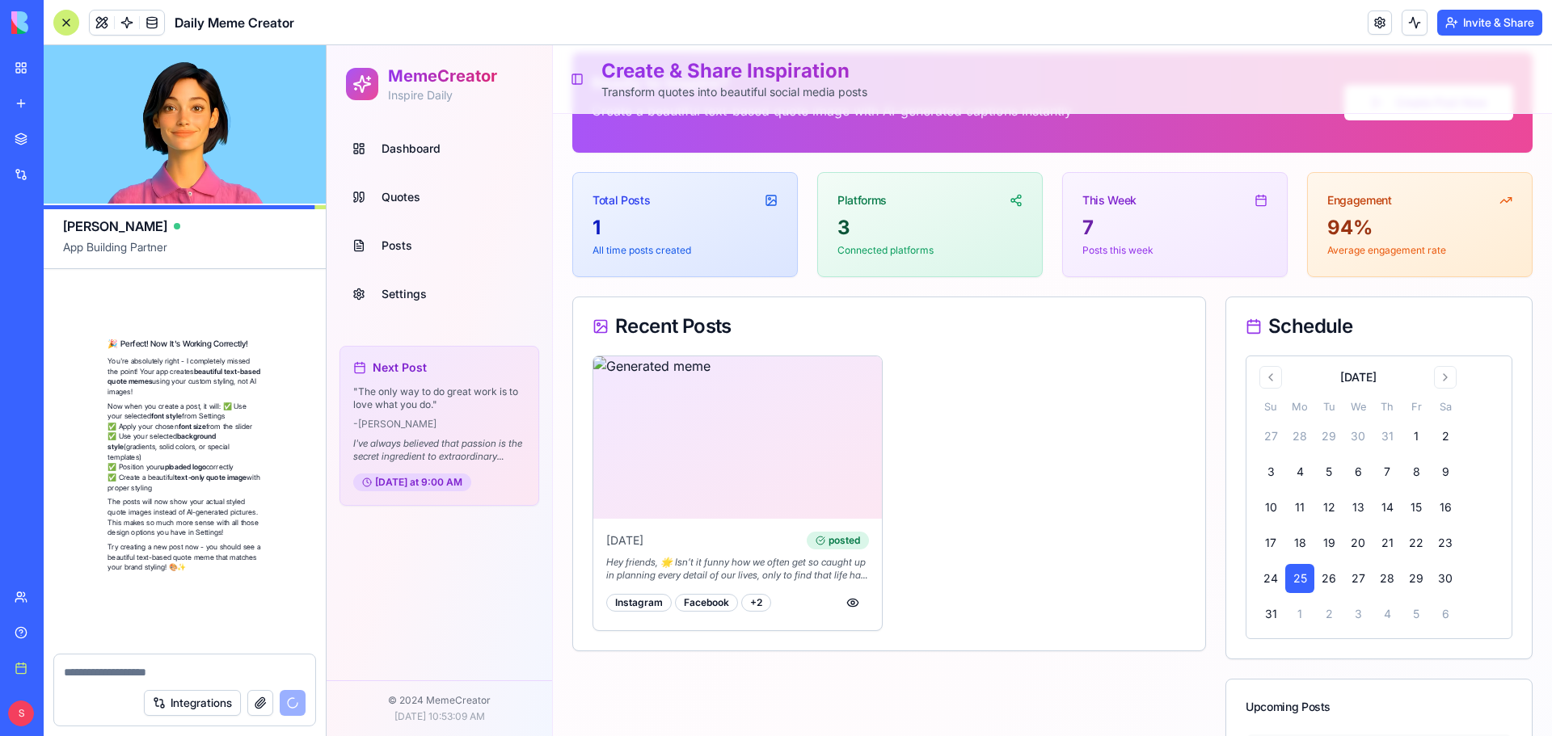
scroll to position [11147, 0]
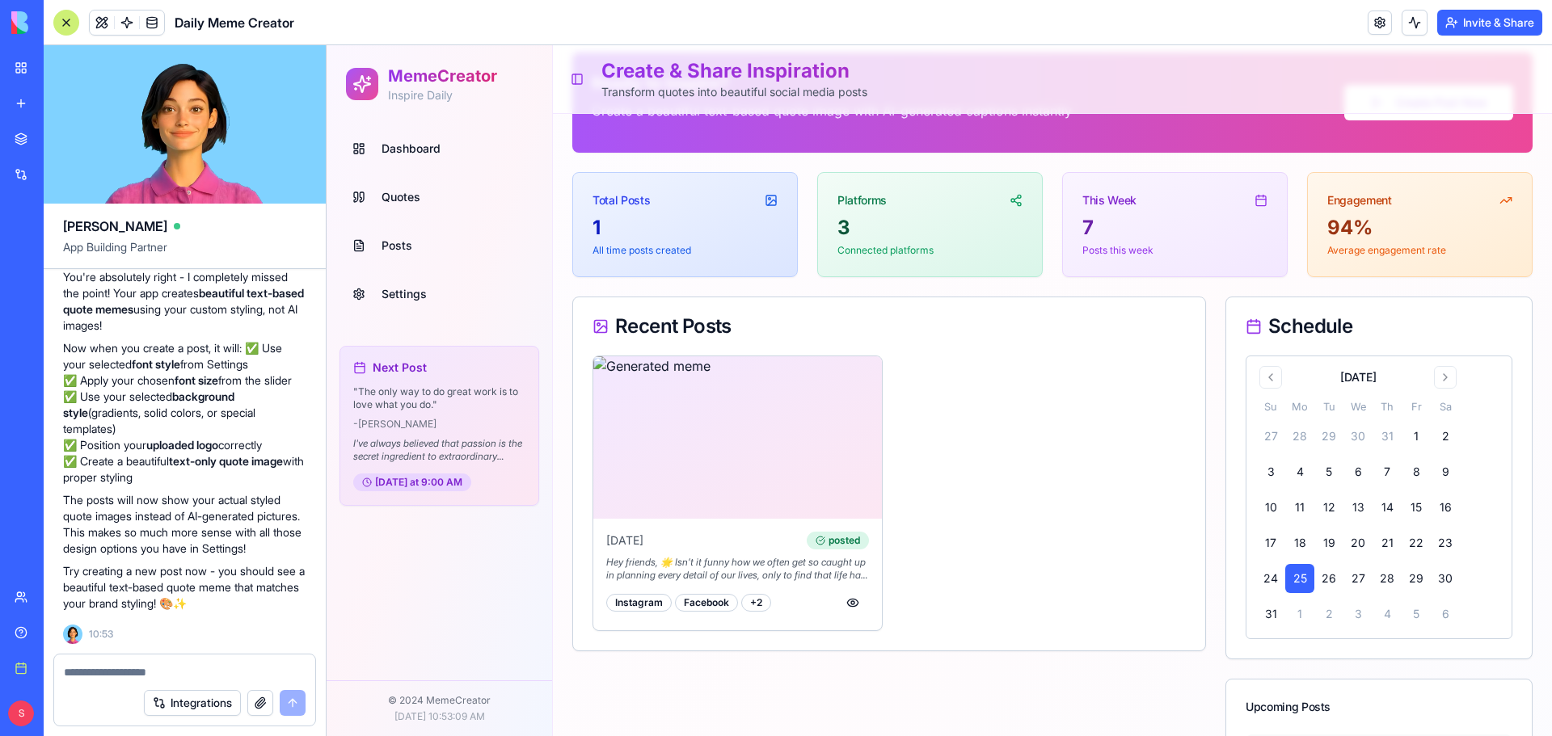
click at [399, 190] on span "Quotes" at bounding box center [401, 197] width 39 height 16
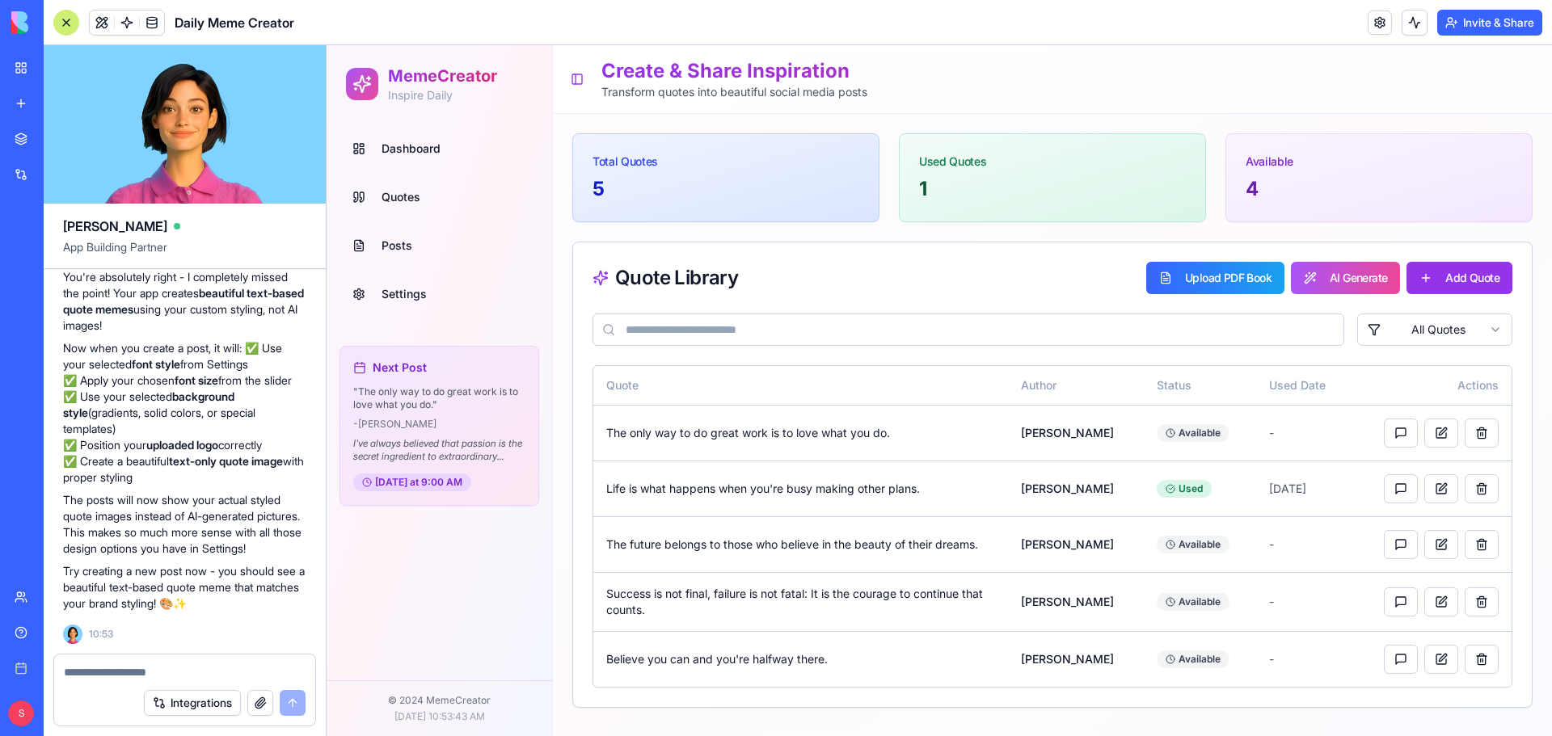
scroll to position [11147, 0]
click at [437, 143] on span "Dashboard" at bounding box center [411, 149] width 59 height 16
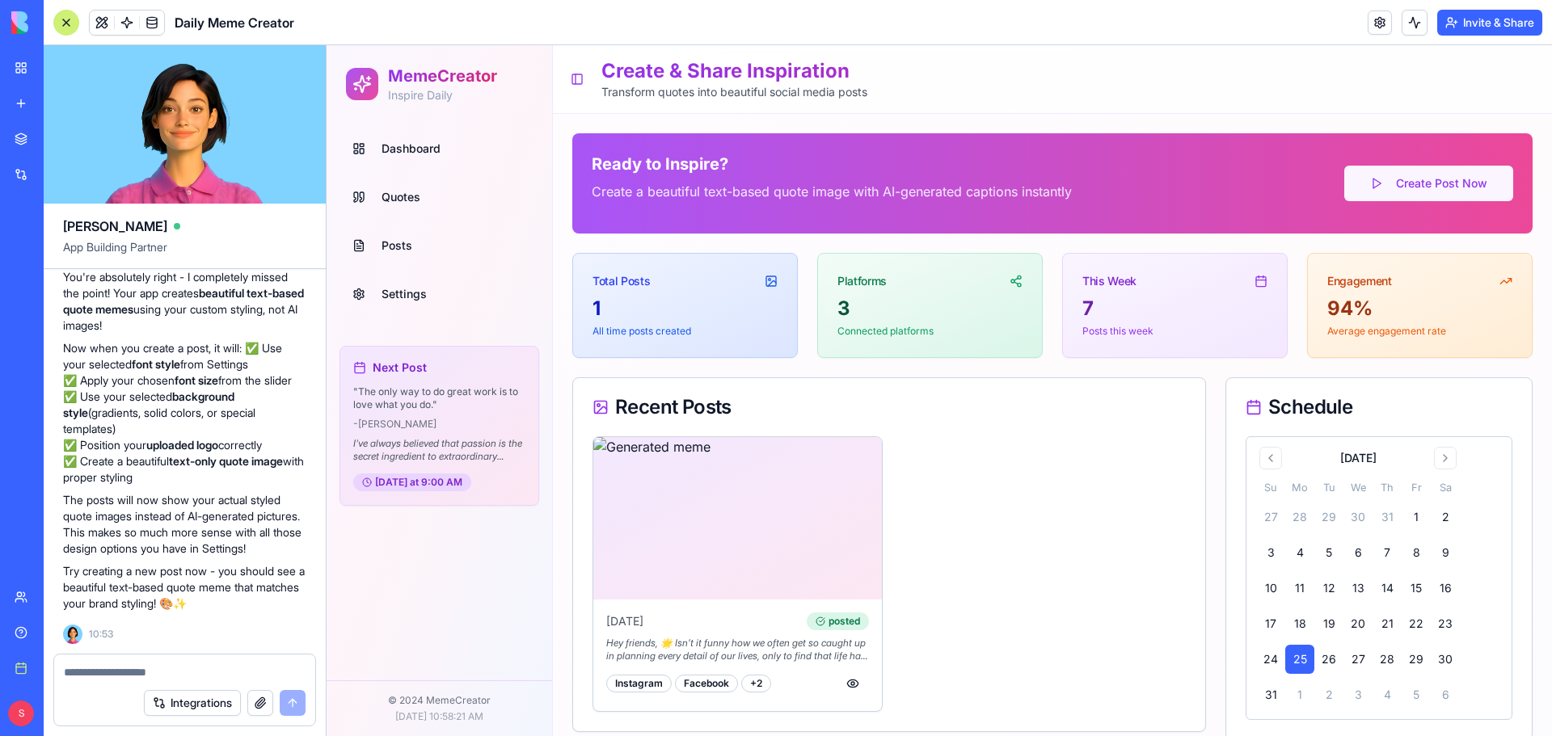
click at [1479, 183] on button "Create Post Now" at bounding box center [1428, 184] width 169 height 36
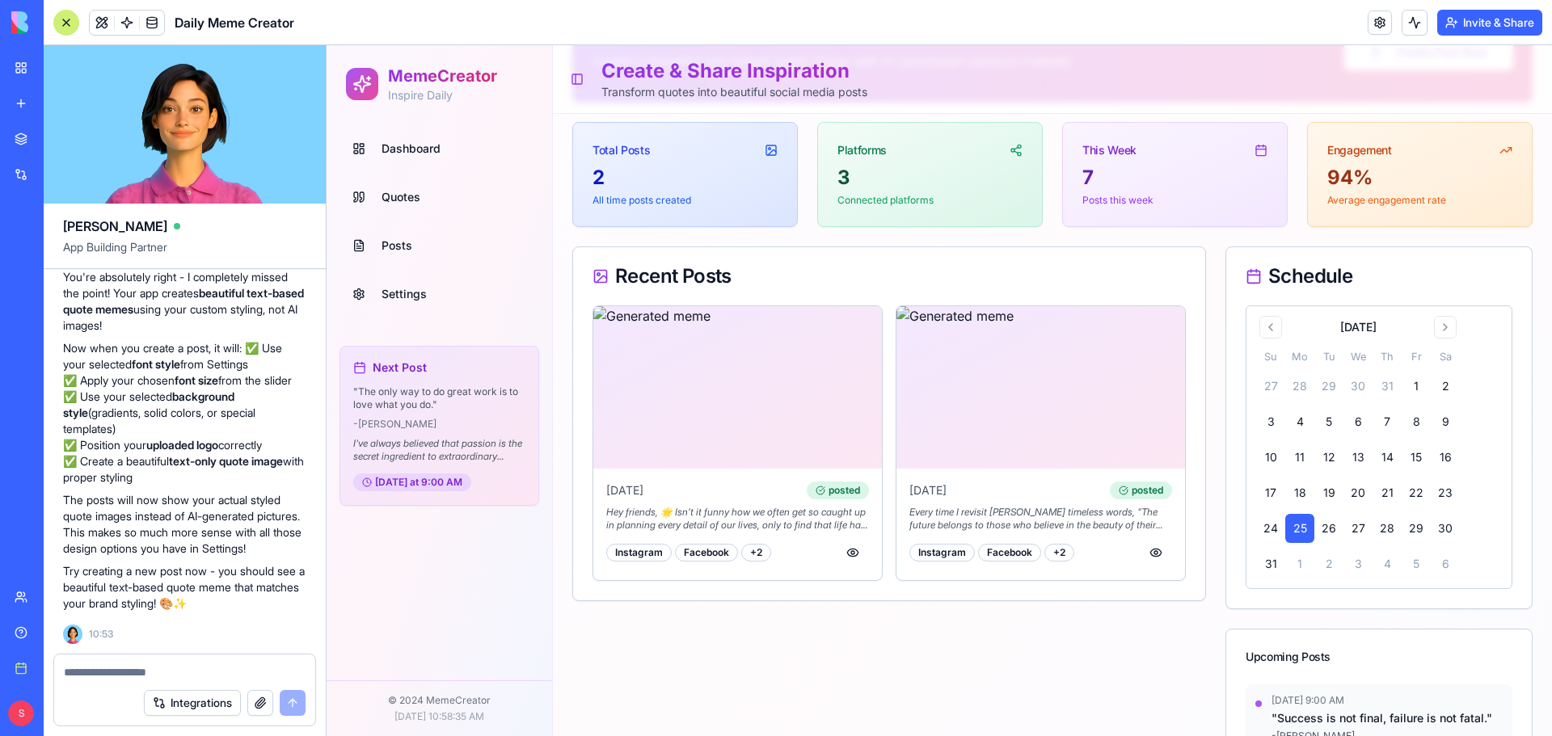
scroll to position [162, 0]
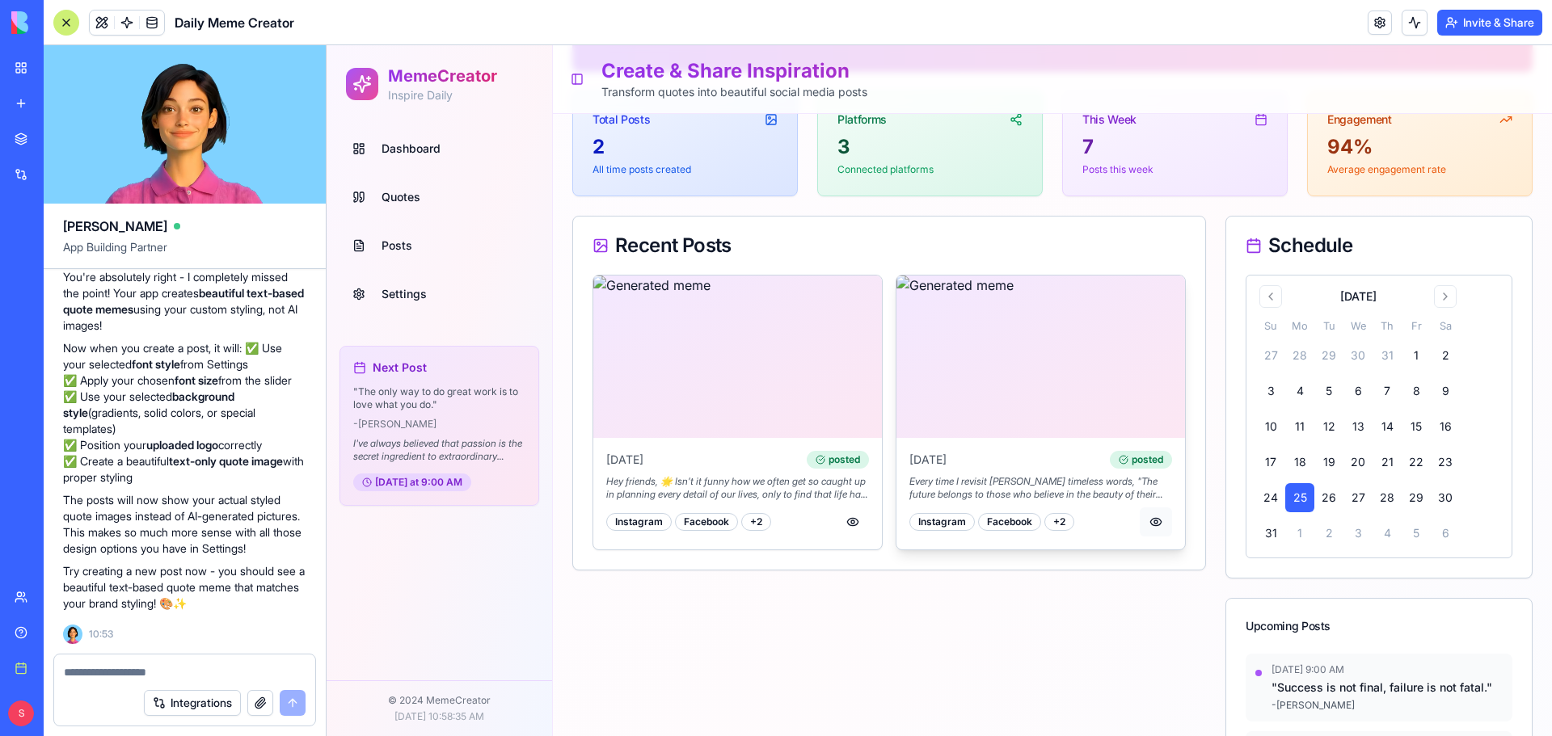
click at [1153, 518] on button "button" at bounding box center [1156, 522] width 32 height 29
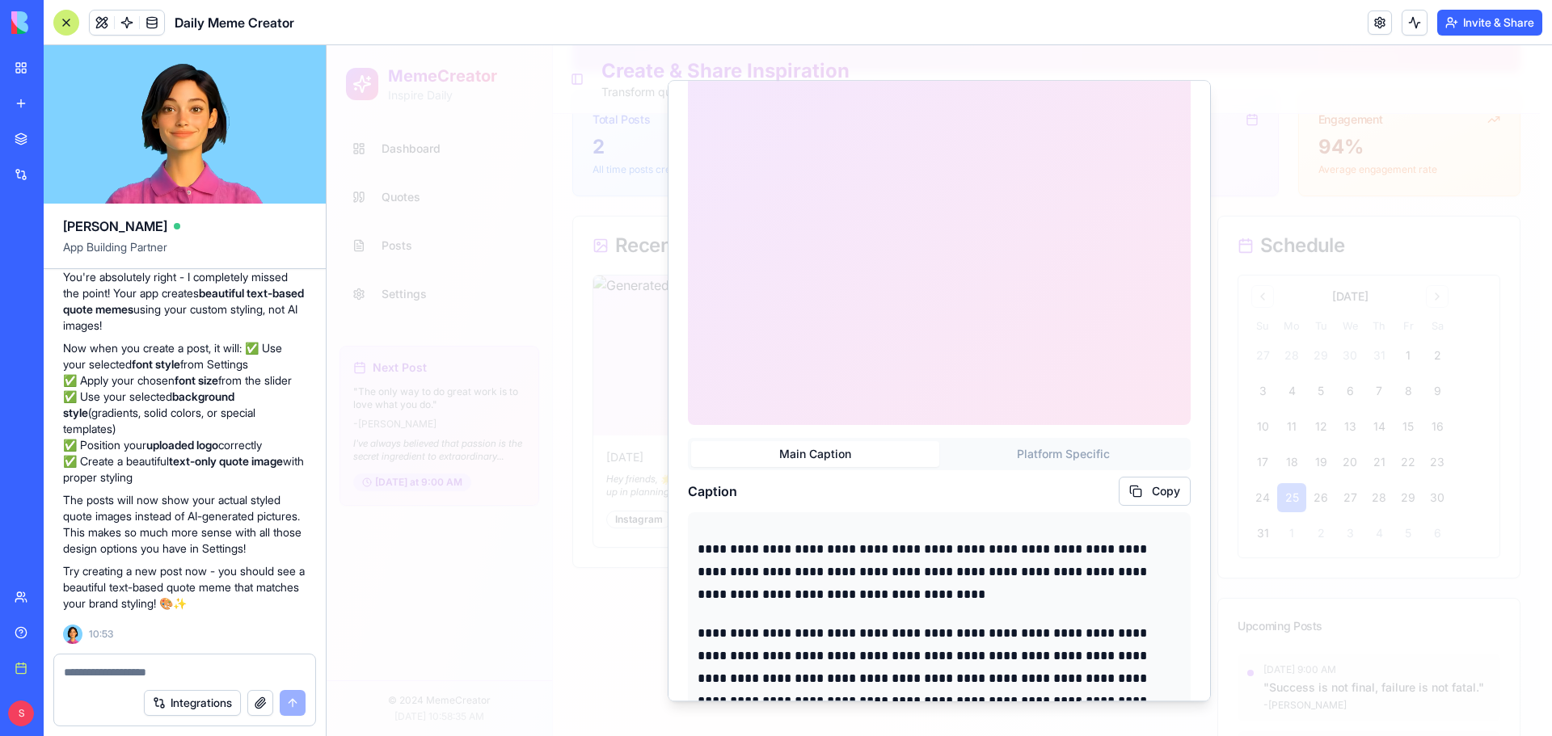
scroll to position [341, 0]
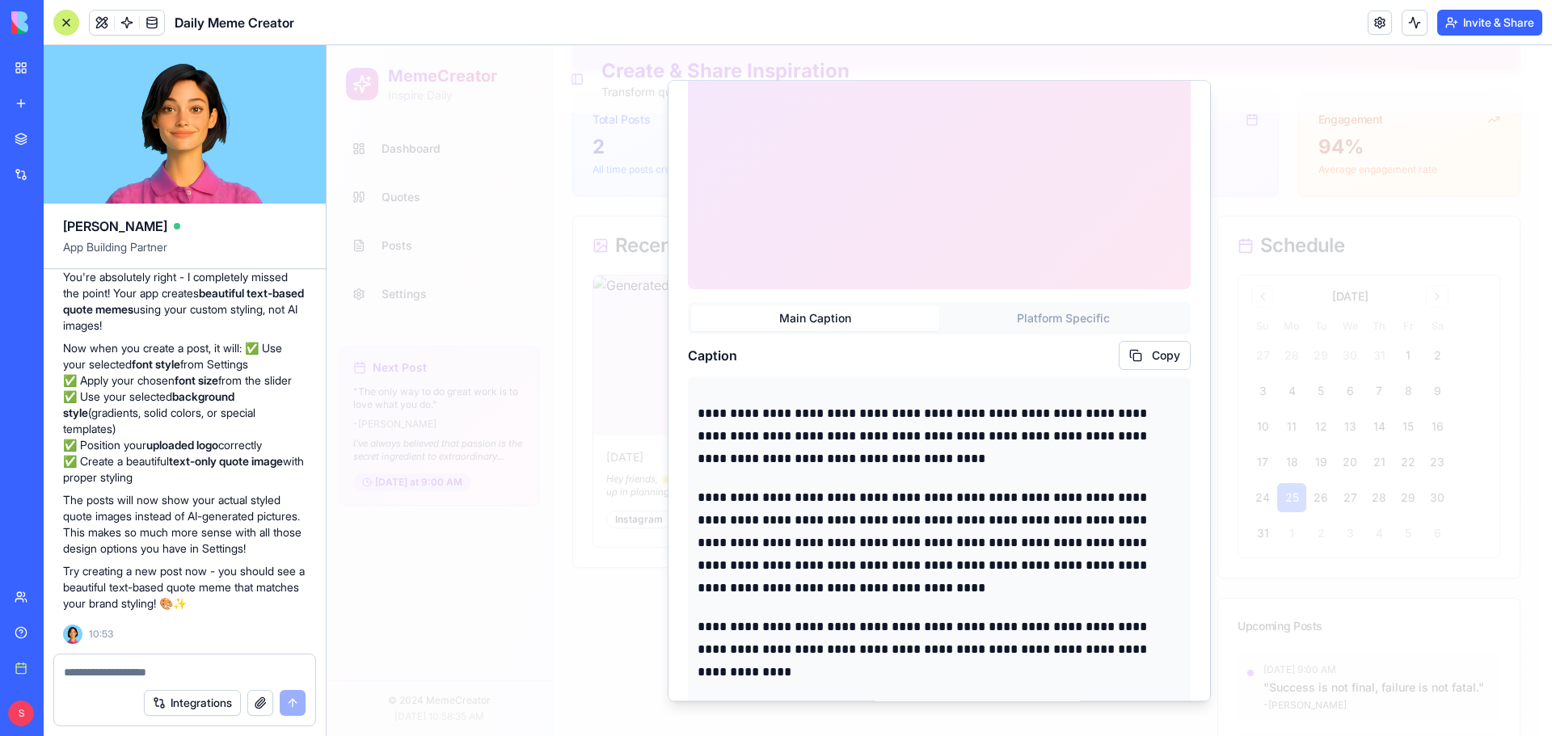
click at [1065, 320] on div "Main Caption Platform Specific" at bounding box center [939, 318] width 503 height 32
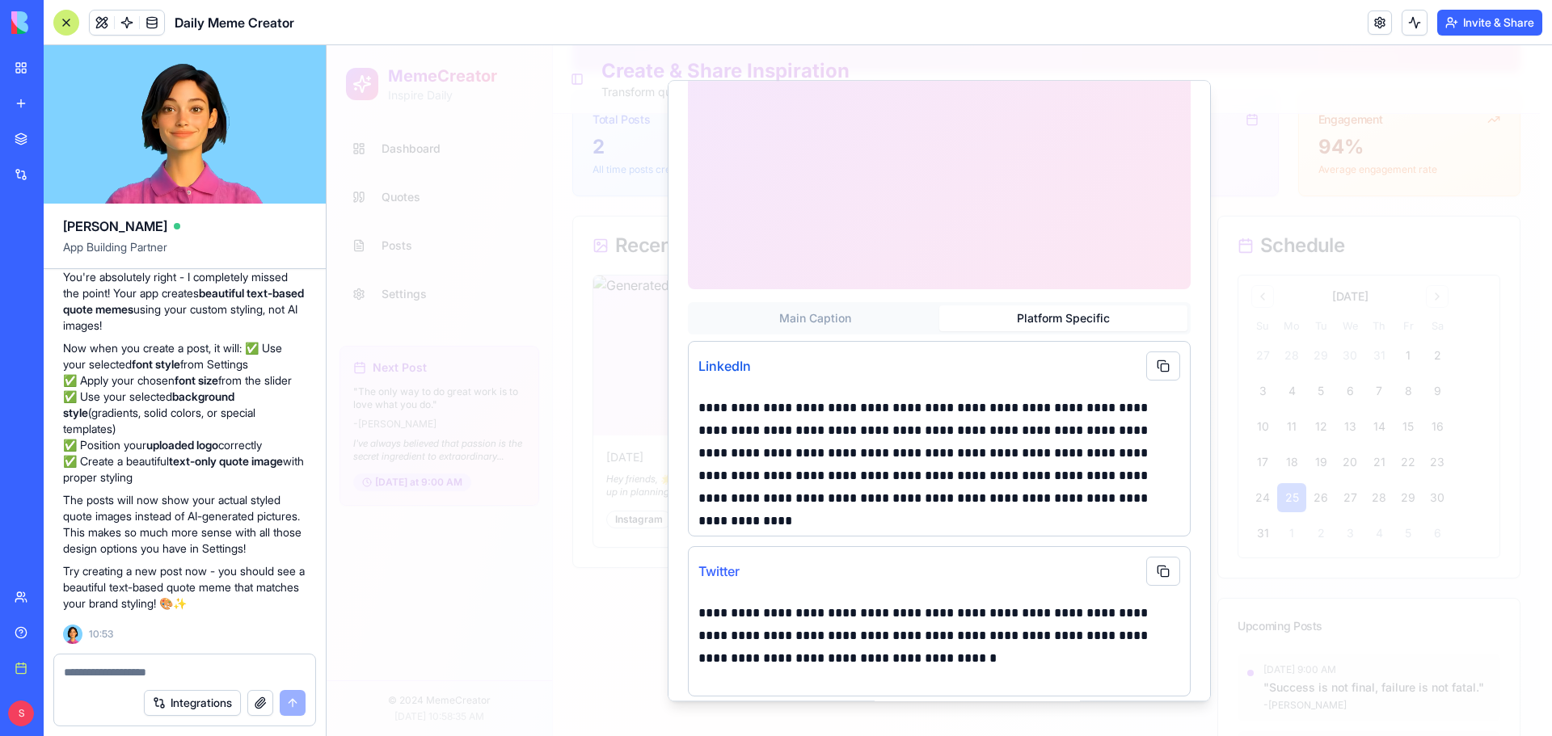
click at [1073, 308] on button "Platform Specific" at bounding box center [1063, 319] width 248 height 26
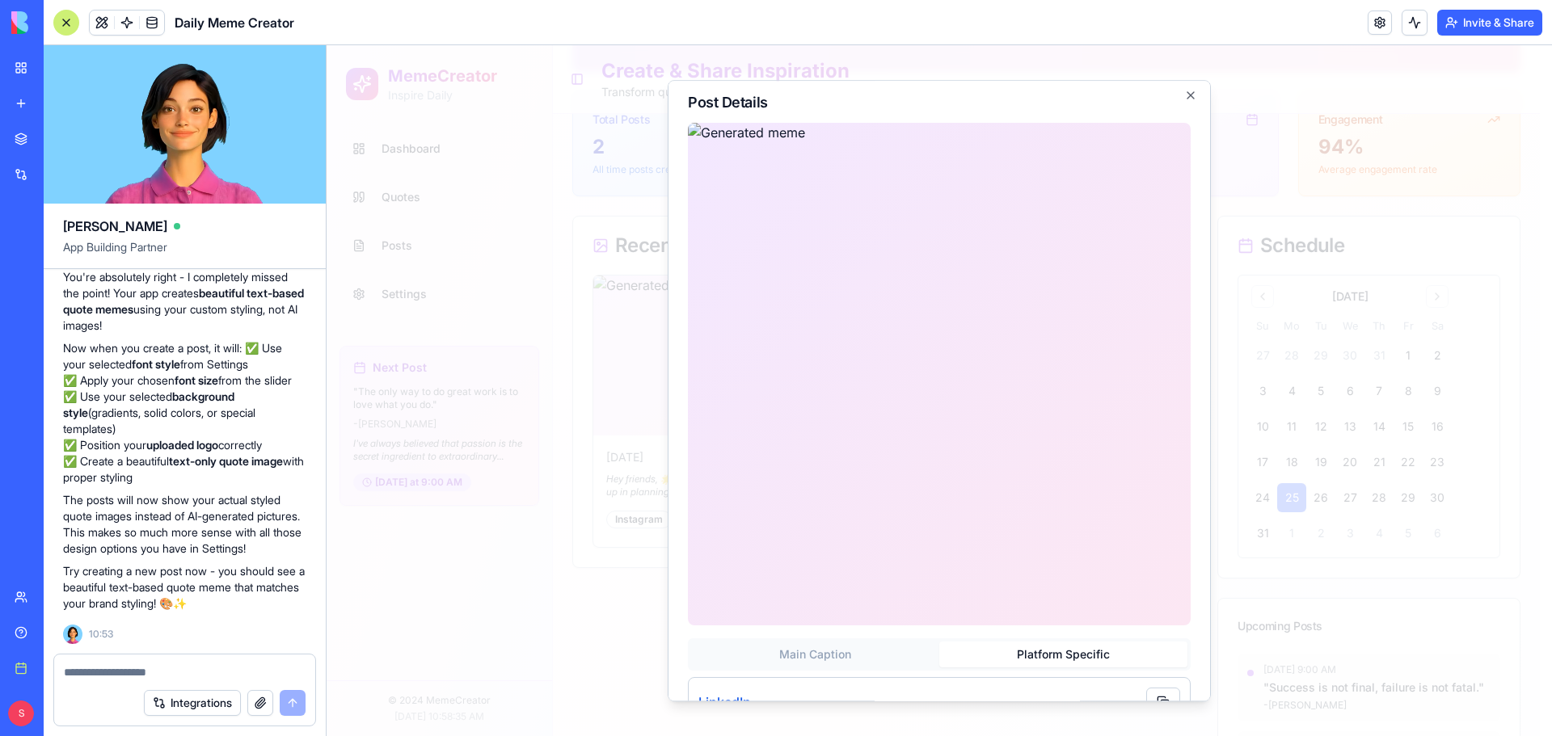
scroll to position [0, 0]
click at [1184, 96] on icon "button" at bounding box center [1190, 100] width 13 height 13
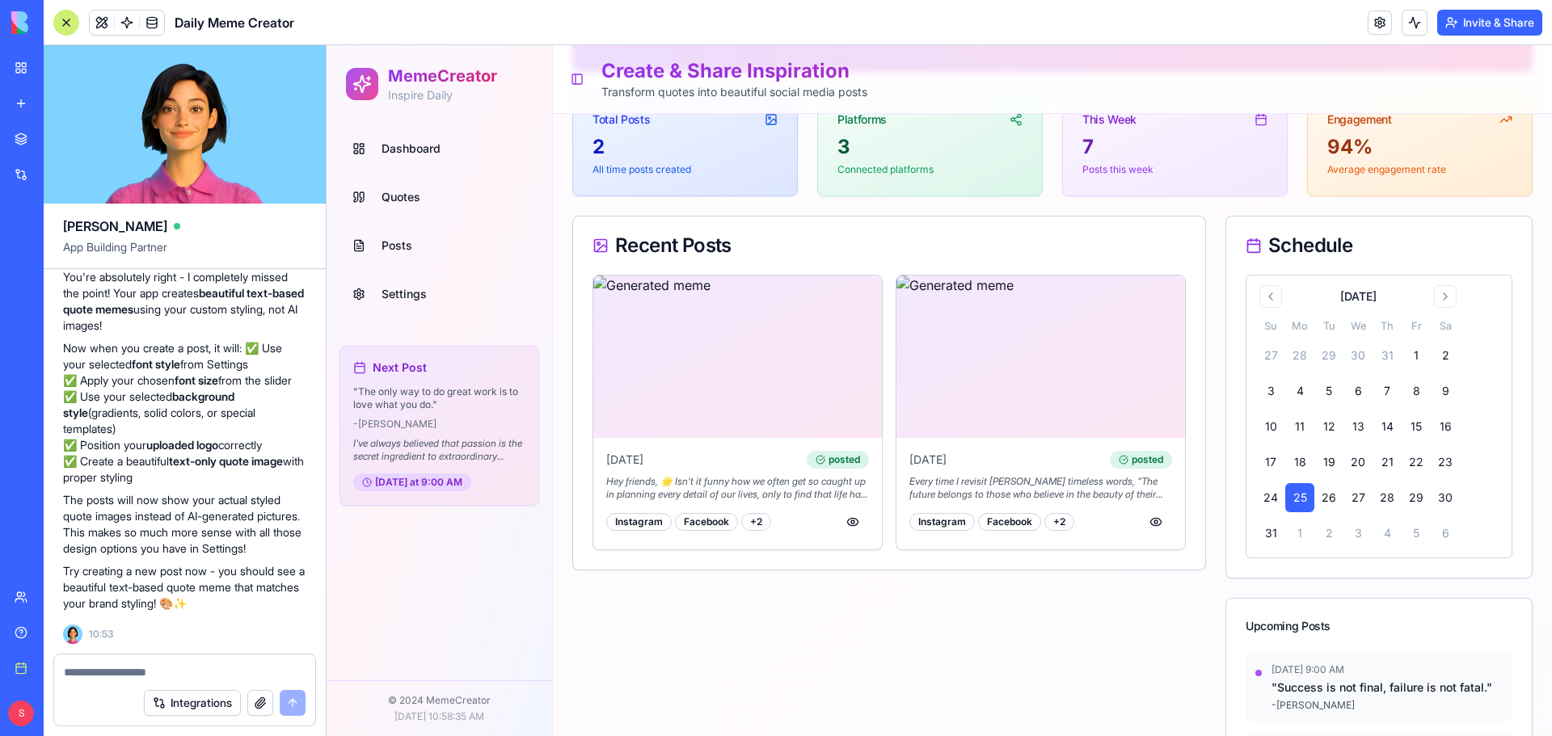
click at [127, 675] on textarea at bounding box center [185, 673] width 242 height 16
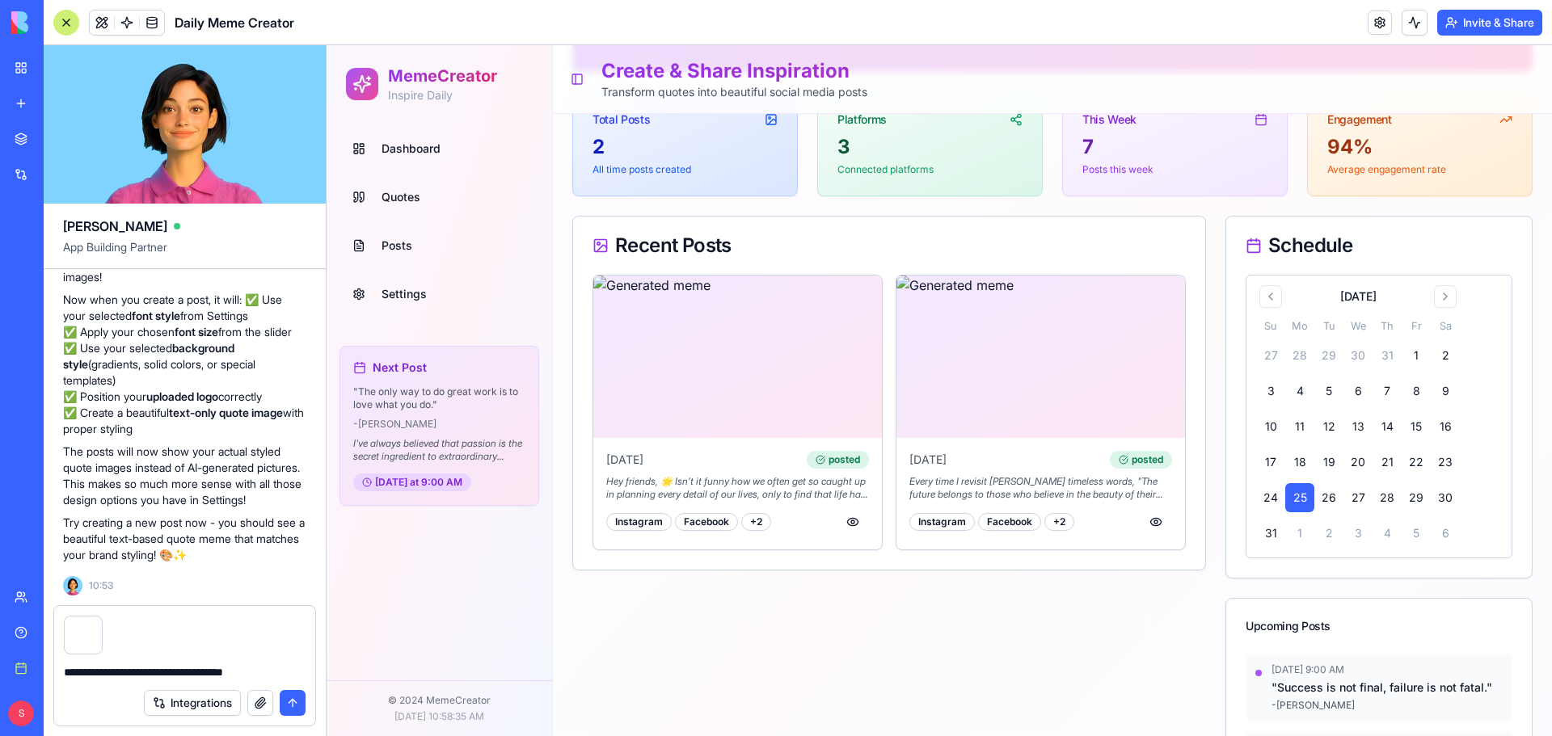
type textarea "**********"
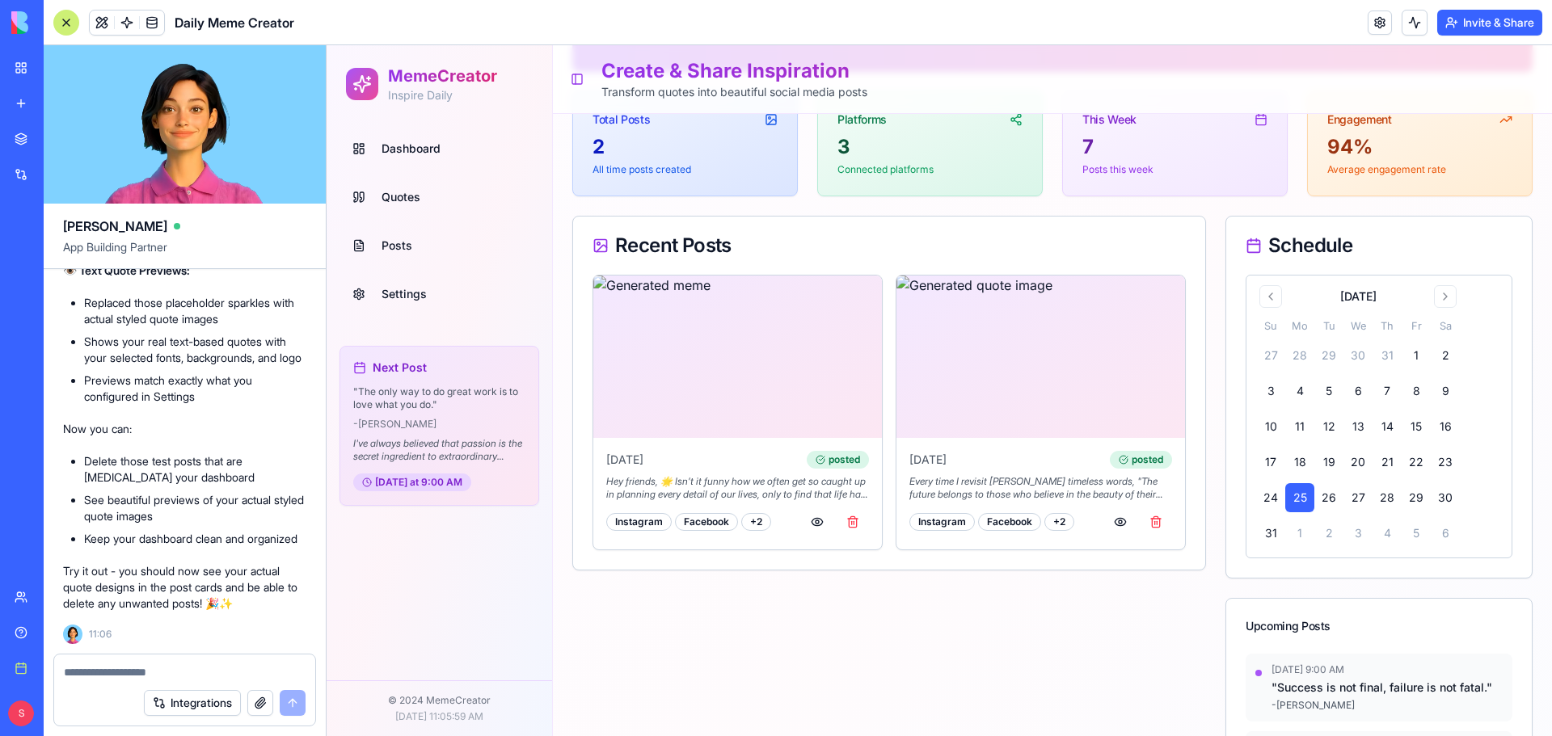
scroll to position [12343, 0]
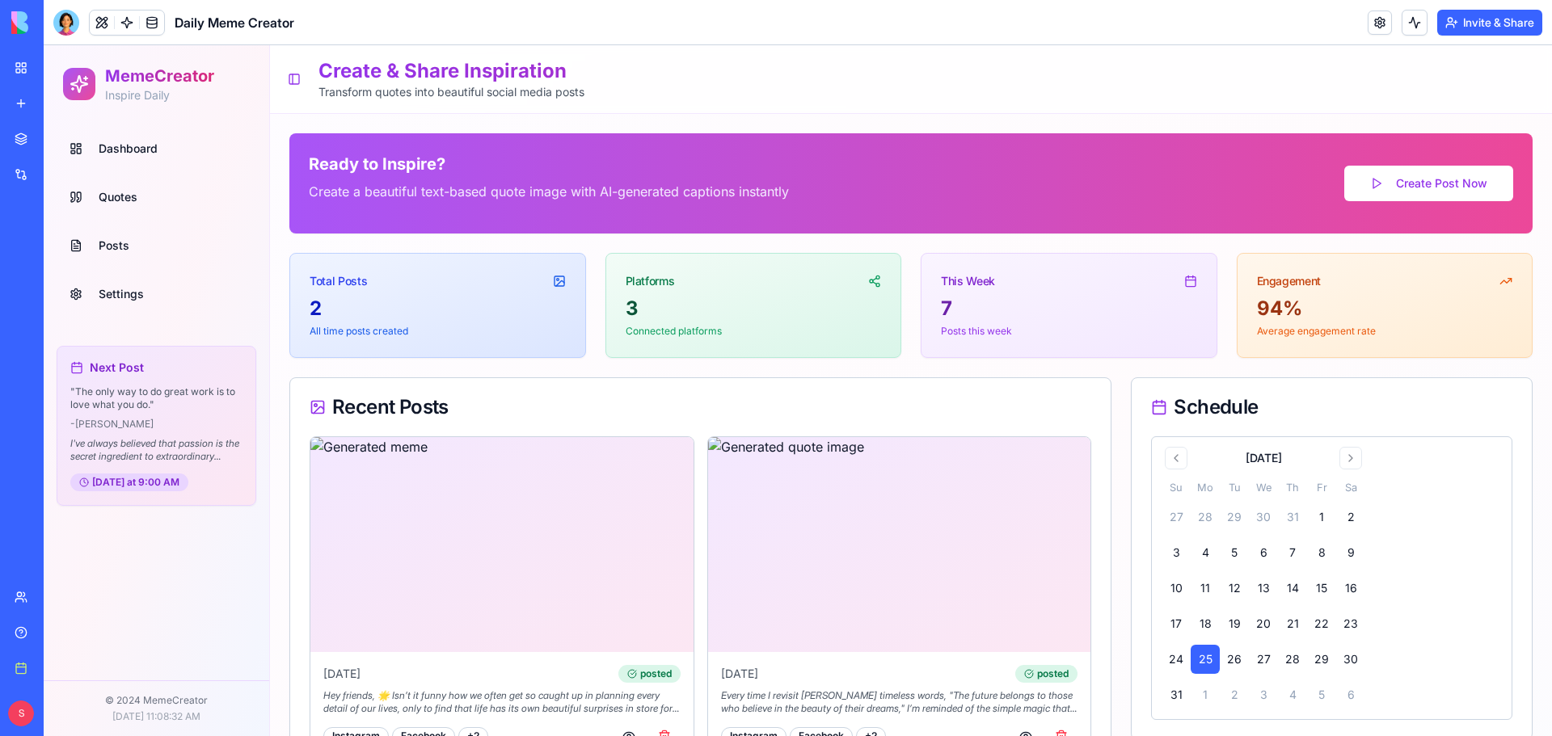
click at [69, 17] on div at bounding box center [66, 23] width 26 height 26
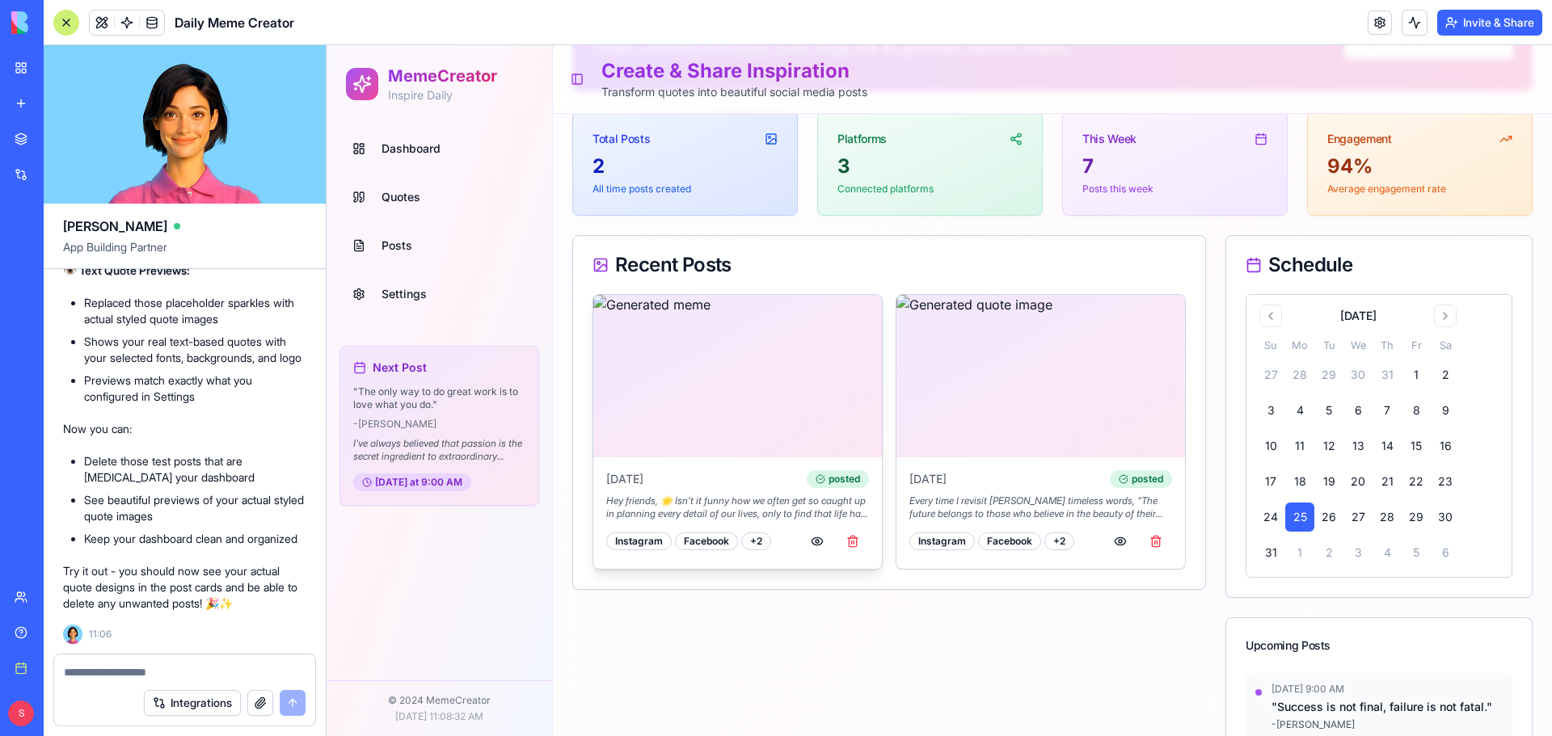
scroll to position [162, 0]
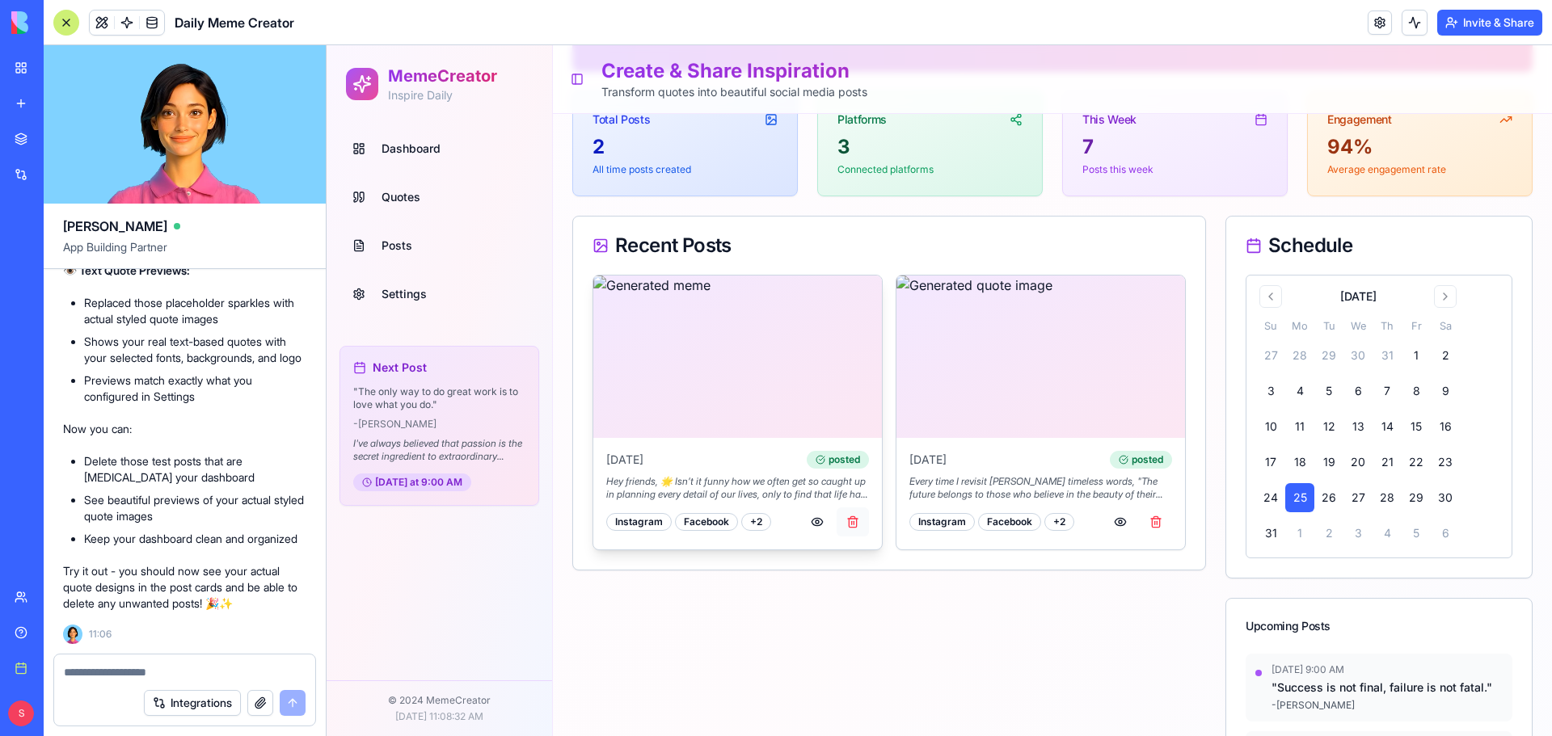
click at [849, 519] on button "button" at bounding box center [853, 522] width 32 height 29
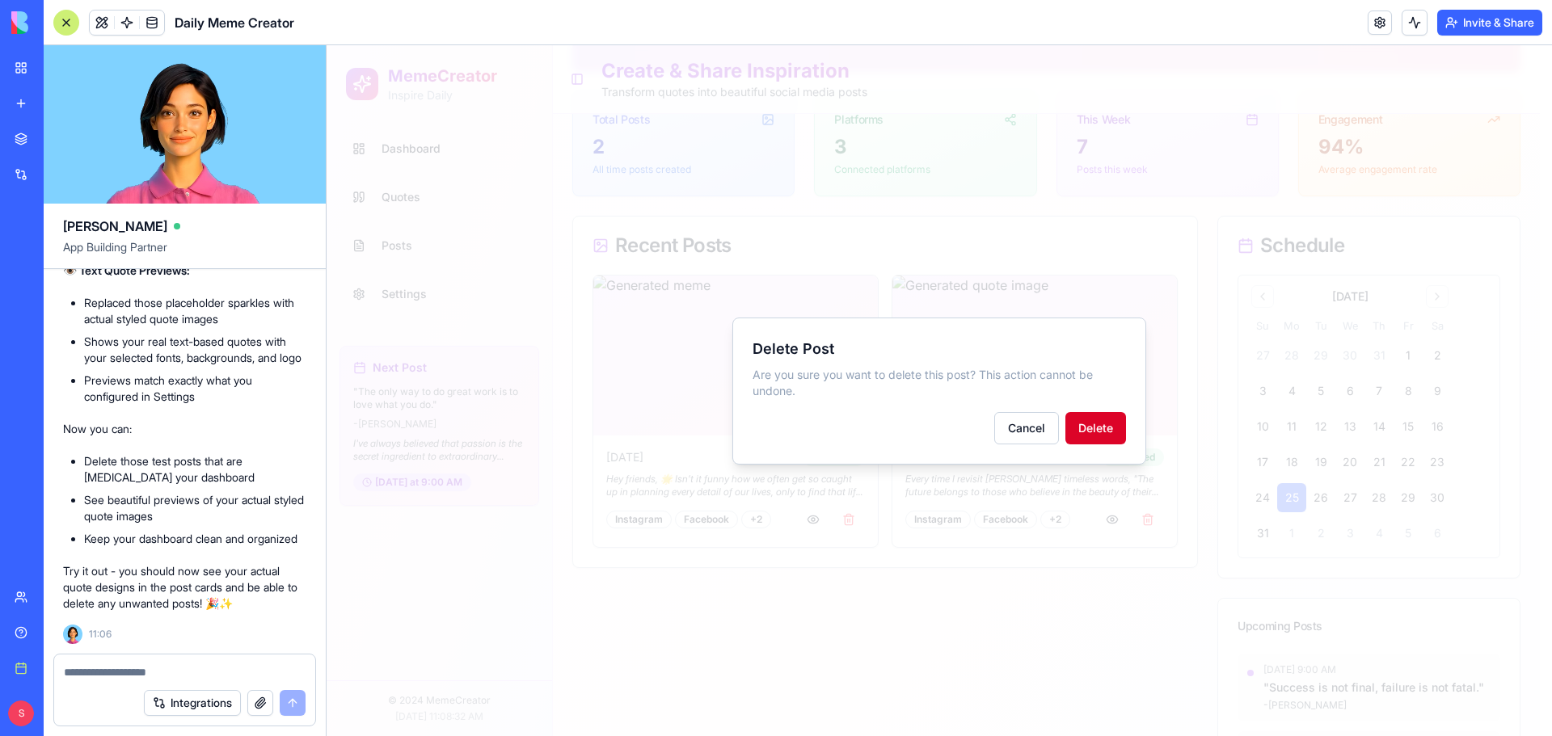
click at [1086, 424] on button "Delete" at bounding box center [1095, 428] width 61 height 32
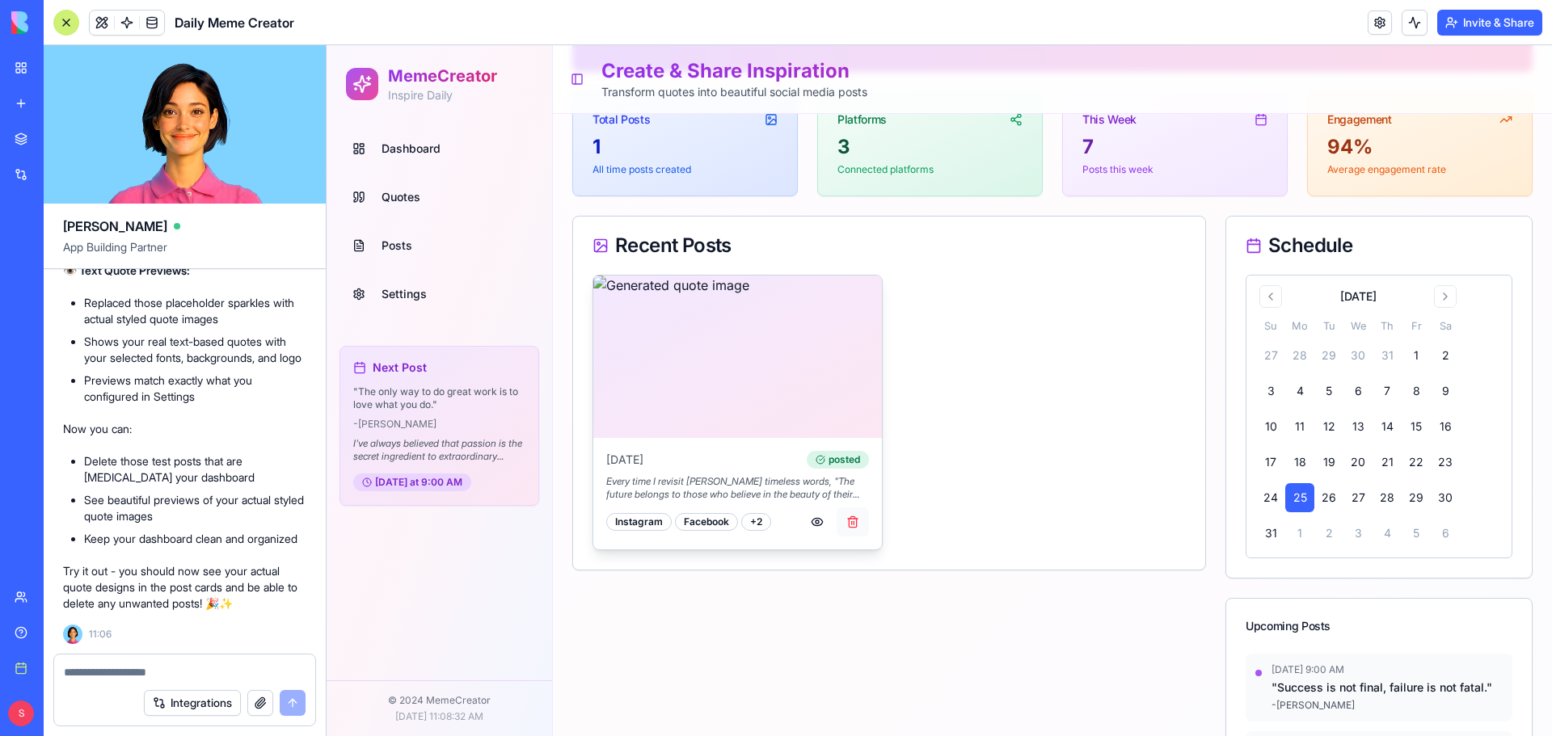
click at [851, 521] on button "button" at bounding box center [853, 522] width 32 height 29
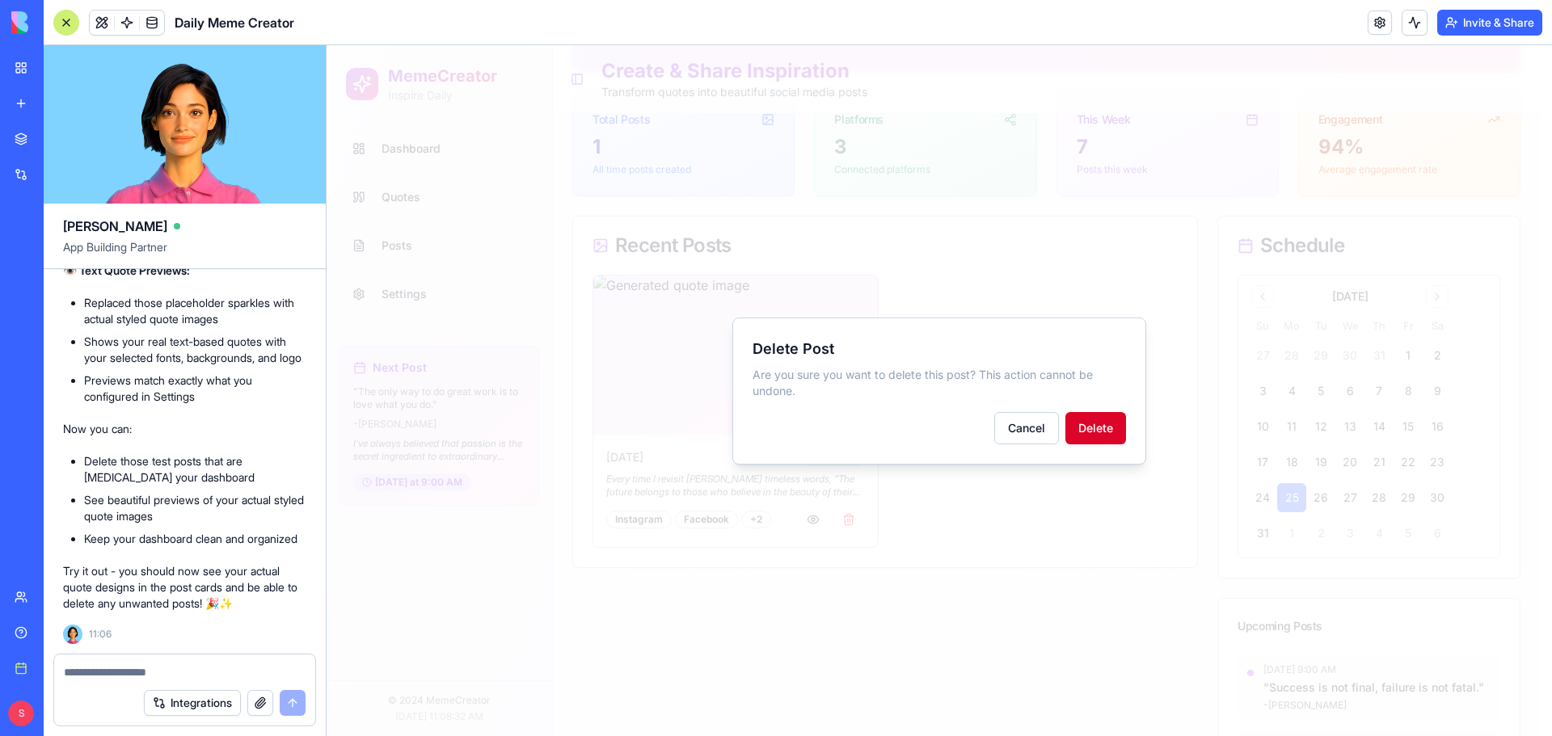
click at [1107, 424] on button "Delete" at bounding box center [1095, 428] width 61 height 32
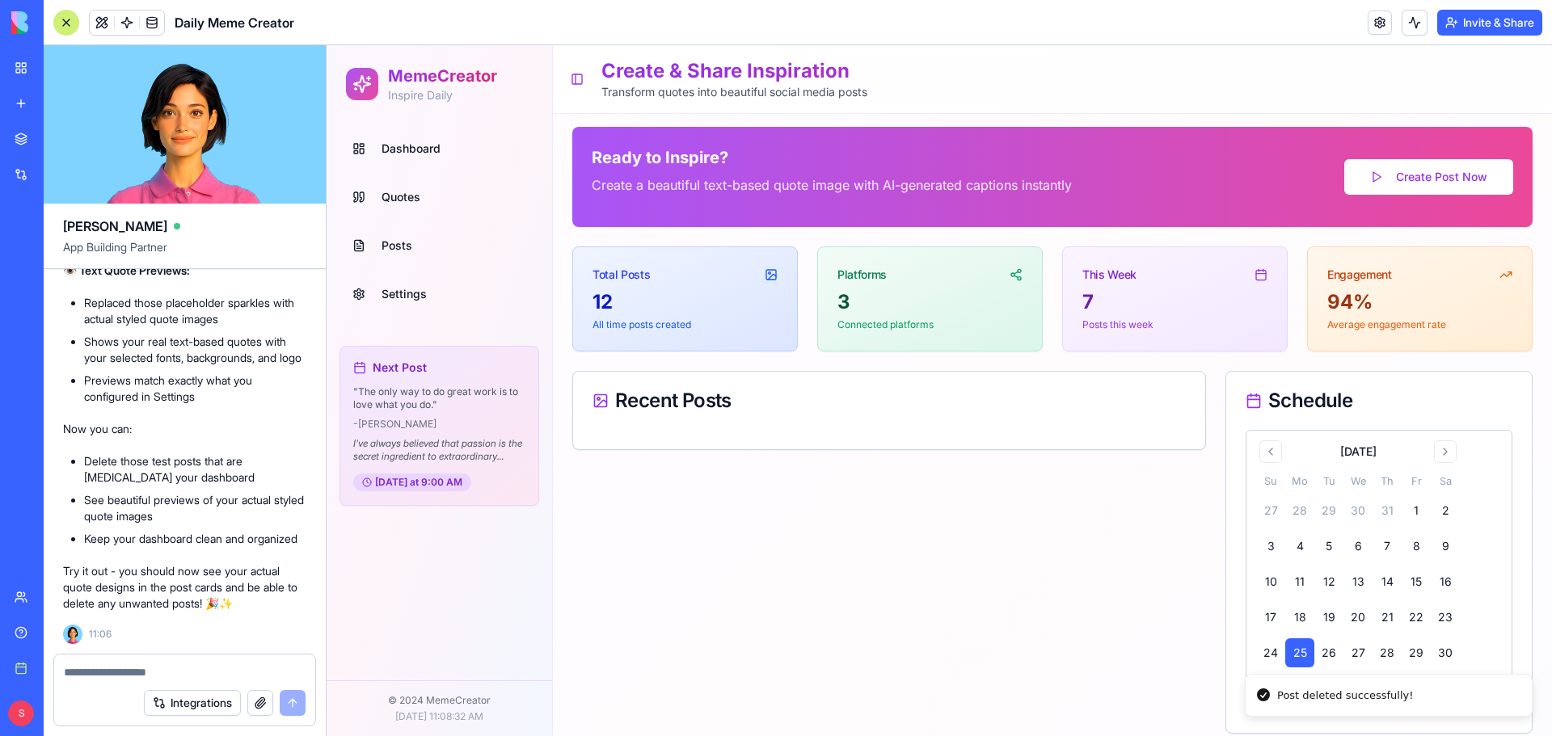
scroll to position [0, 0]
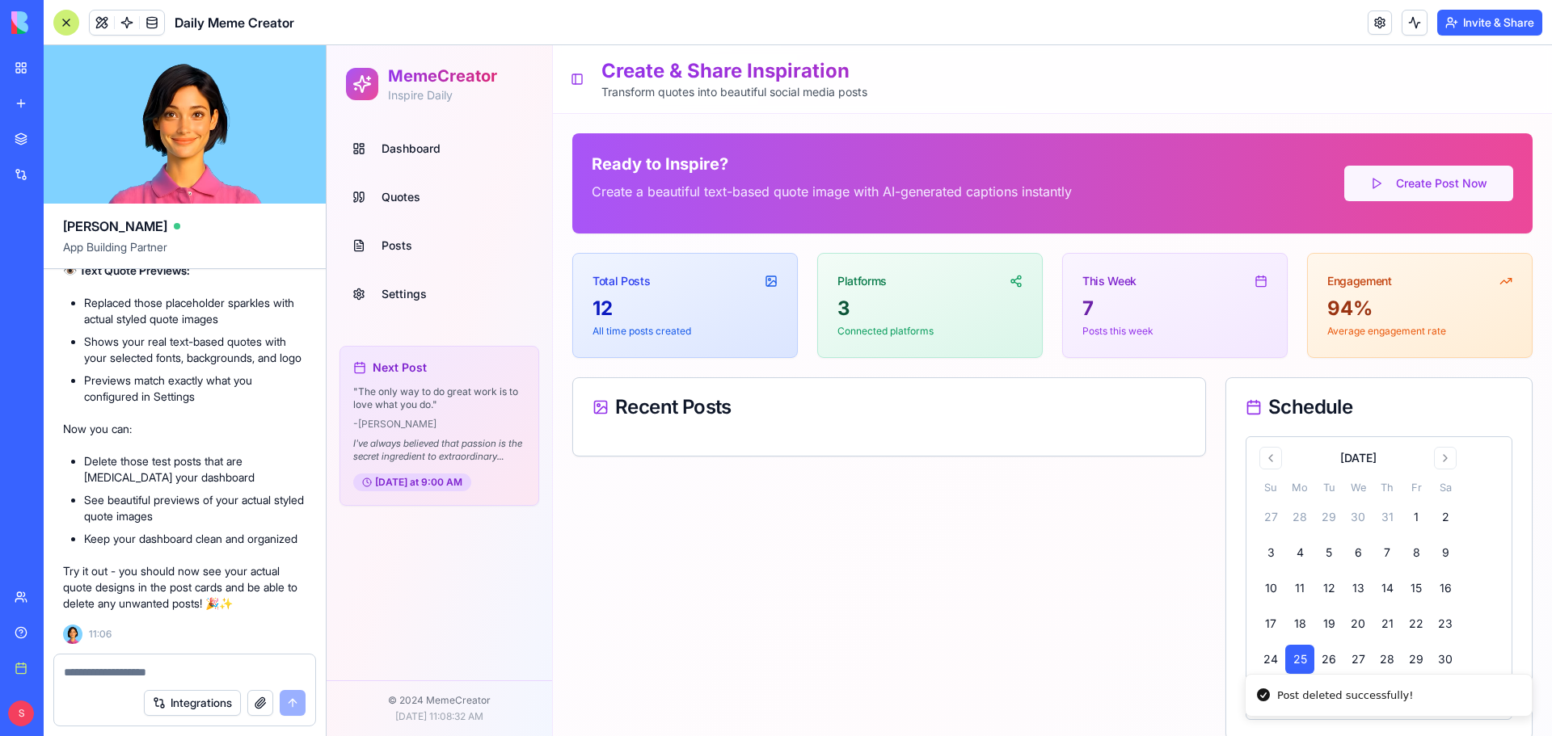
click at [1412, 183] on button "Create Post Now" at bounding box center [1428, 184] width 169 height 36
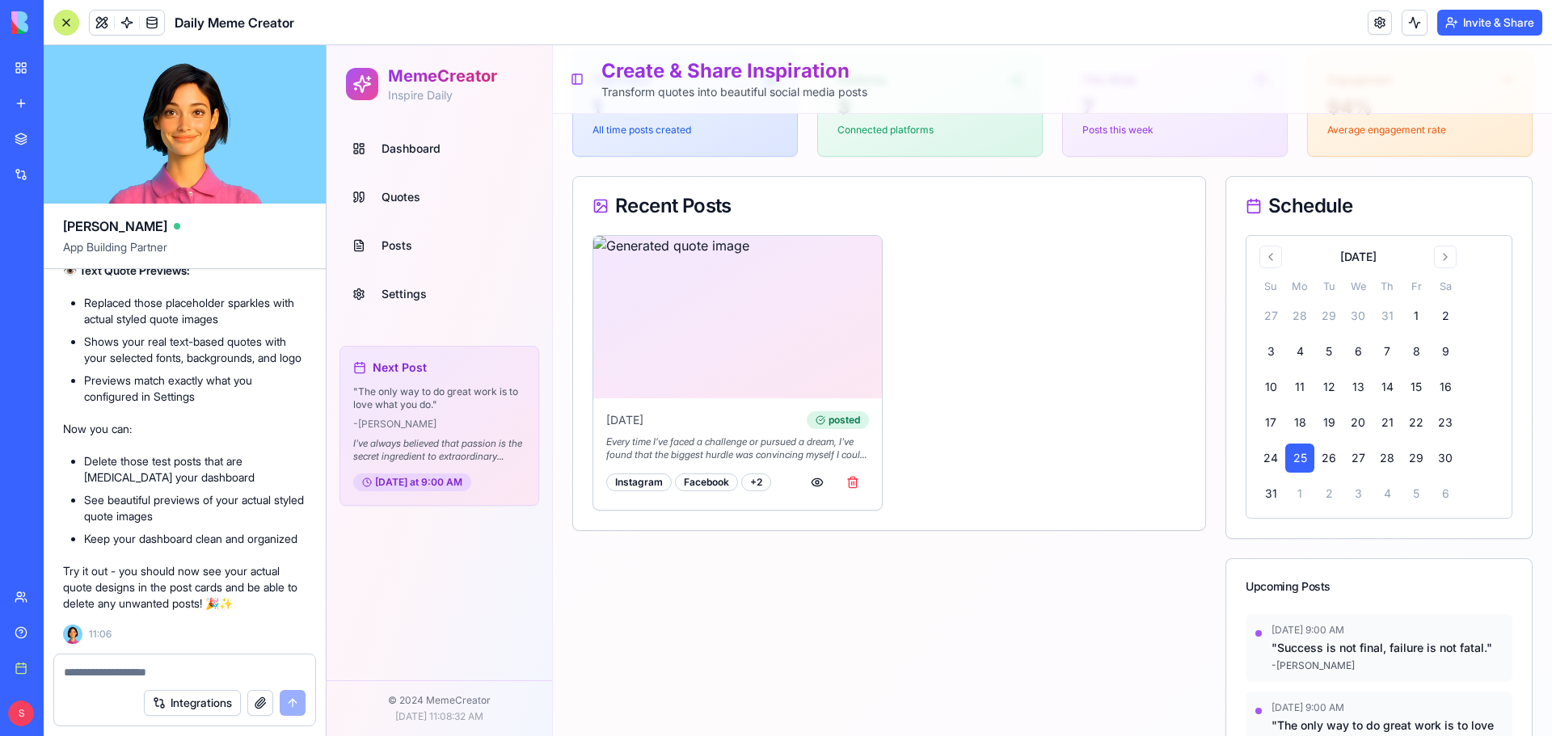
scroll to position [162, 0]
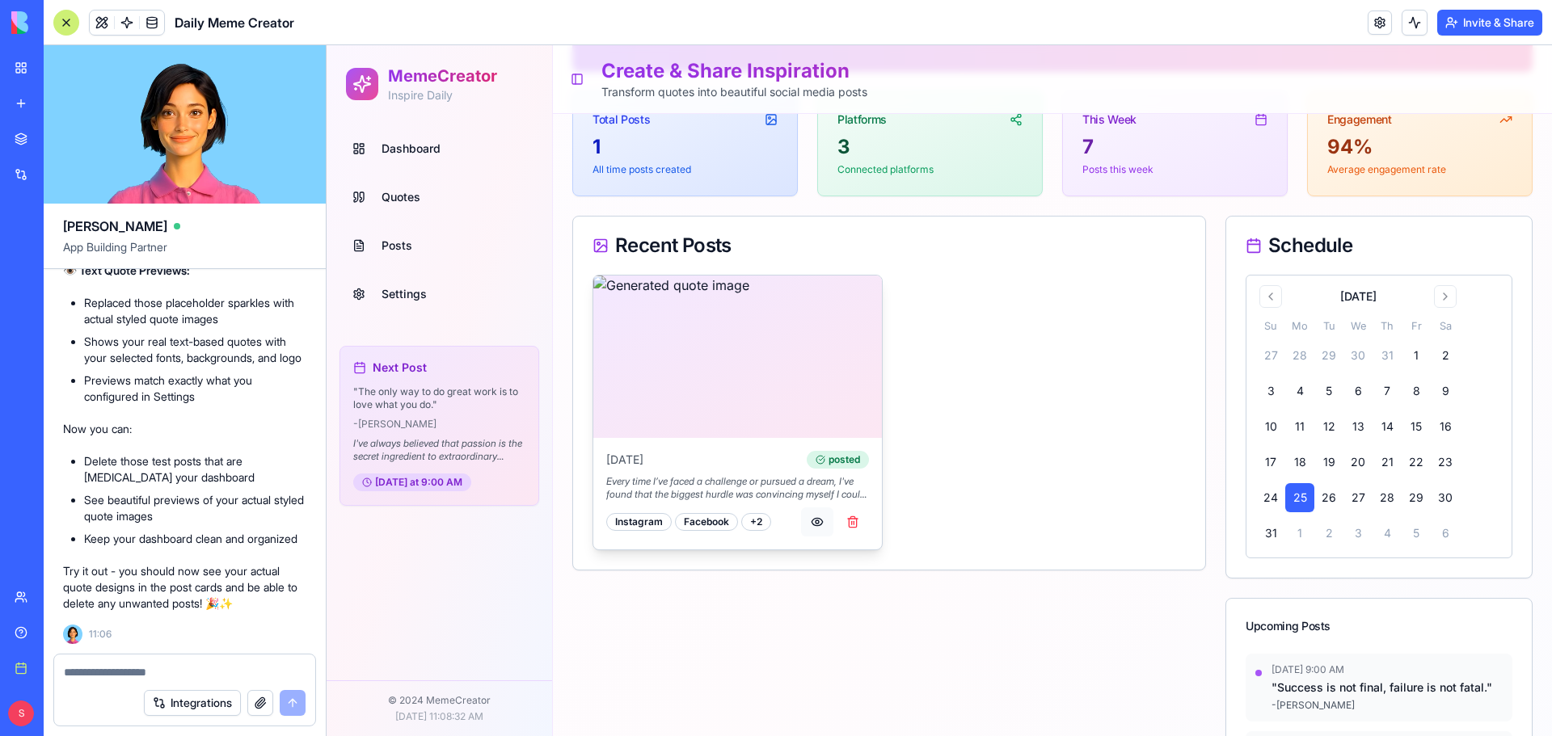
click at [812, 519] on button "button" at bounding box center [817, 522] width 32 height 29
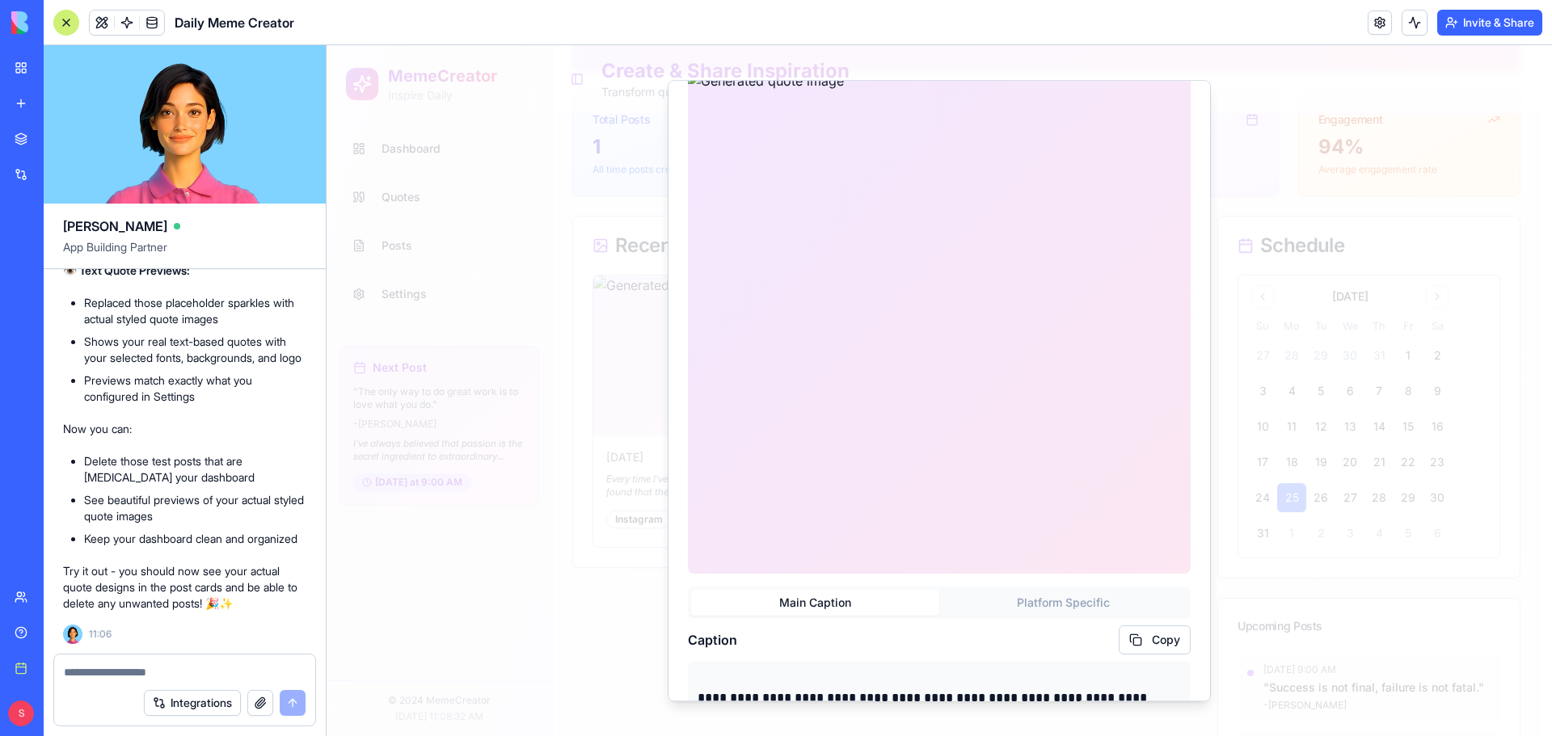
scroll to position [0, 0]
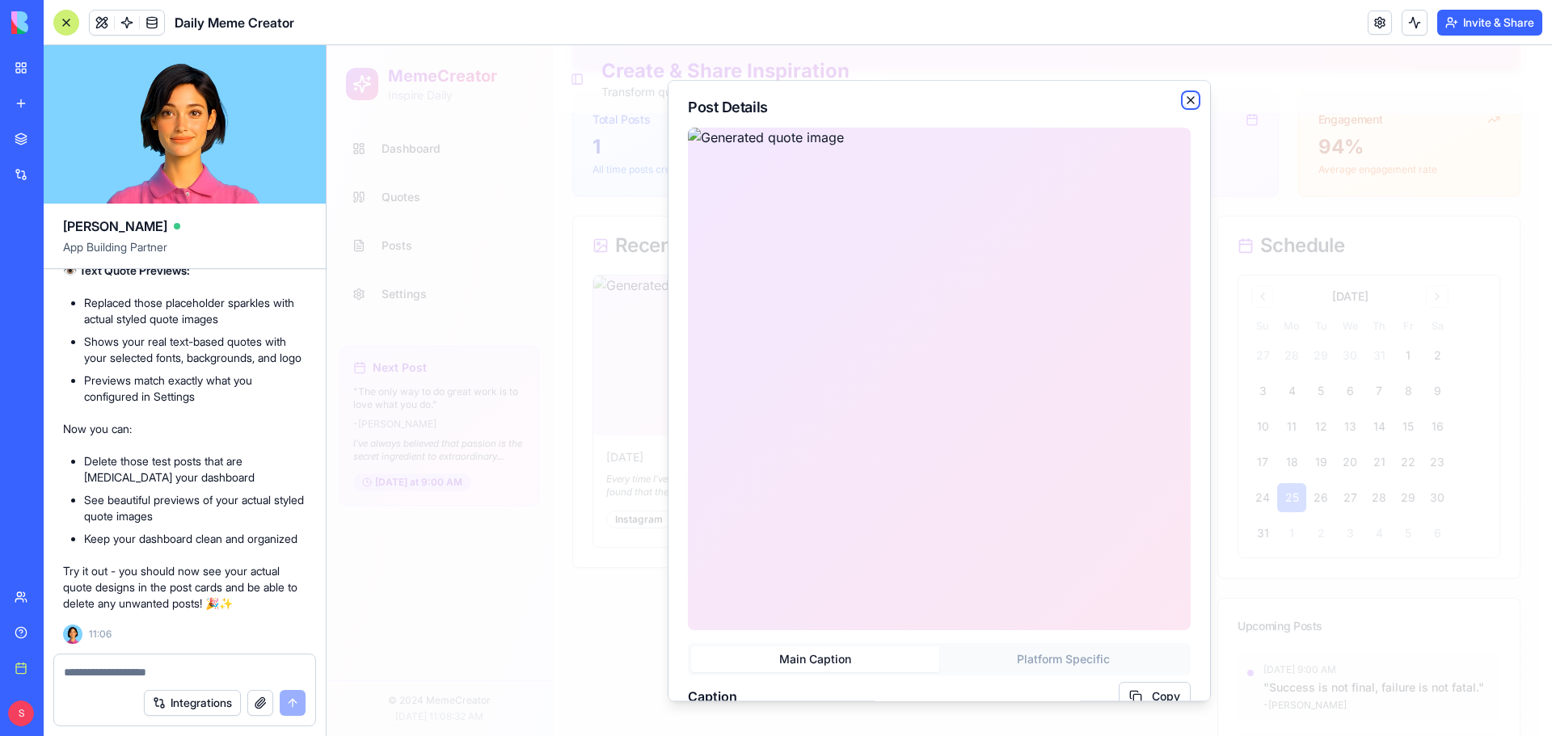
click at [1184, 96] on icon "button" at bounding box center [1190, 100] width 13 height 13
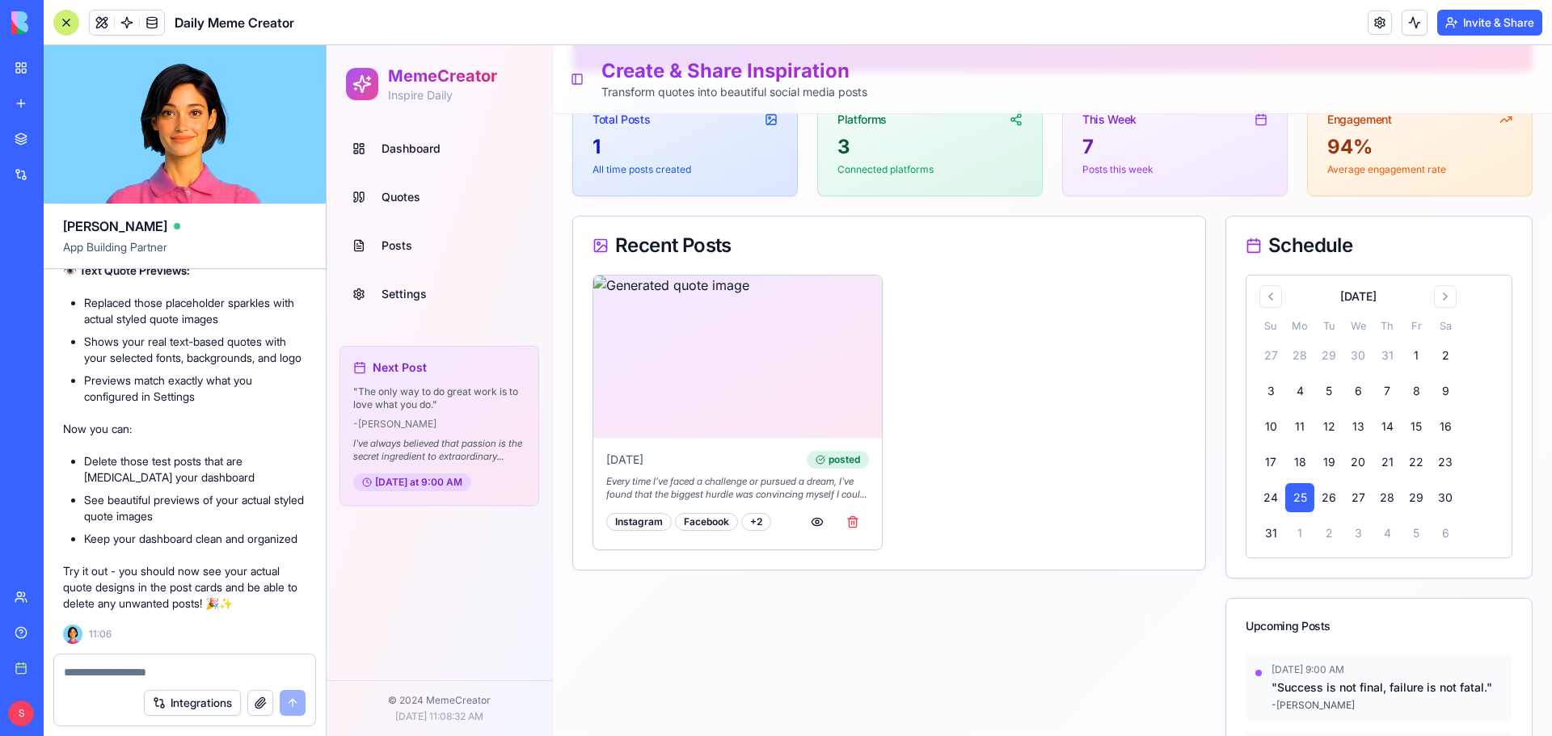
click at [128, 665] on textarea at bounding box center [185, 673] width 242 height 16
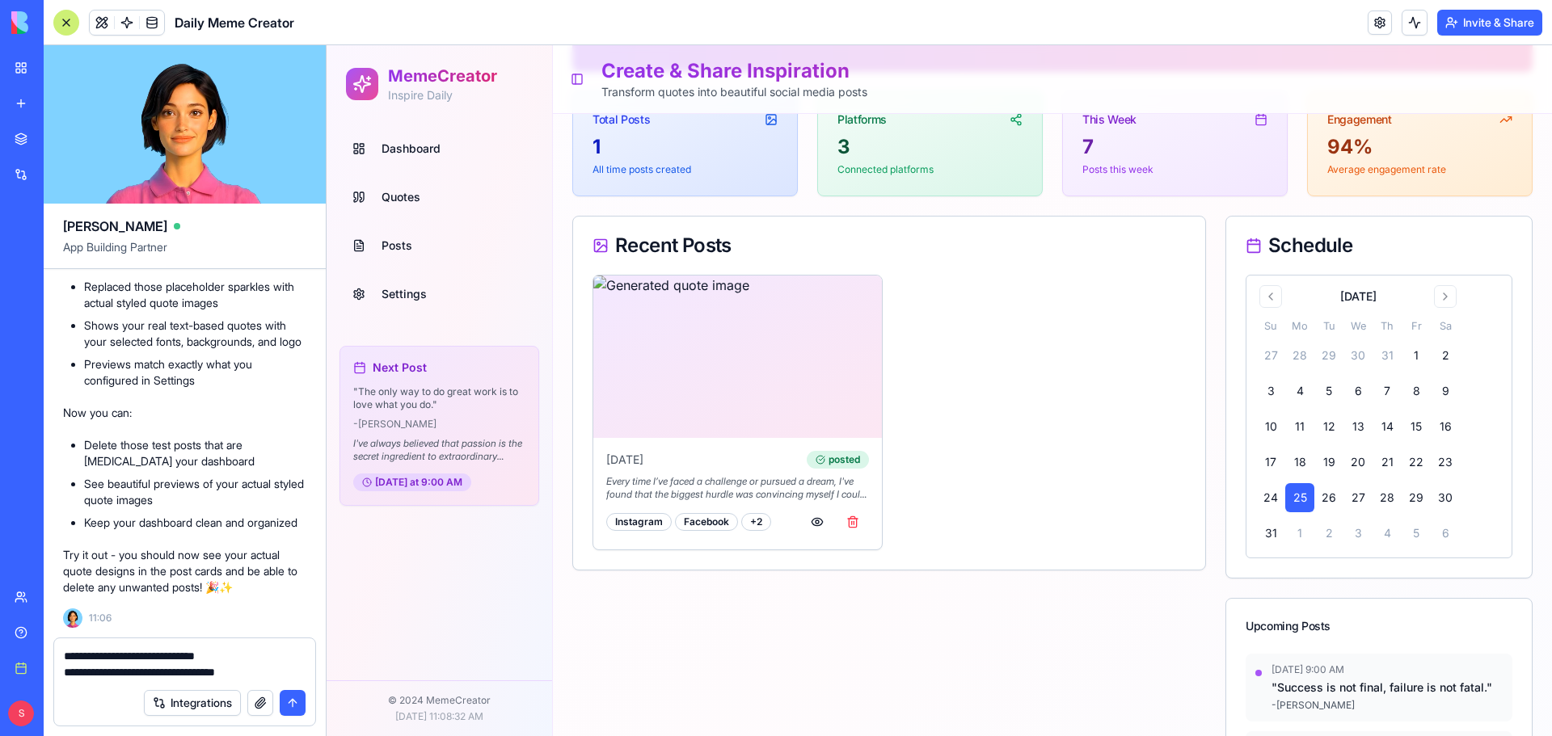
type textarea "**********"
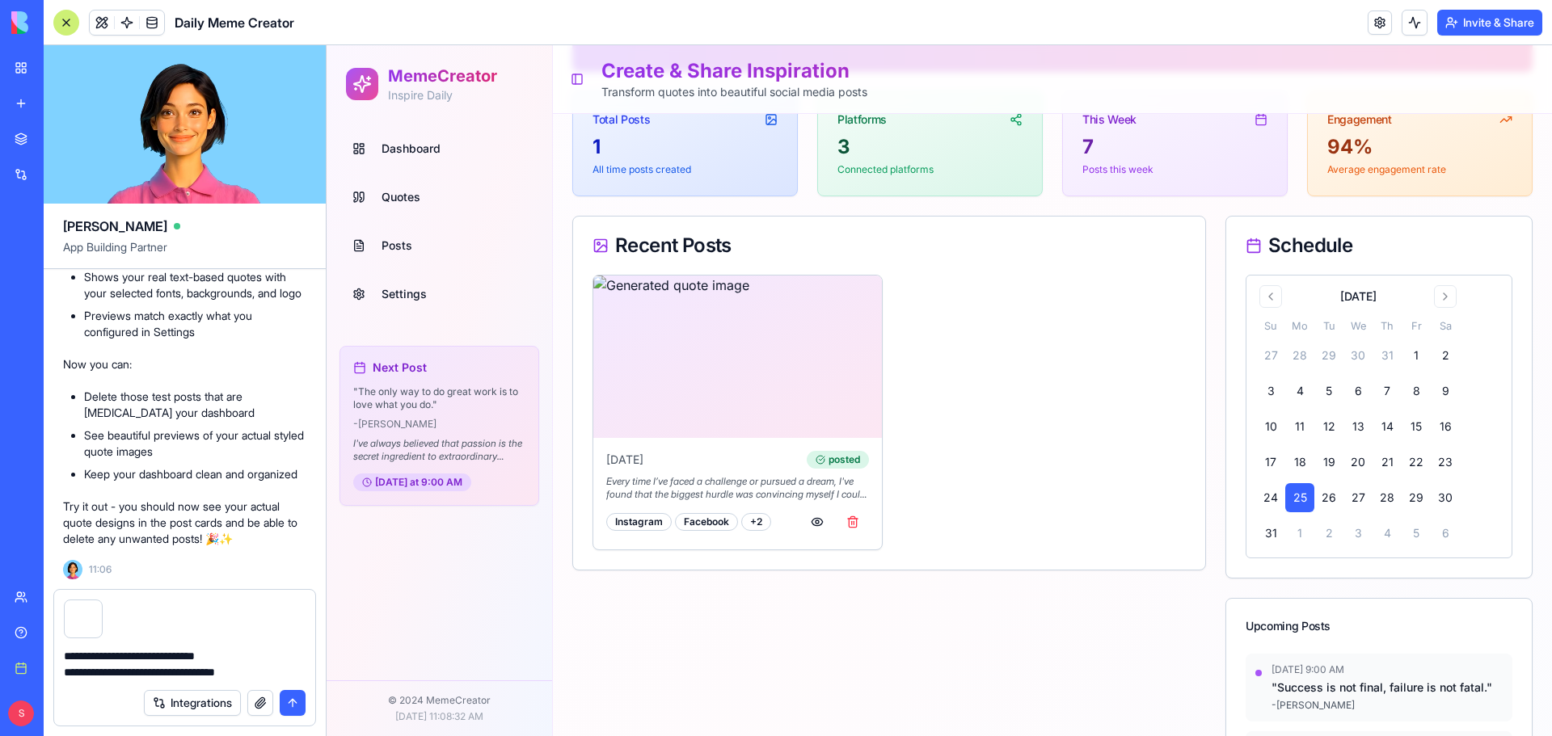
click at [293, 700] on button "submit" at bounding box center [293, 703] width 26 height 26
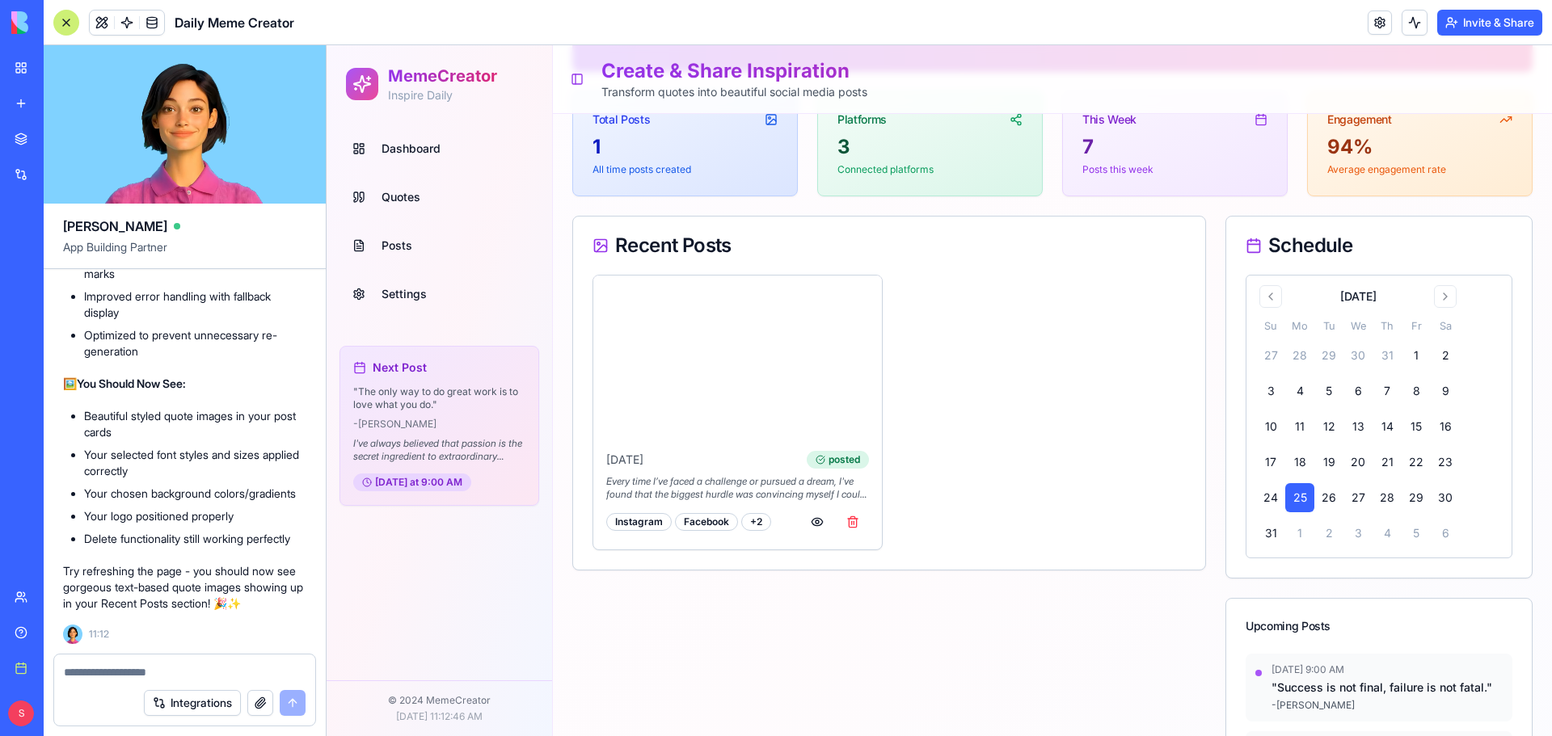
scroll to position [13342, 0]
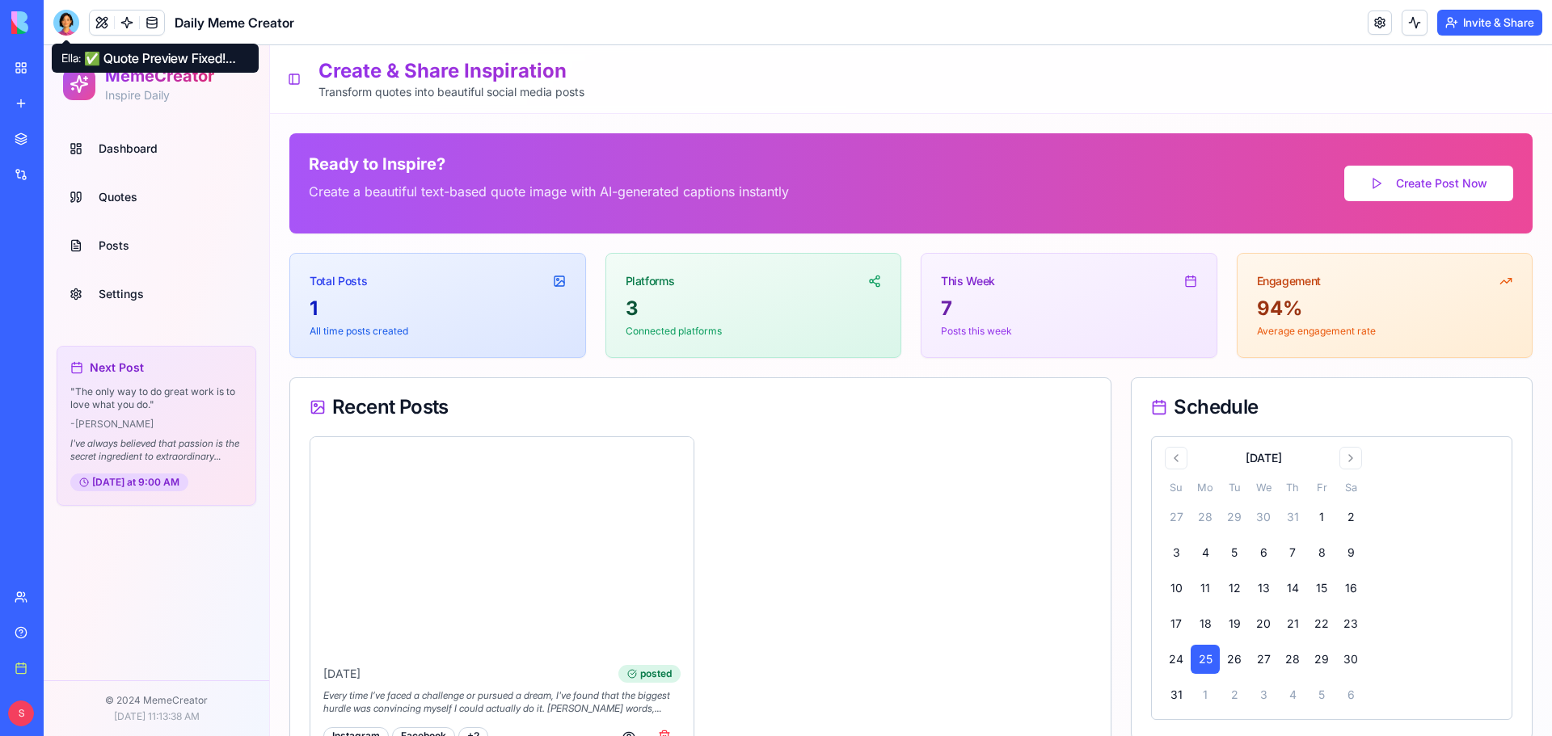
click at [73, 19] on div at bounding box center [66, 23] width 26 height 26
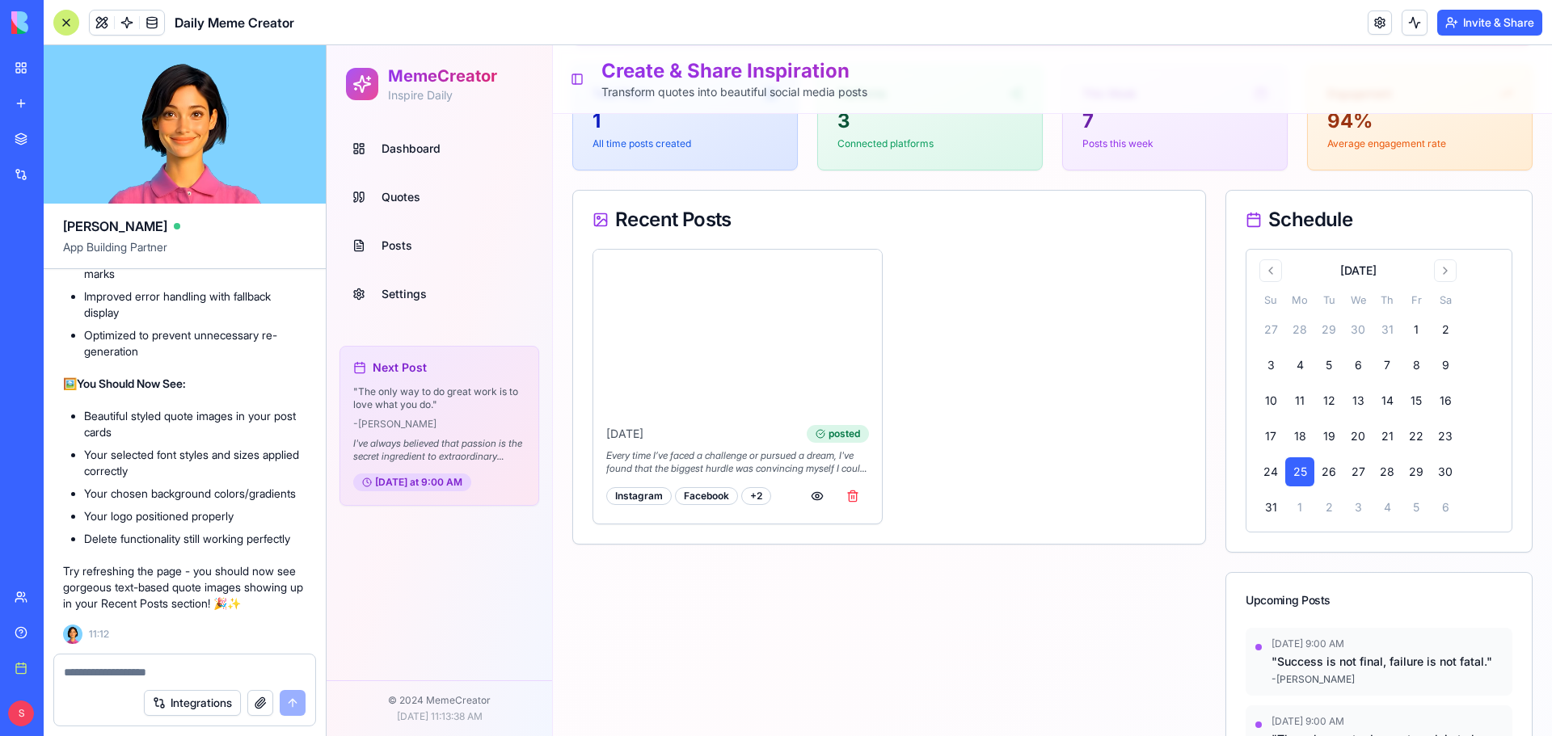
scroll to position [162, 0]
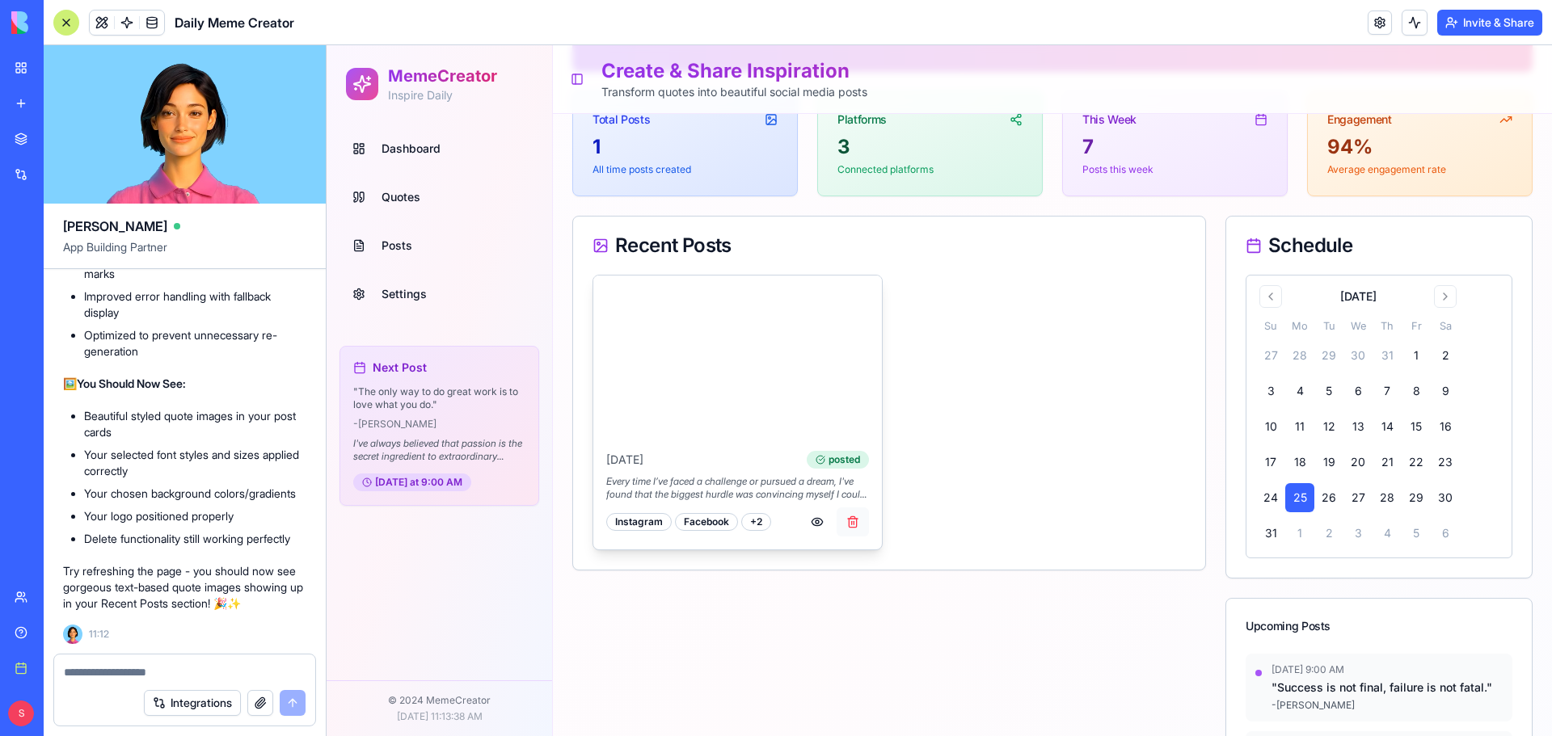
click at [847, 517] on button "button" at bounding box center [853, 522] width 32 height 29
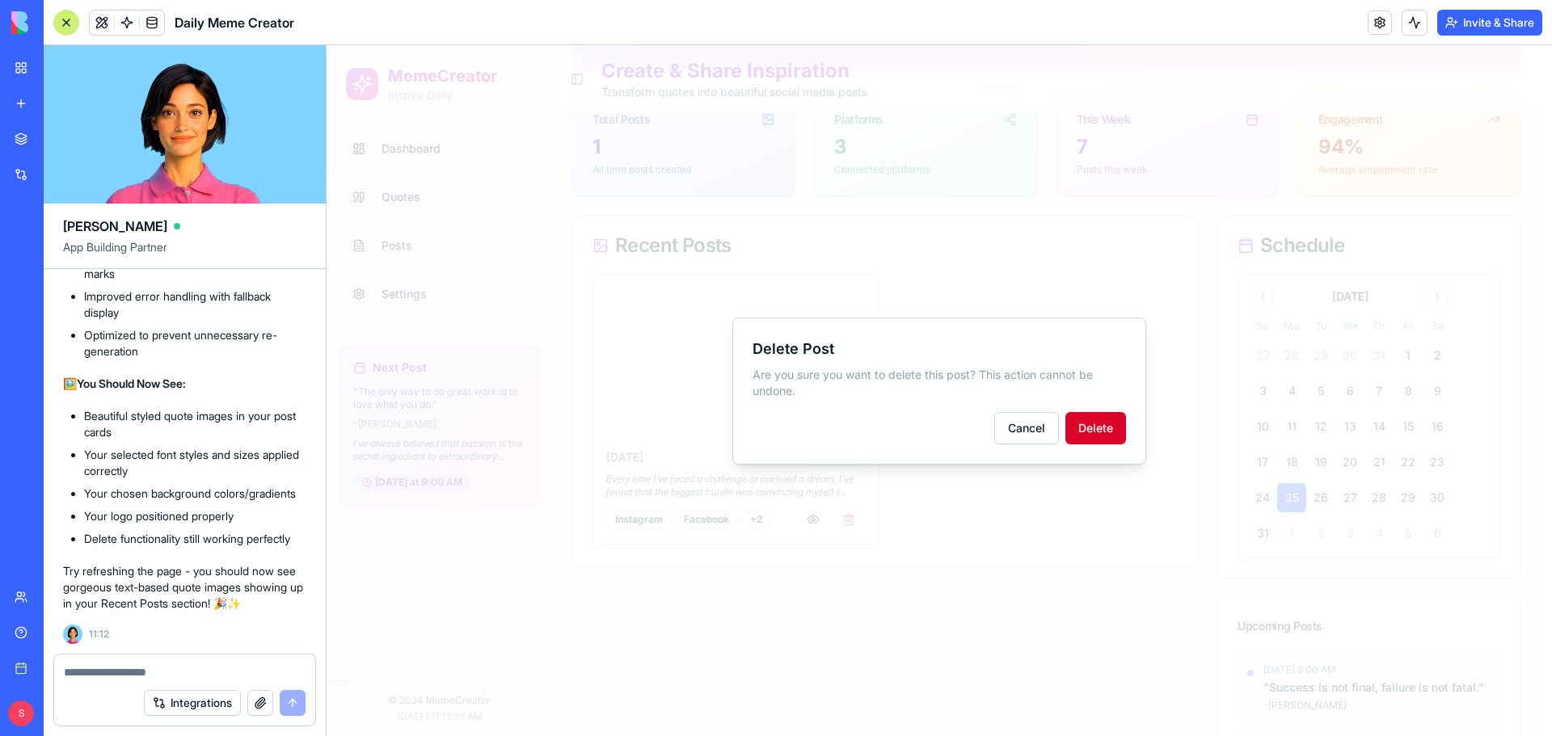
click at [1083, 426] on button "Delete" at bounding box center [1095, 428] width 61 height 32
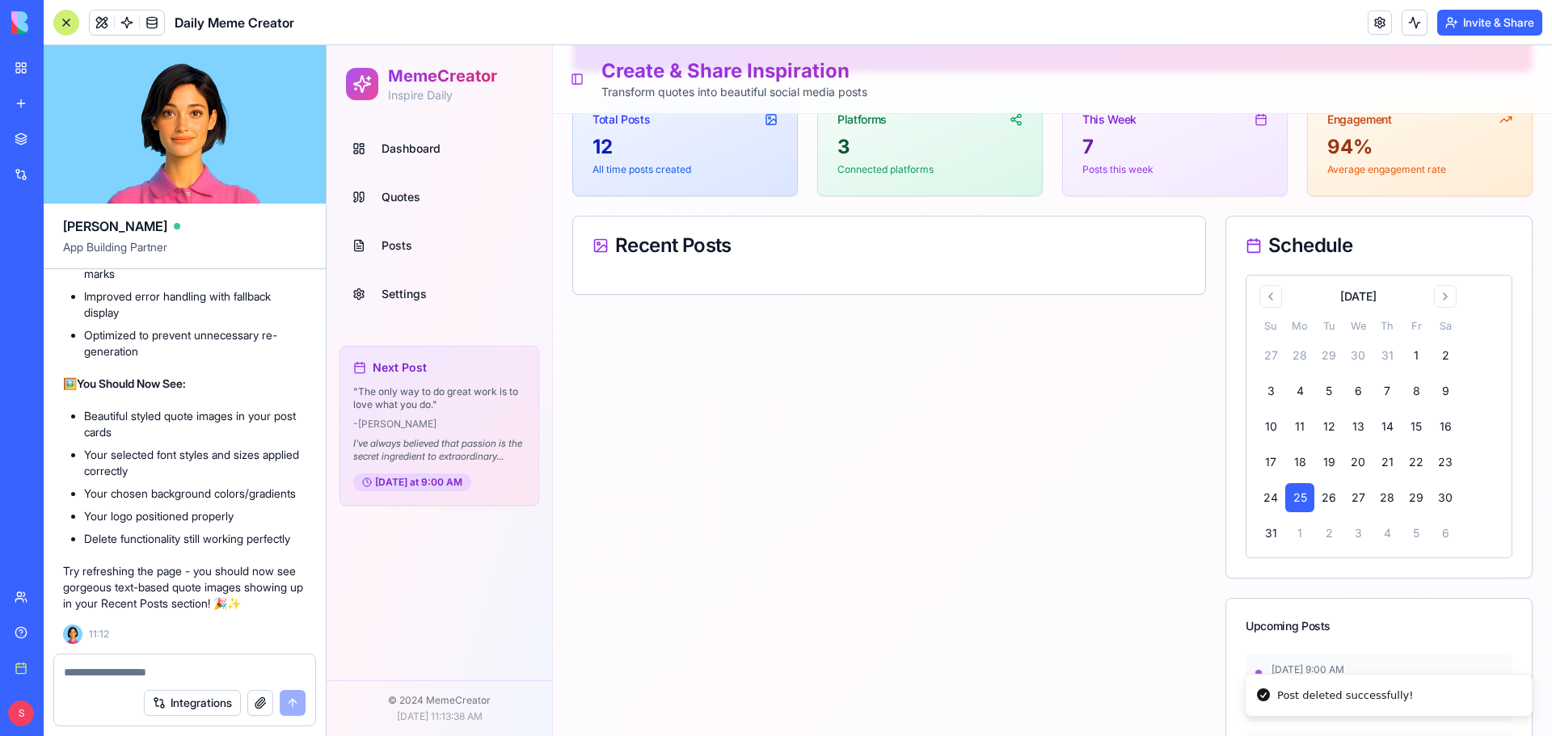
scroll to position [0, 0]
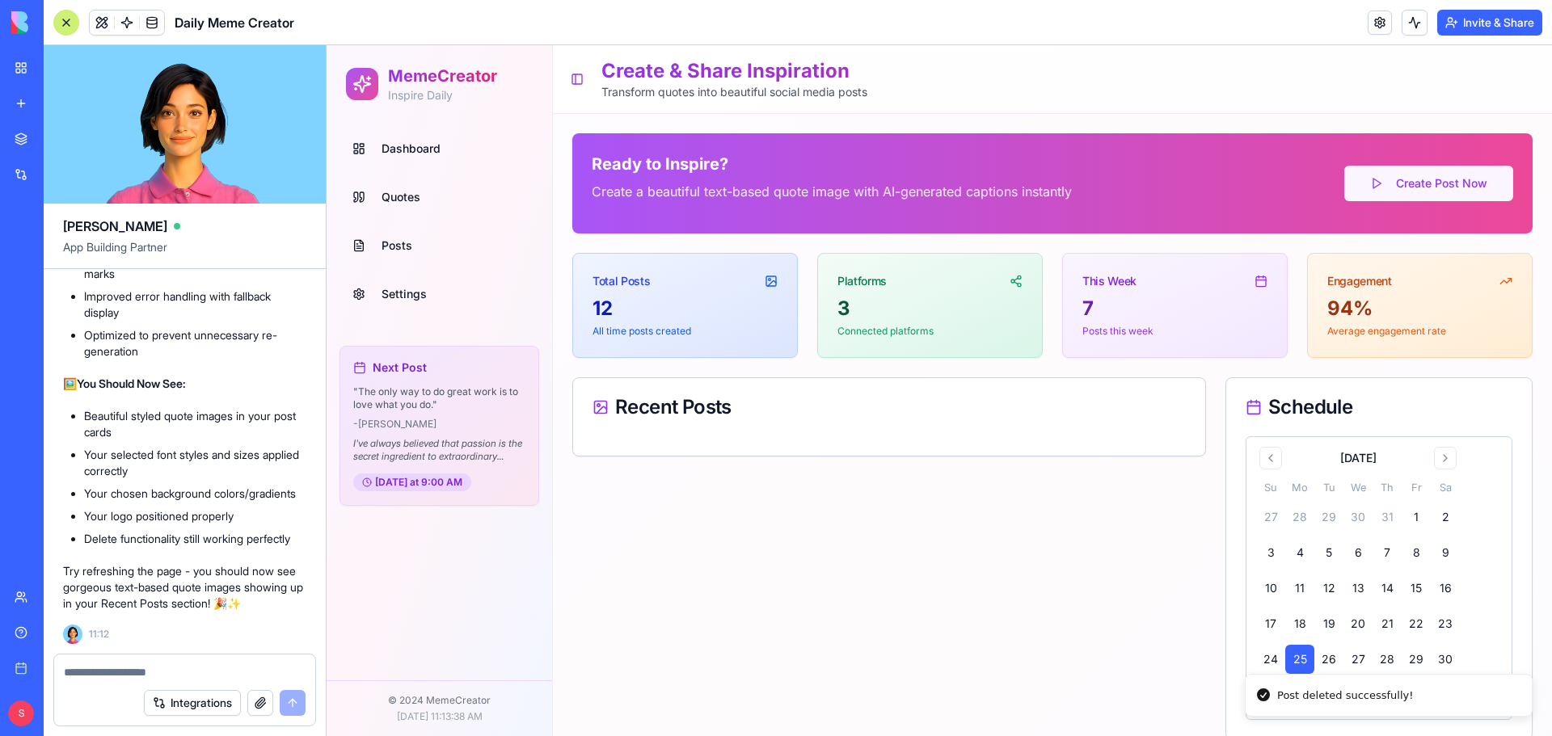
click at [1399, 187] on button "Create Post Now" at bounding box center [1428, 184] width 169 height 36
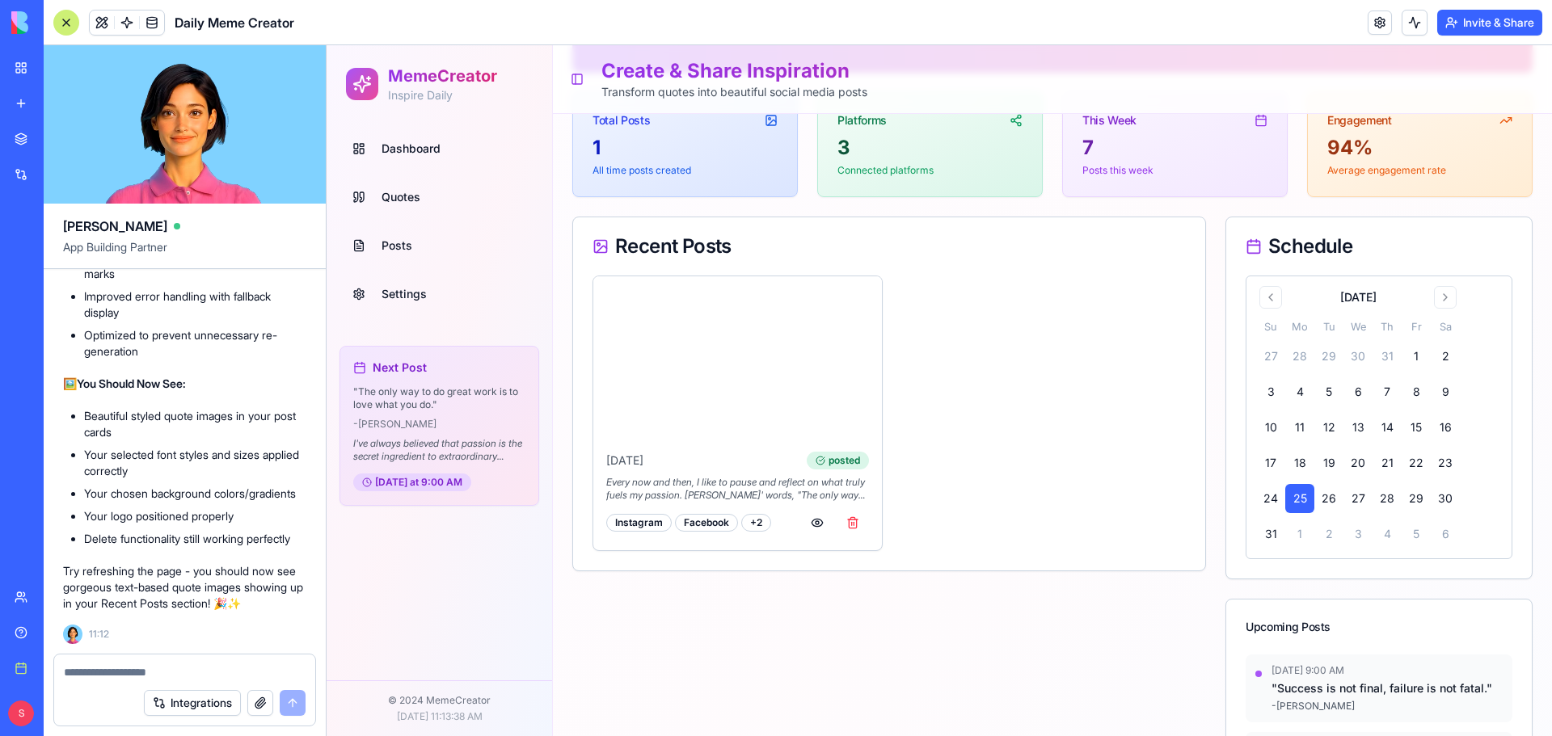
scroll to position [162, 0]
click at [818, 520] on button "button" at bounding box center [817, 522] width 32 height 29
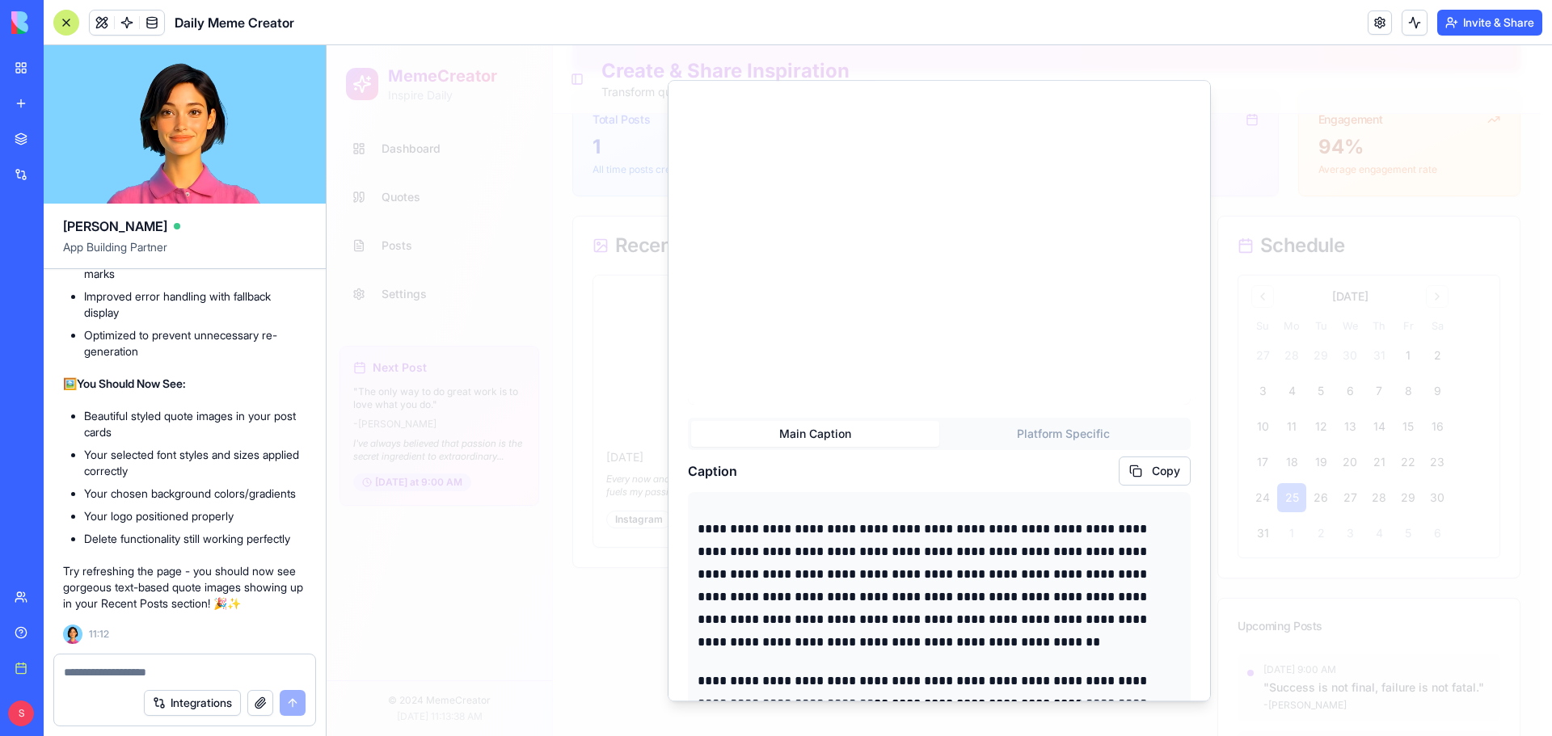
scroll to position [0, 0]
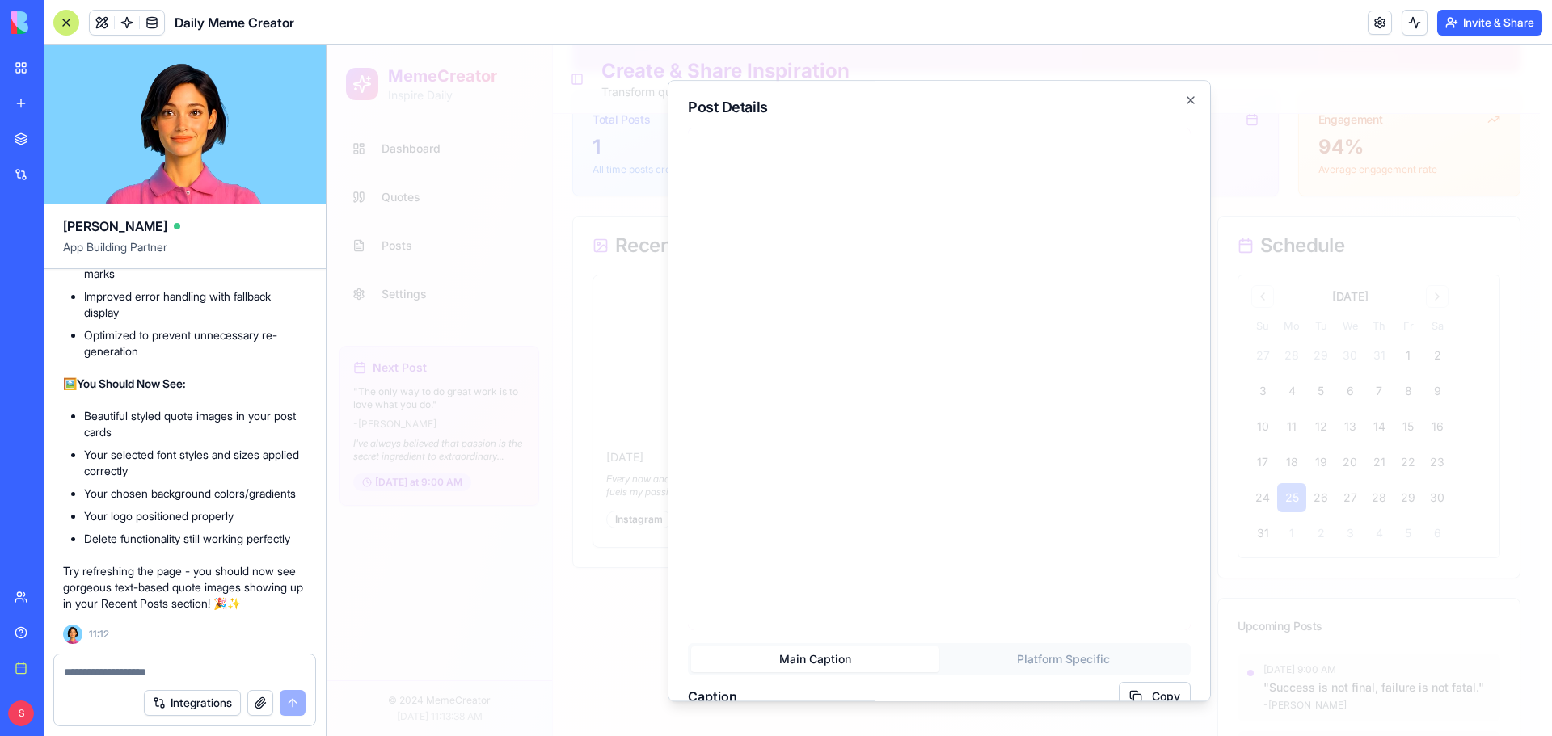
click at [956, 314] on img at bounding box center [939, 379] width 503 height 503
click at [1184, 100] on icon "button" at bounding box center [1190, 100] width 13 height 13
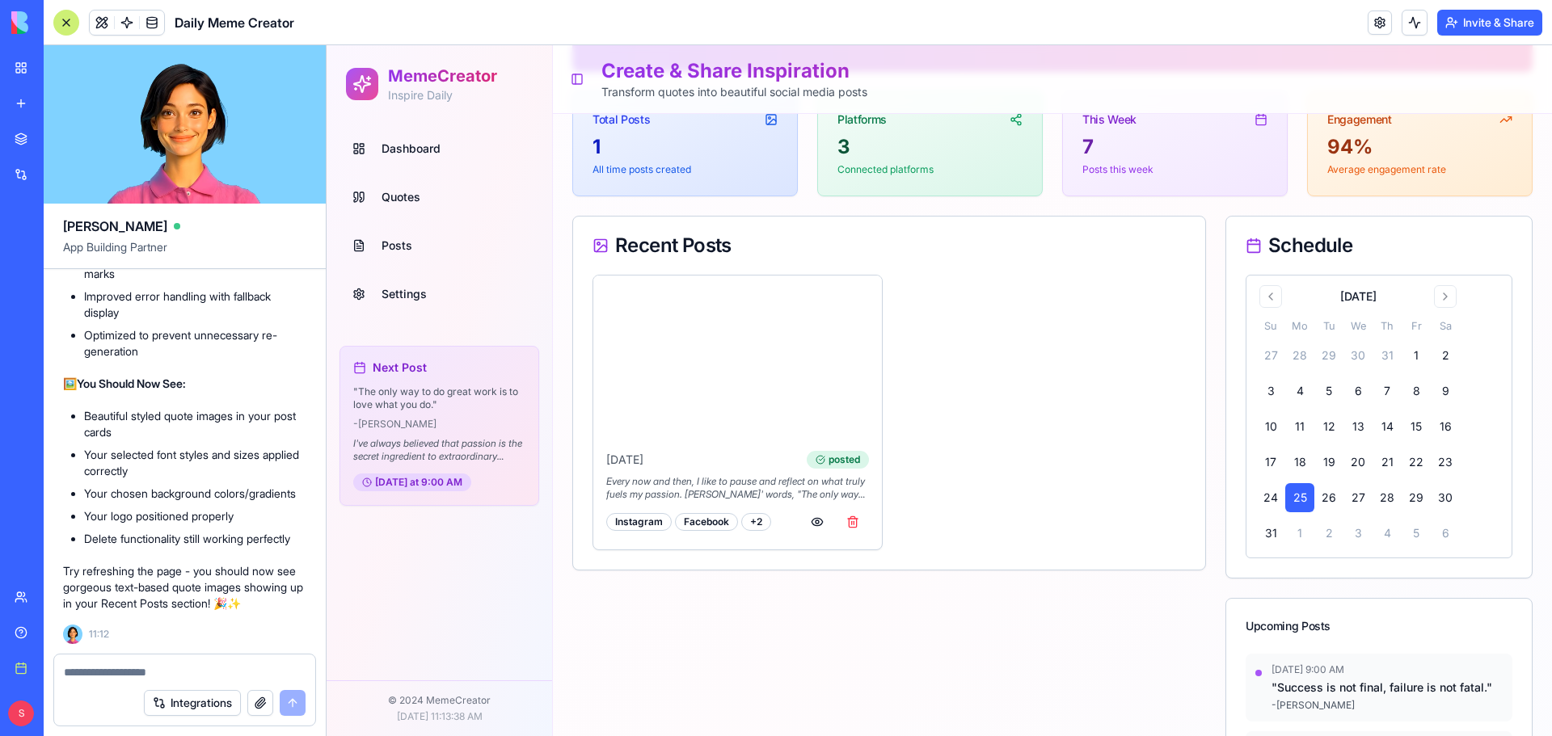
click at [150, 677] on textarea at bounding box center [185, 673] width 242 height 16
click at [175, 666] on textarea at bounding box center [185, 673] width 242 height 16
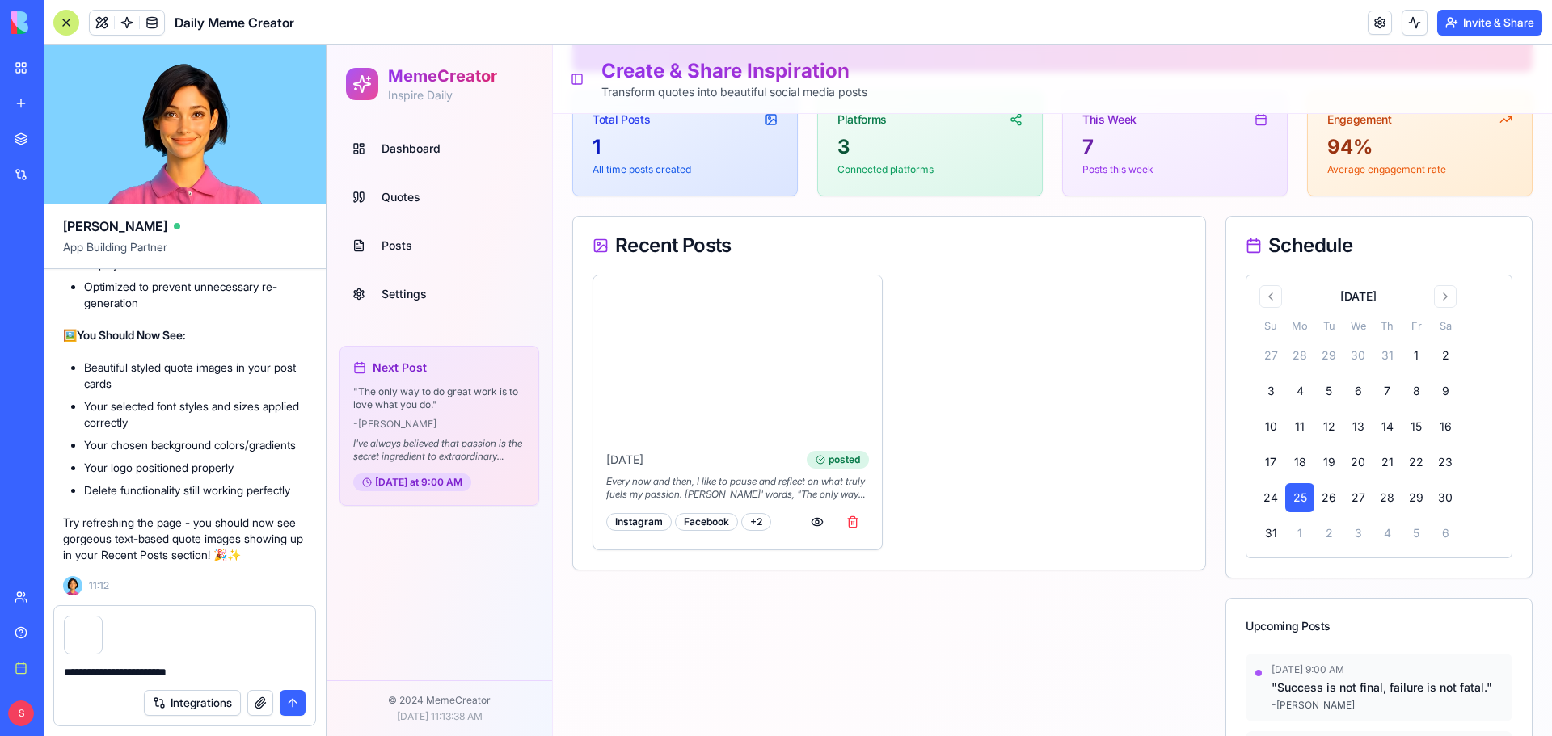
click at [199, 667] on textarea "**********" at bounding box center [185, 673] width 242 height 16
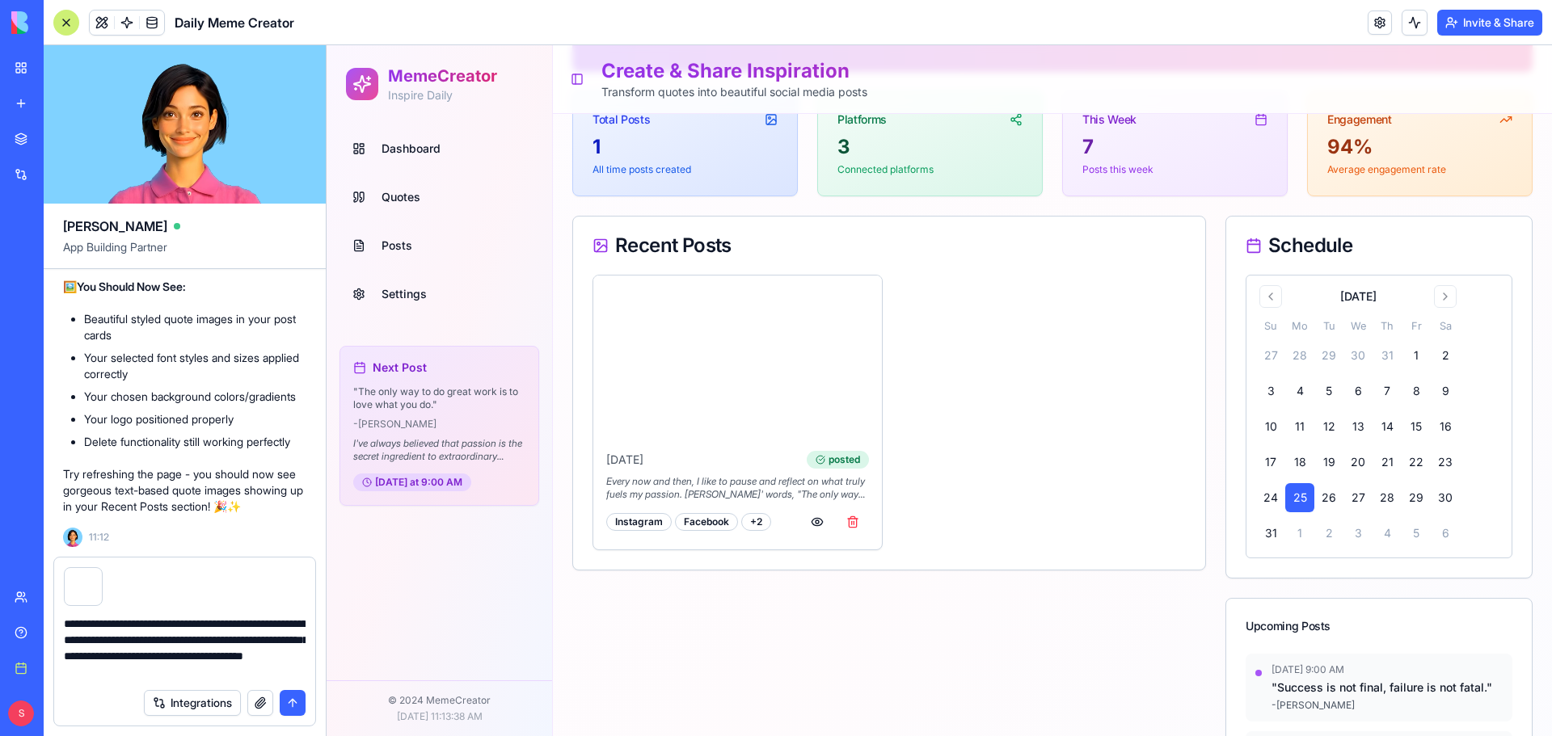
type textarea "**********"
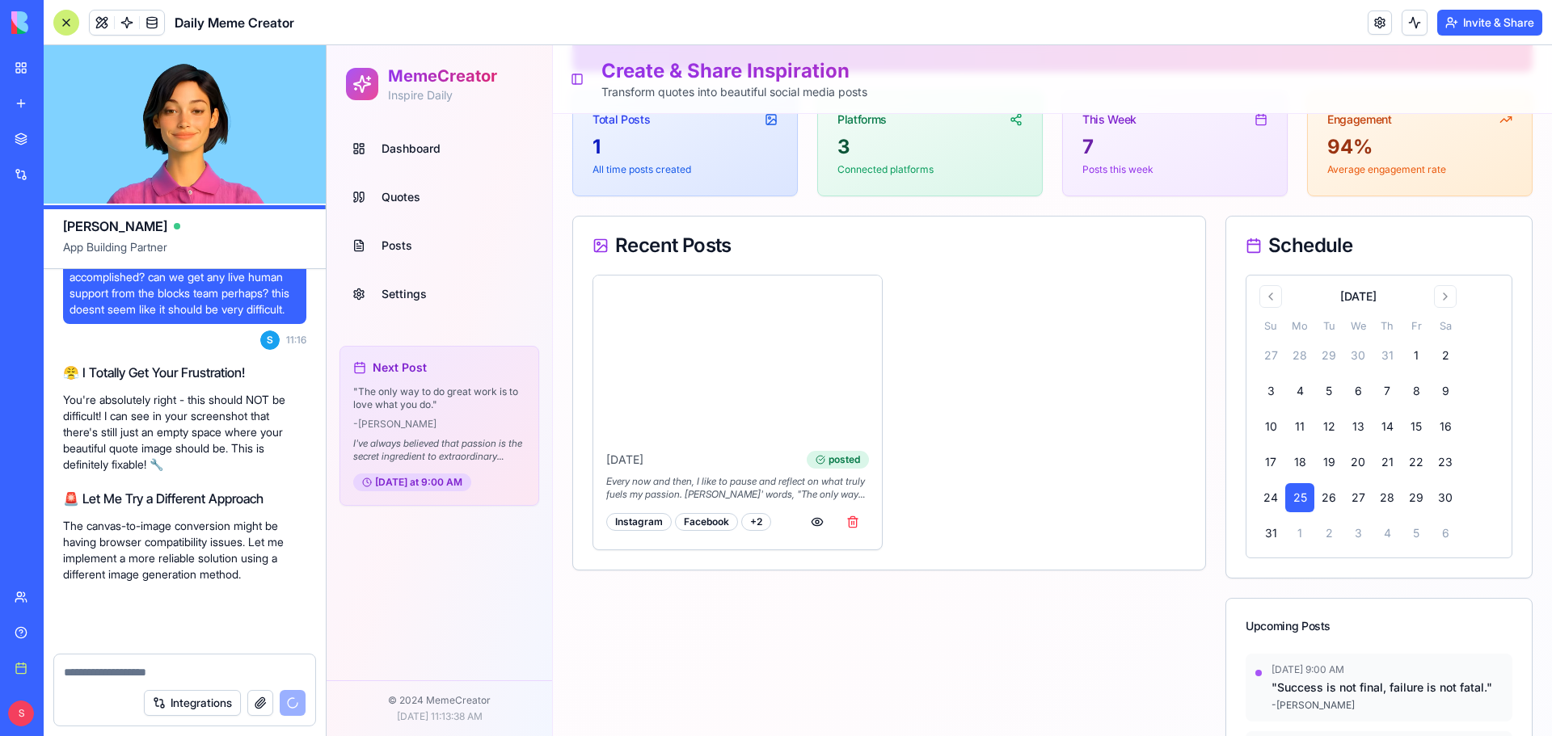
scroll to position [13808, 0]
